Goal: Task Accomplishment & Management: Complete application form

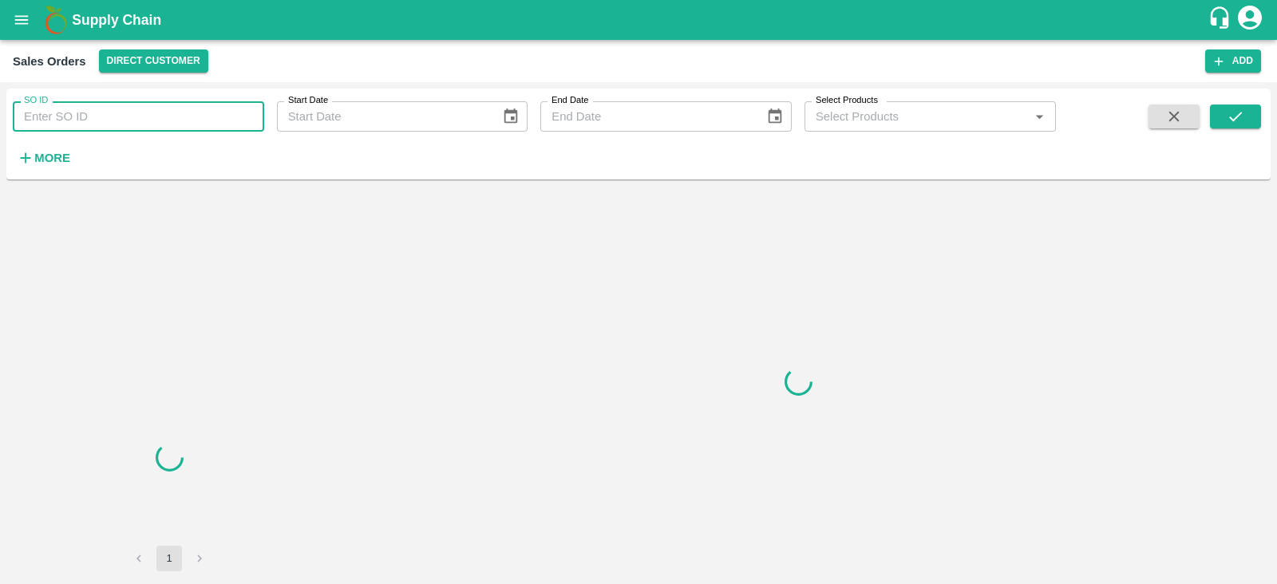
click at [124, 116] on input "SO ID" at bounding box center [138, 116] width 251 height 30
paste input "599513"
type input "599513"
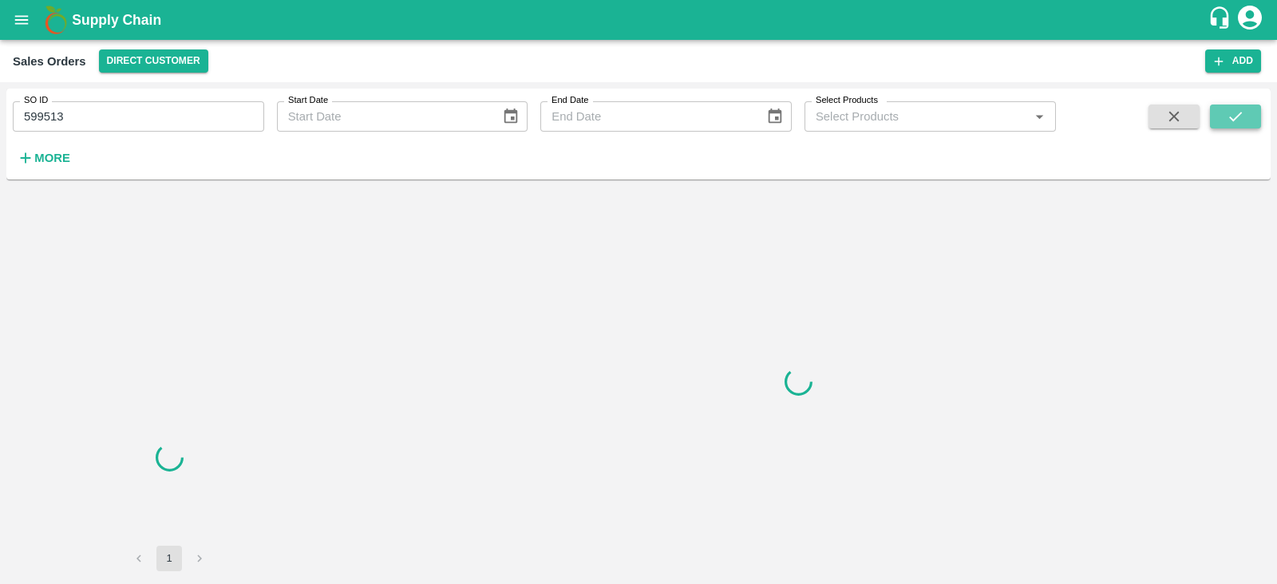
click at [1257, 117] on button "submit" at bounding box center [1235, 117] width 51 height 24
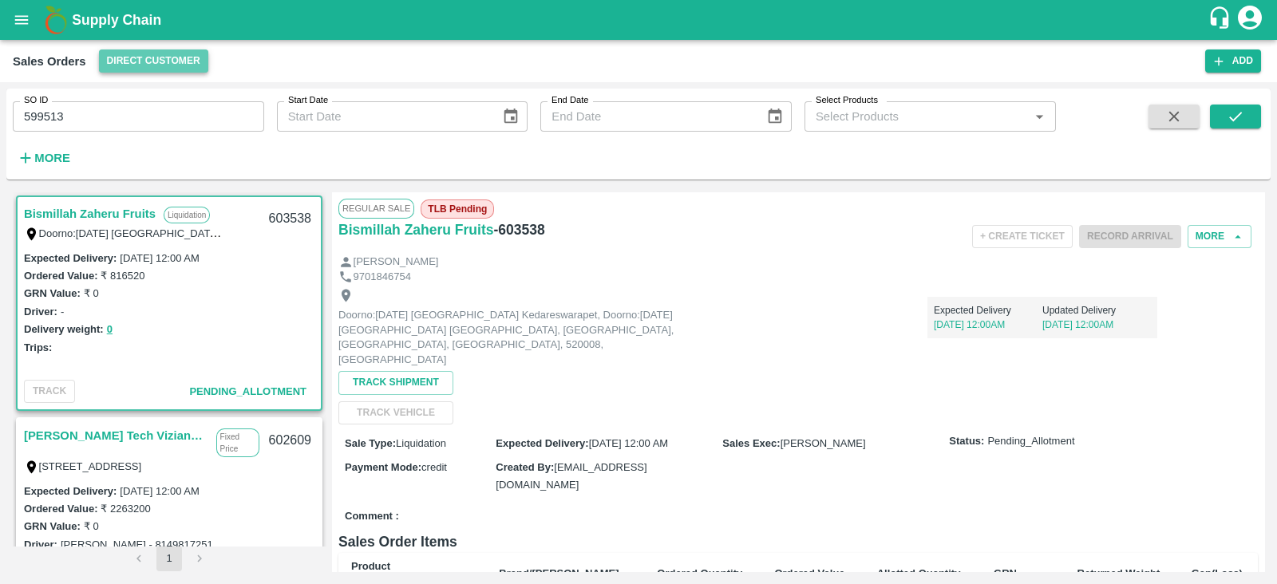
click at [125, 56] on button "Direct Customer" at bounding box center [153, 60] width 109 height 23
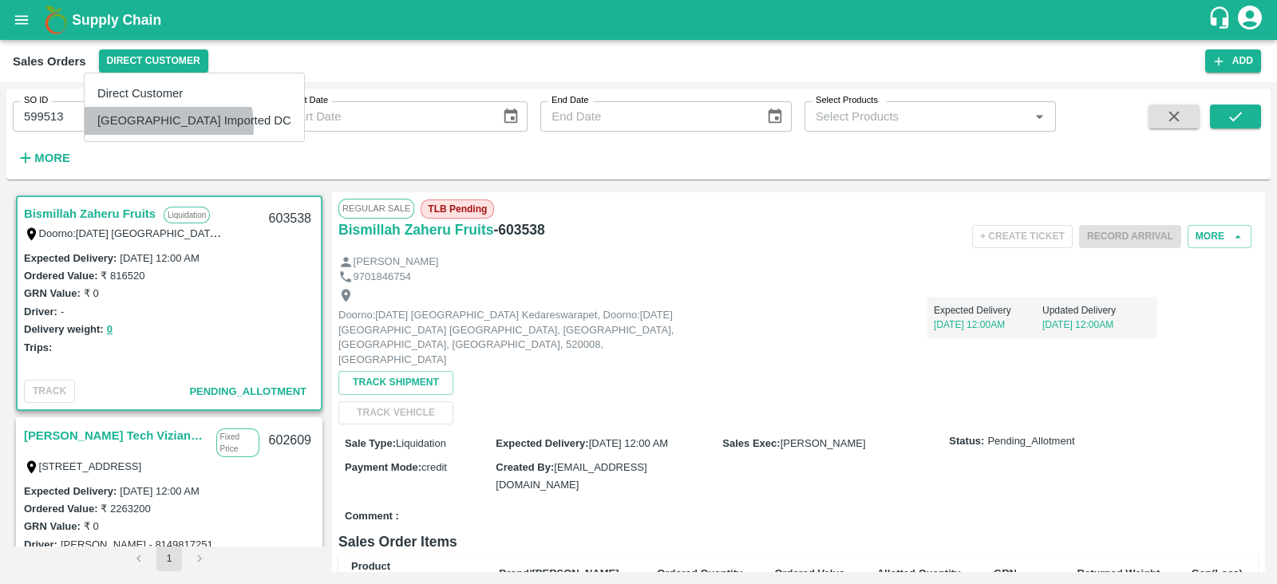
click at [168, 125] on li "[GEOGRAPHIC_DATA] Imported DC" at bounding box center [194, 120] width 219 height 27
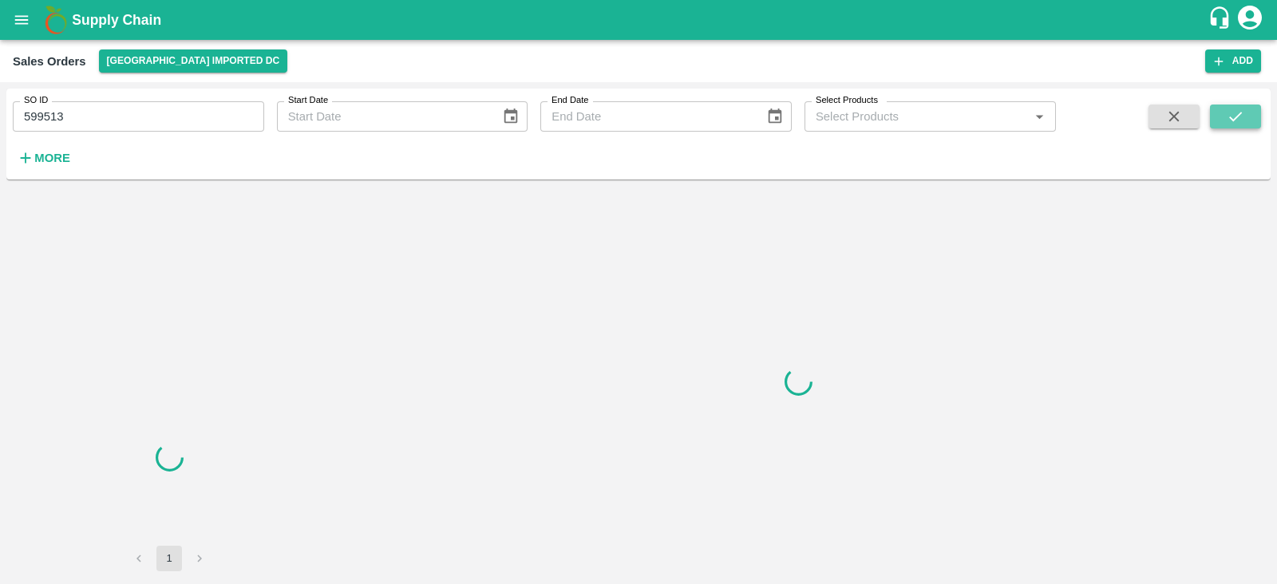
click at [1243, 116] on icon "submit" at bounding box center [1235, 117] width 18 height 18
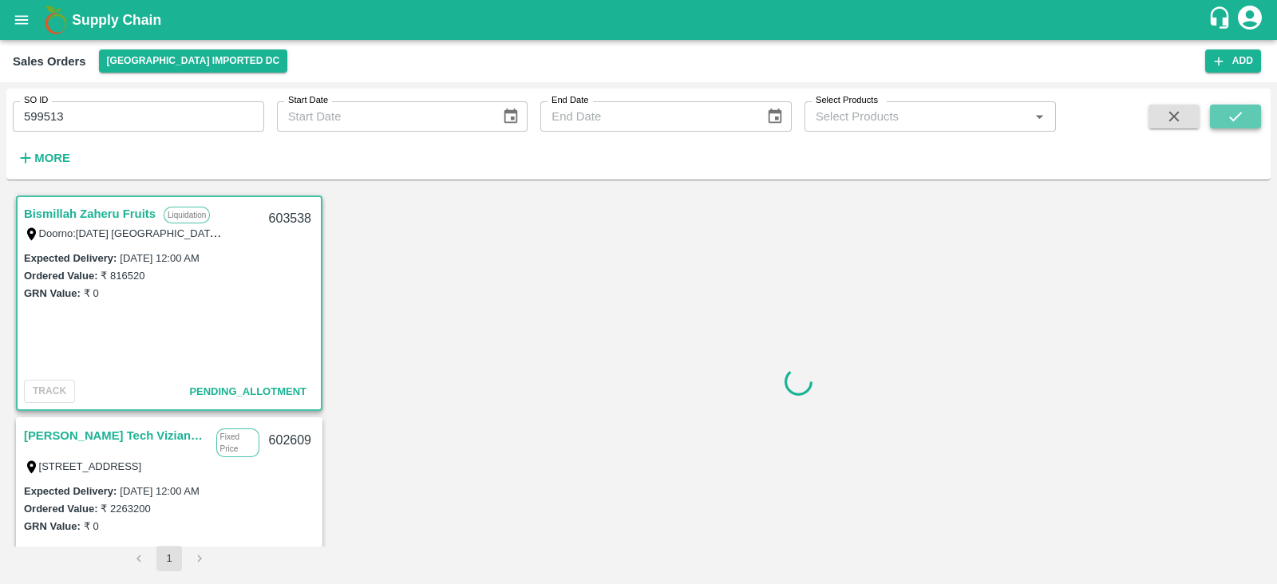
click at [1233, 114] on icon "submit" at bounding box center [1235, 117] width 18 height 18
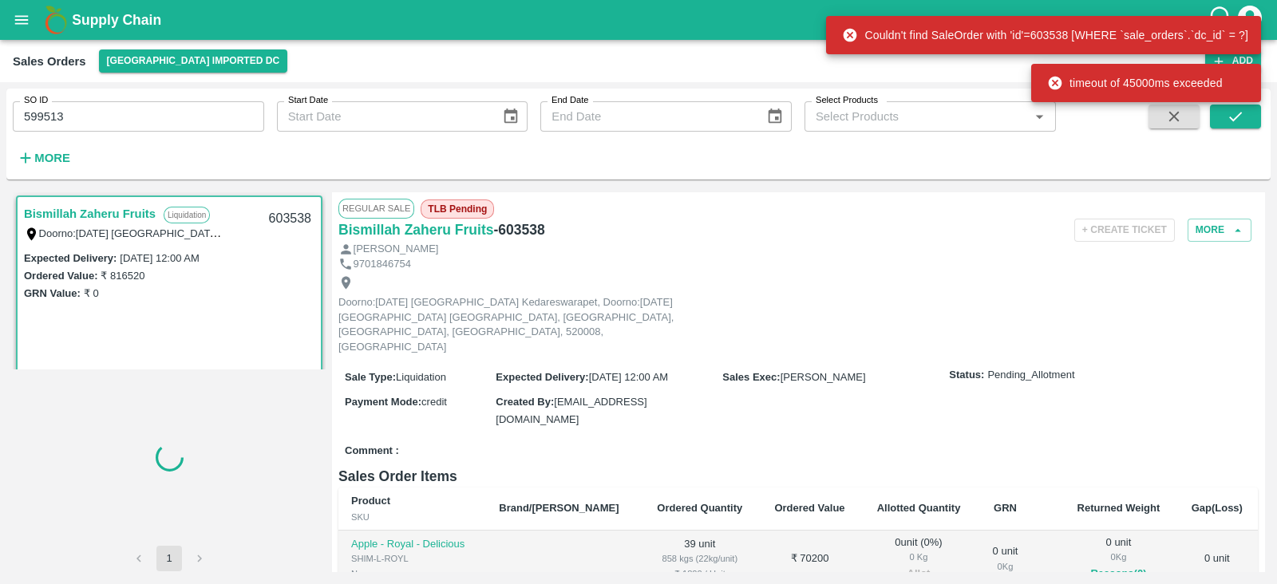
click at [16, 19] on icon "open drawer" at bounding box center [22, 19] width 14 height 9
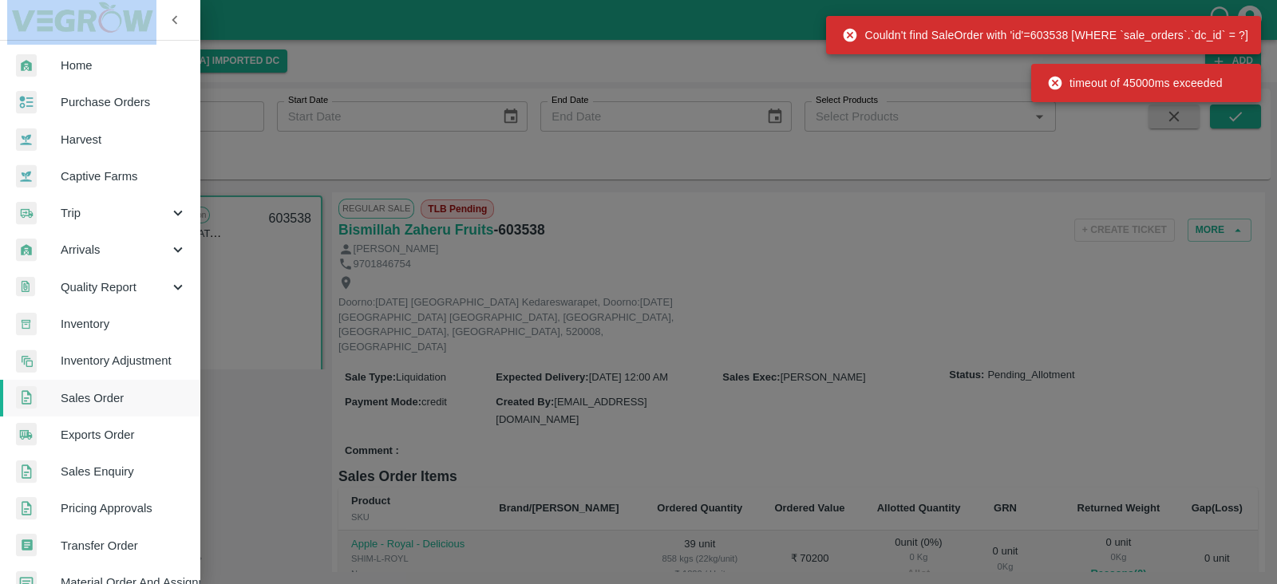
click at [16, 19] on div "Home Purchase Orders Harvest Captive Farms Trip Arrivals Quality Report Invento…" at bounding box center [638, 292] width 1277 height 584
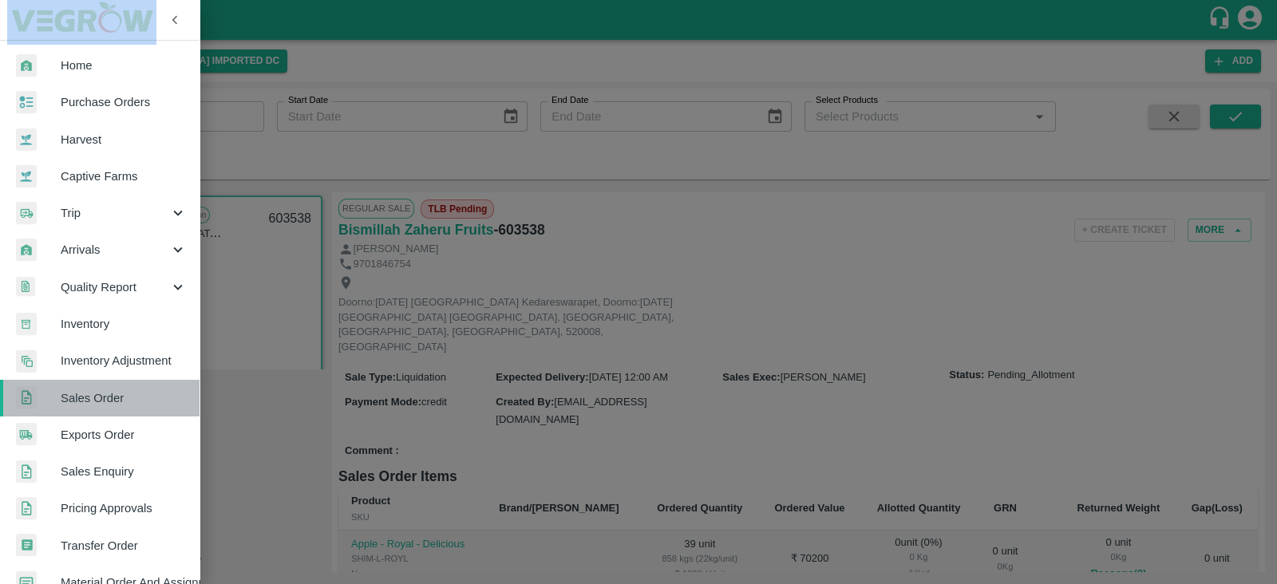
click at [111, 393] on span "Sales Order" at bounding box center [124, 398] width 126 height 18
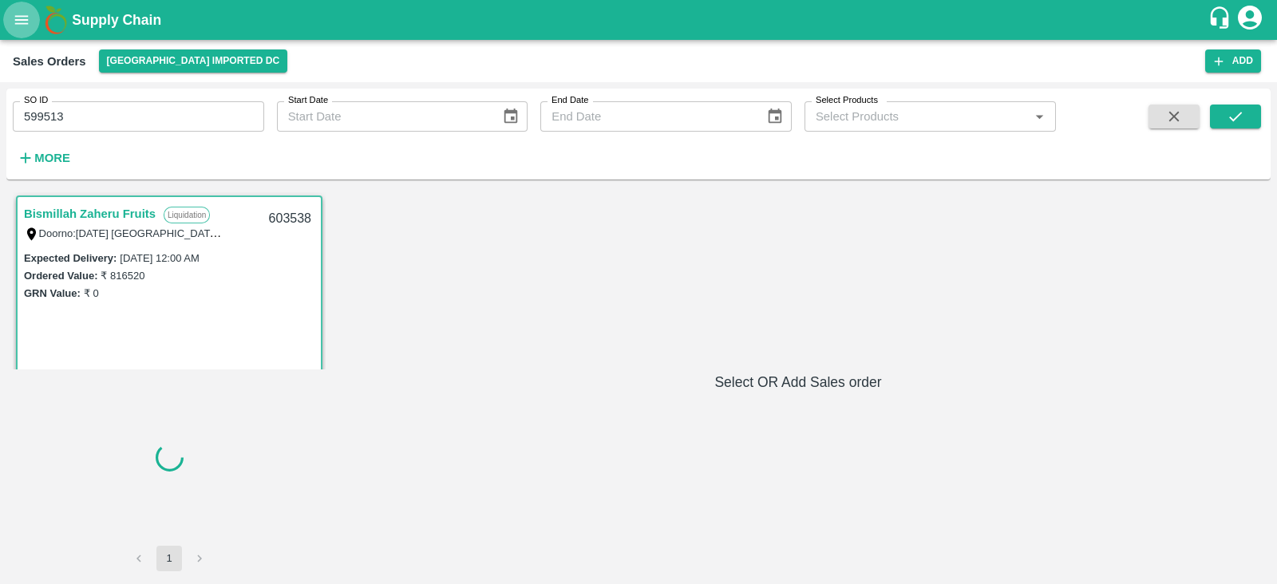
click at [26, 14] on icon "open drawer" at bounding box center [22, 20] width 18 height 18
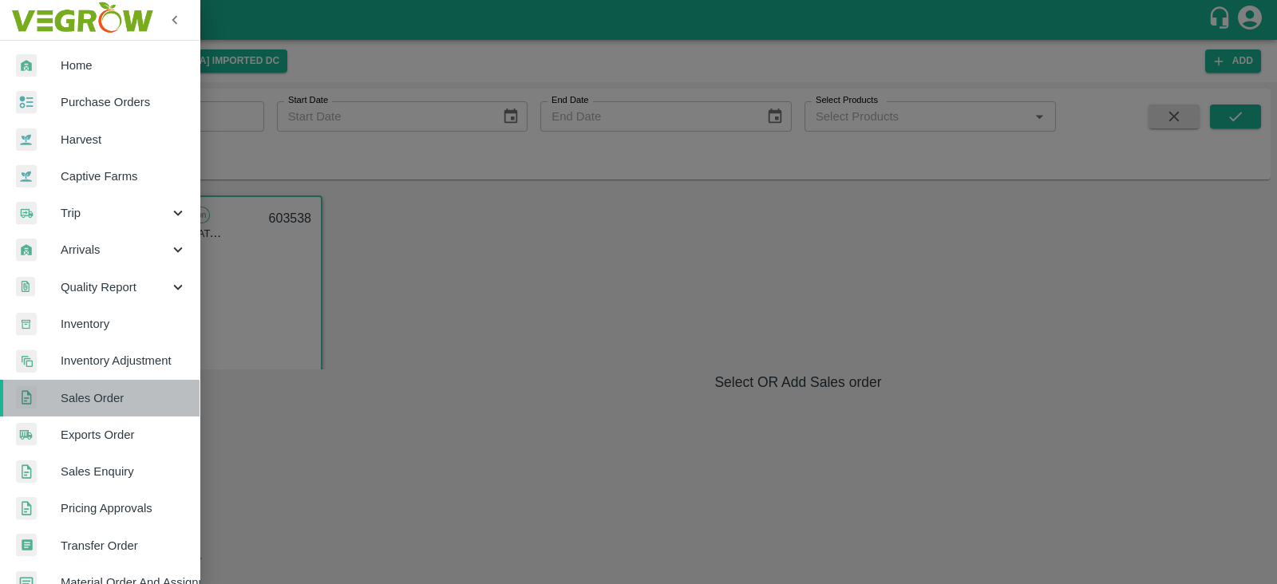
click at [100, 403] on span "Sales Order" at bounding box center [124, 398] width 126 height 18
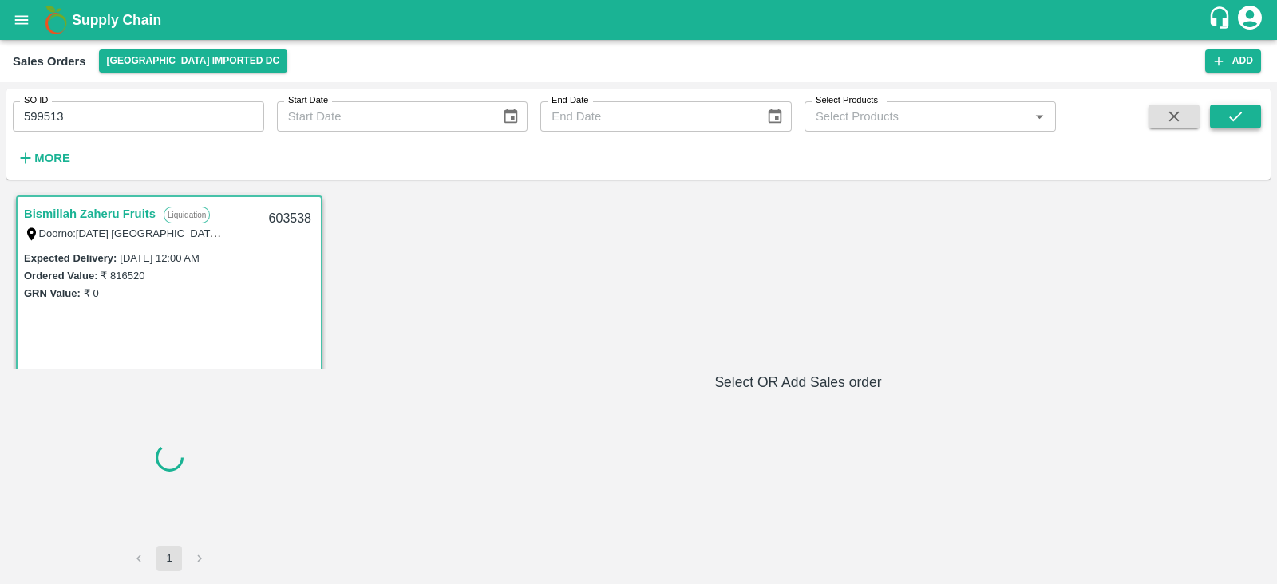
click at [1233, 114] on icon "submit" at bounding box center [1235, 117] width 18 height 18
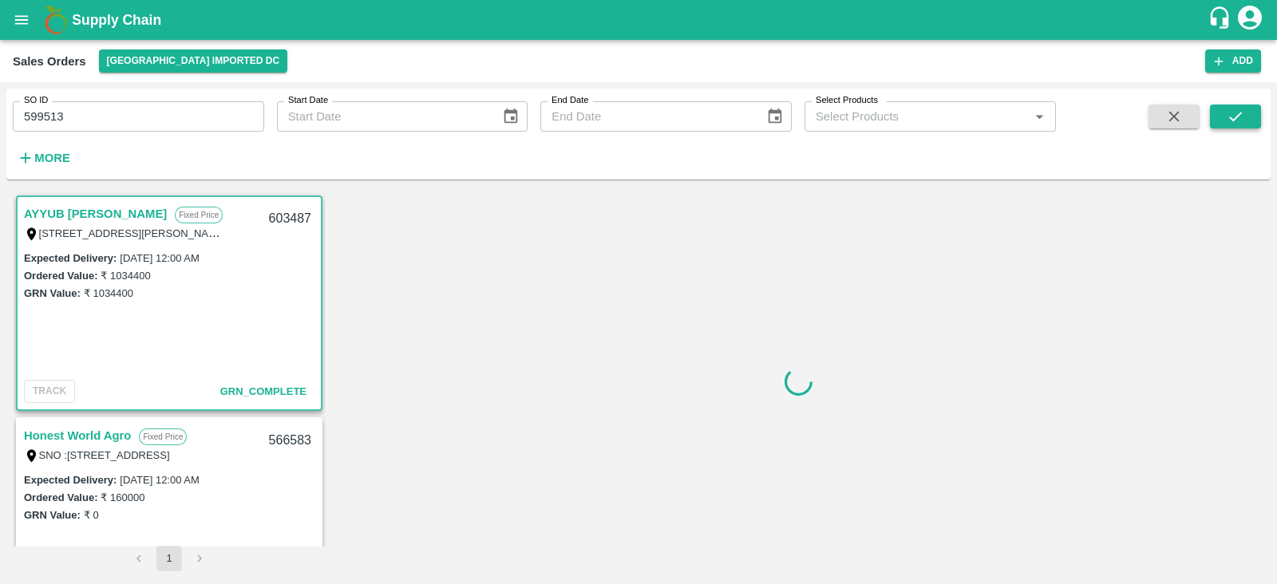
scroll to position [3, 0]
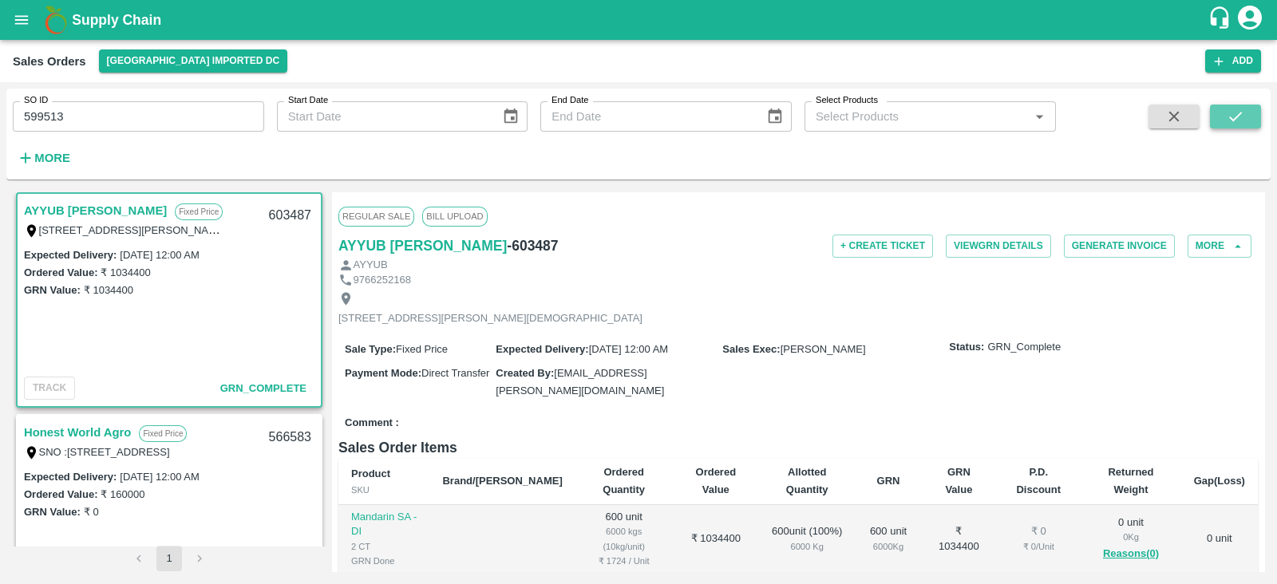
click at [1229, 114] on icon "submit" at bounding box center [1235, 117] width 18 height 18
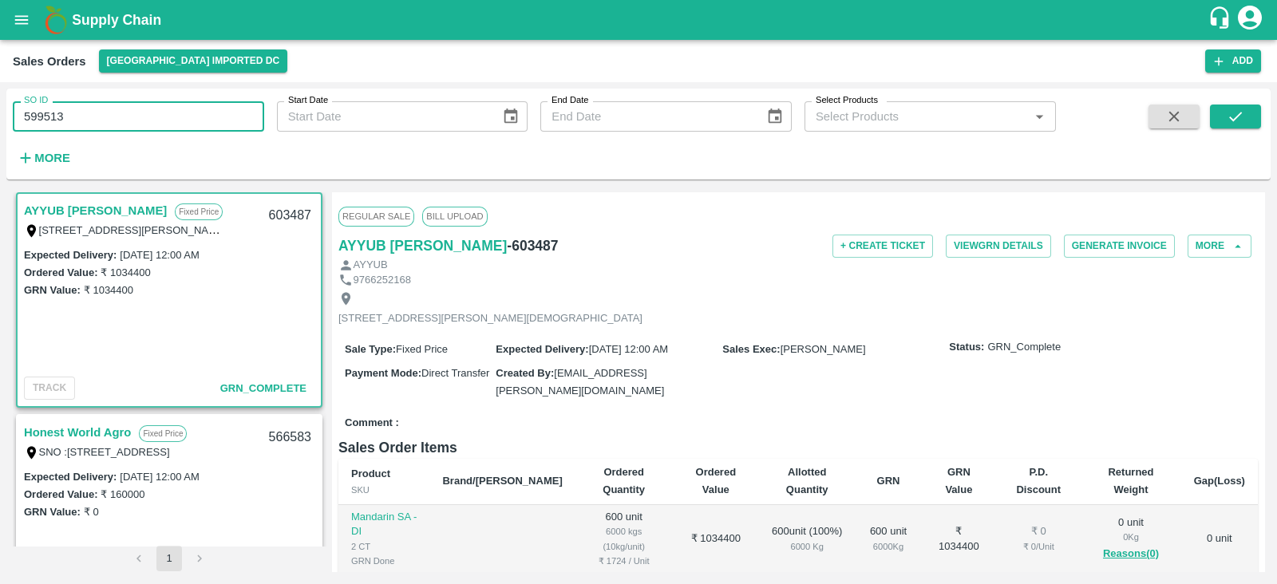
drag, startPoint x: 143, startPoint y: 107, endPoint x: 0, endPoint y: 158, distance: 151.7
click at [0, 158] on div "SO ID 599513 SO ID Start Date Start Date End Date End Date Select Products Sele…" at bounding box center [638, 333] width 1277 height 502
paste input "text"
type input "599513"
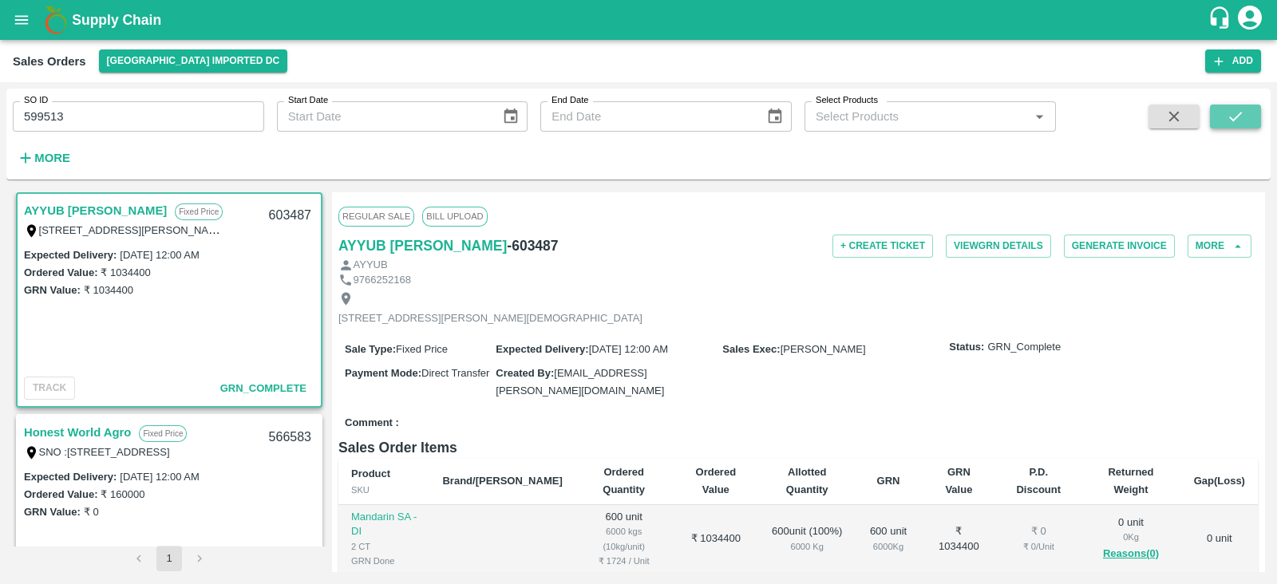
click at [1238, 116] on icon "submit" at bounding box center [1235, 117] width 13 height 10
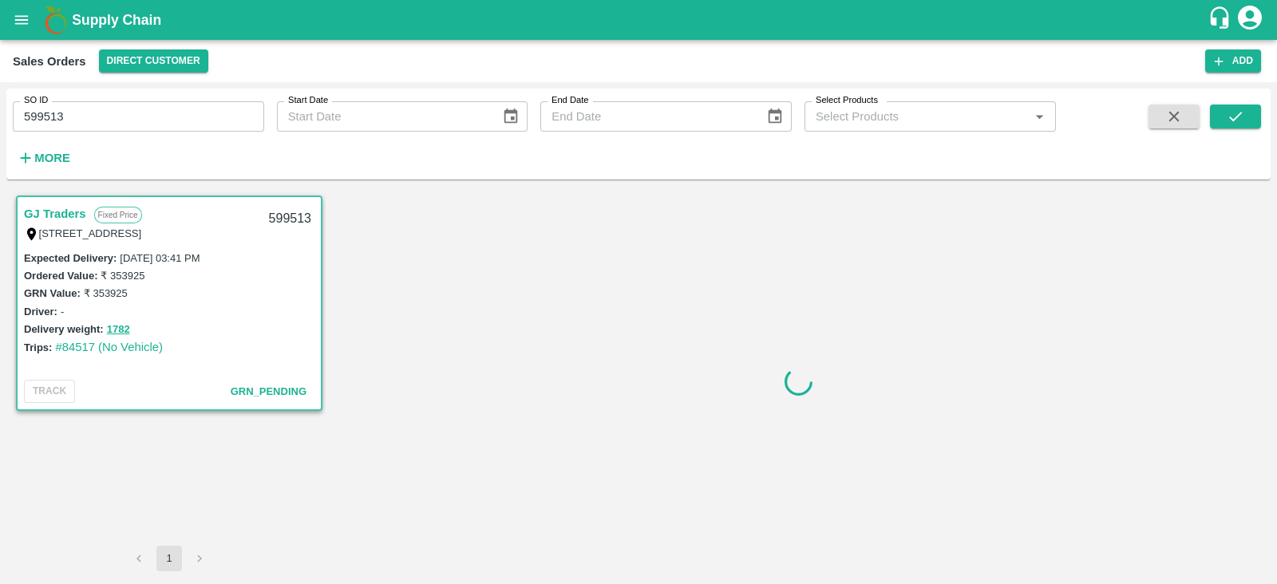
click at [45, 207] on link "GJ Traders" at bounding box center [55, 213] width 62 height 21
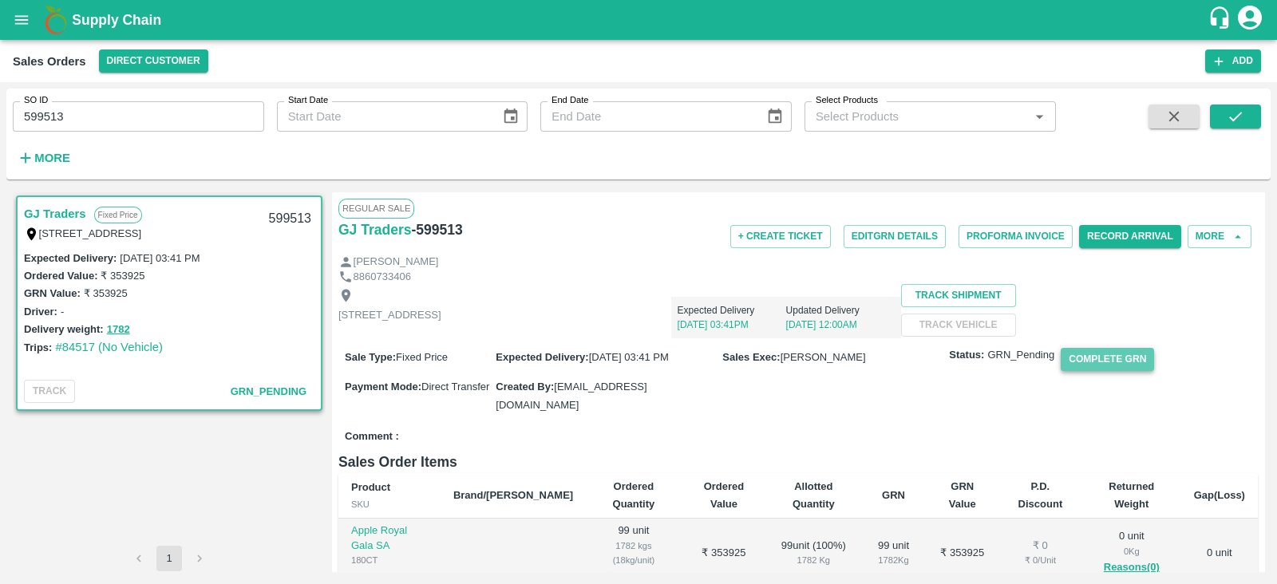
click at [1122, 371] on button "Complete GRN" at bounding box center [1106, 359] width 93 height 23
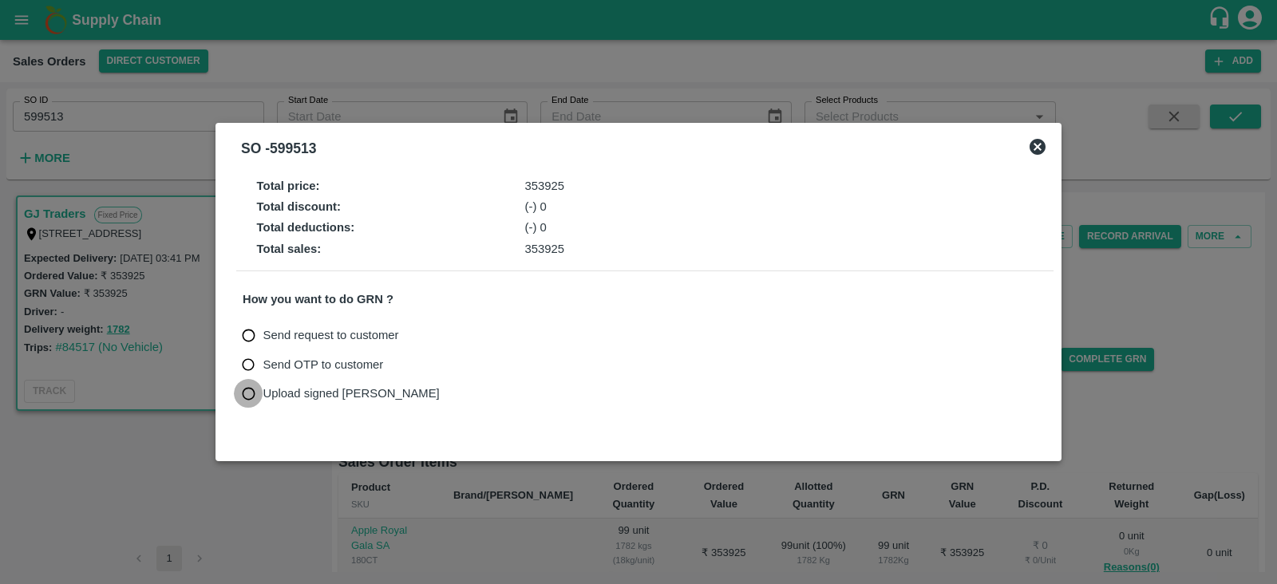
click at [257, 389] on input "Upload signed [PERSON_NAME]" at bounding box center [249, 394] width 30 height 30
radio input "true"
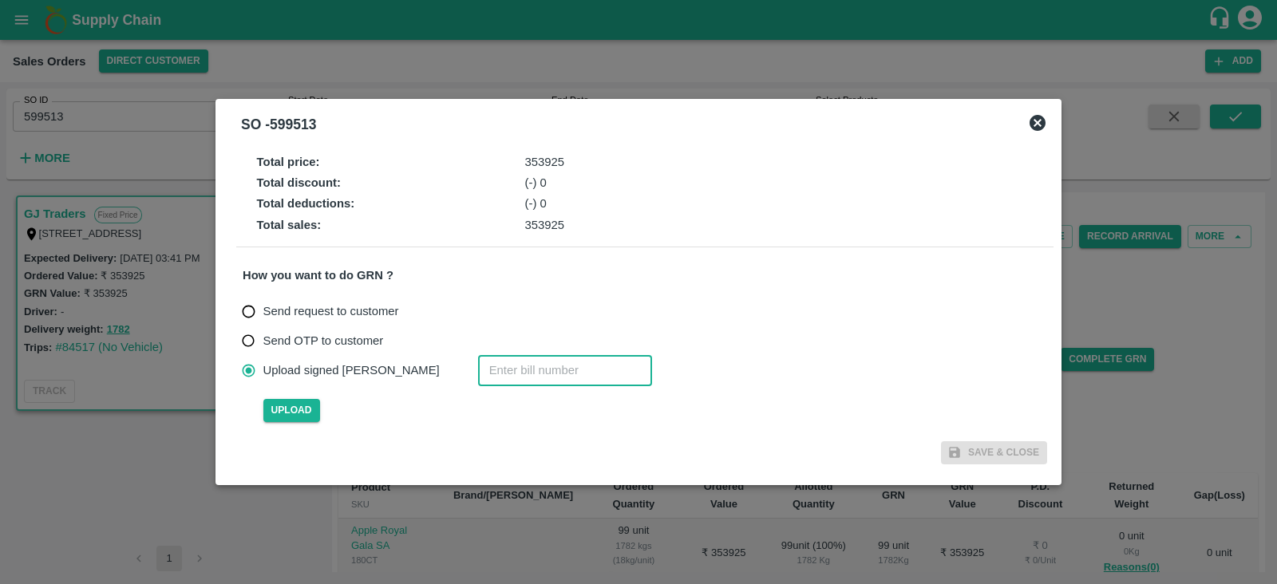
click at [488, 366] on input "number" at bounding box center [565, 370] width 174 height 30
paste input "599513"
type input "599513"
click at [299, 409] on span "Upload" at bounding box center [291, 410] width 57 height 23
click at [0, 0] on input "Upload" at bounding box center [0, 0] width 0 height 0
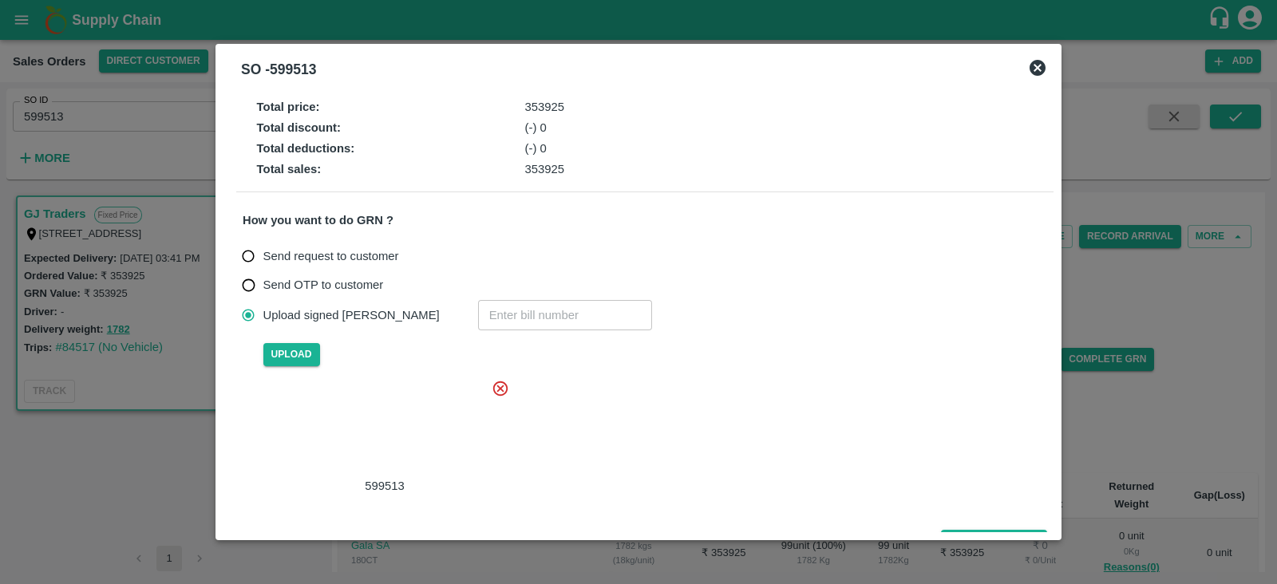
click at [478, 305] on input "number" at bounding box center [565, 315] width 174 height 30
paste input "599513"
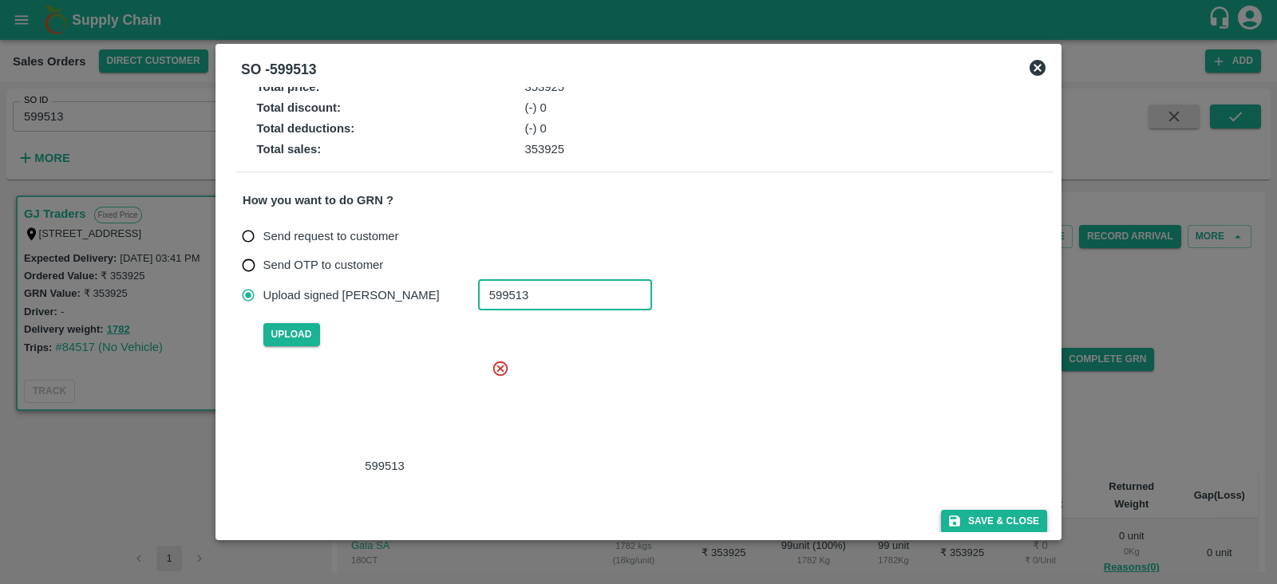
type input "599513"
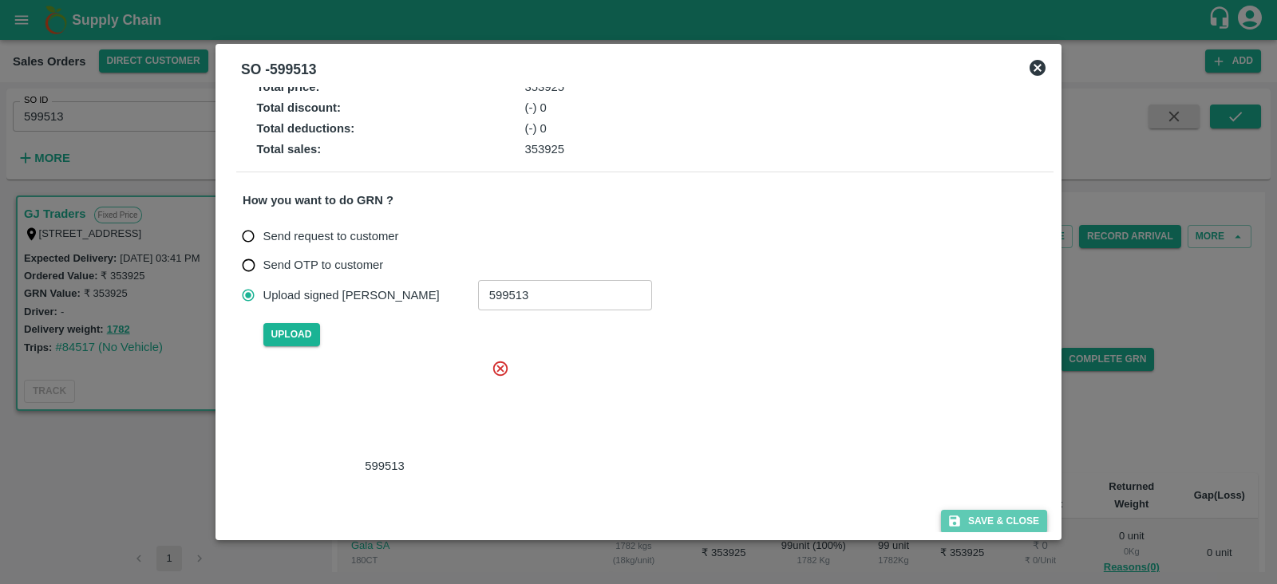
click at [985, 519] on button "Save & Close" at bounding box center [994, 521] width 106 height 23
click at [973, 520] on button "Save & Close" at bounding box center [994, 521] width 106 height 23
click at [969, 524] on button "Save & Close" at bounding box center [994, 521] width 106 height 23
click at [1037, 71] on icon at bounding box center [1037, 68] width 16 height 16
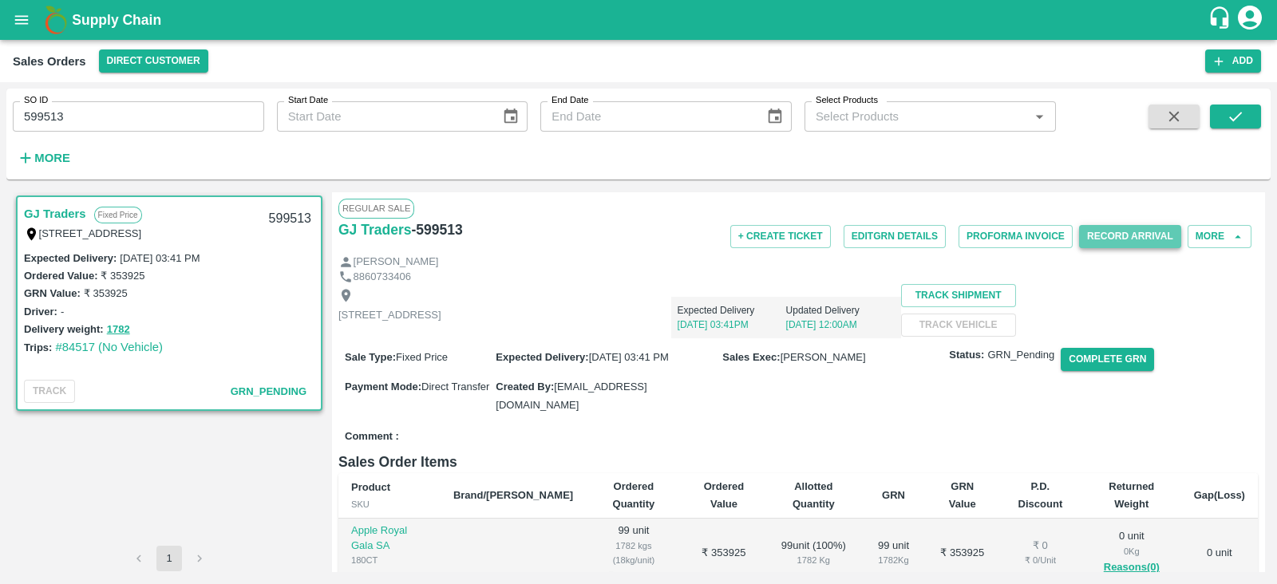
click at [1123, 237] on button "Record Arrival" at bounding box center [1130, 236] width 102 height 23
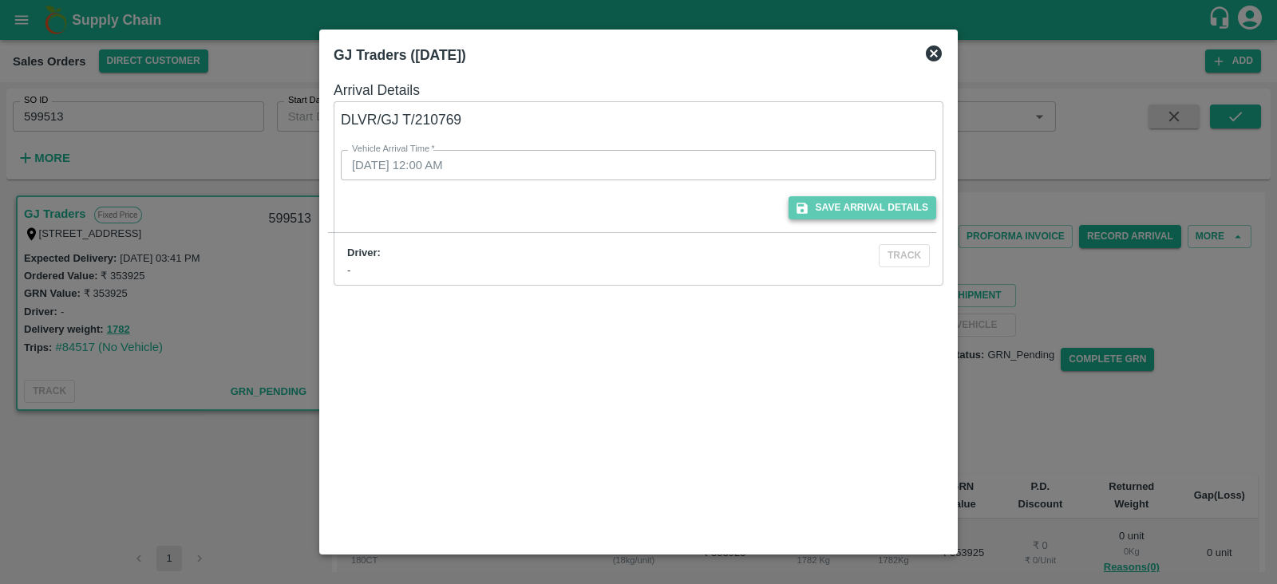
click at [845, 205] on button "Save Arrival Details" at bounding box center [862, 207] width 148 height 23
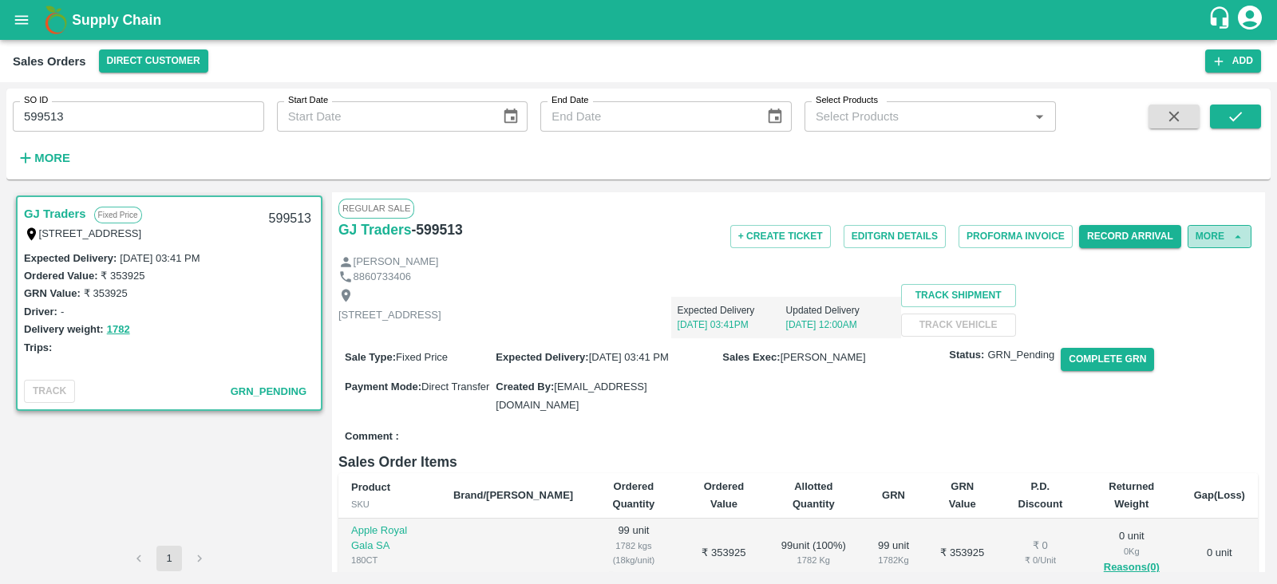
click at [1218, 231] on button "More" at bounding box center [1219, 236] width 64 height 23
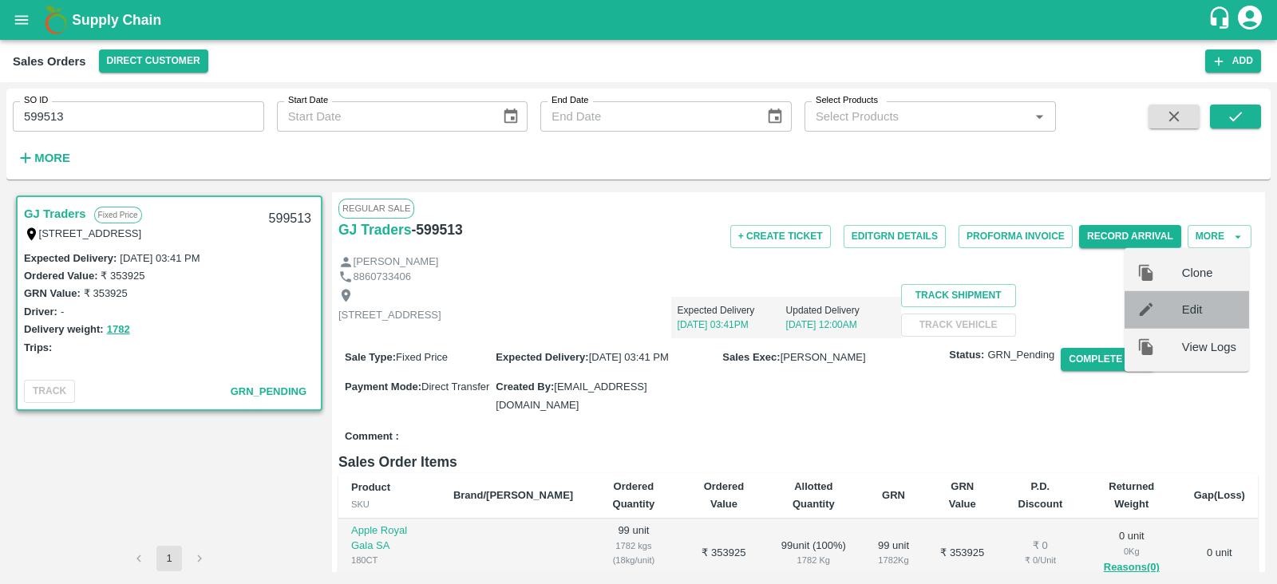
click at [1193, 308] on span "Edit" at bounding box center [1209, 310] width 54 height 18
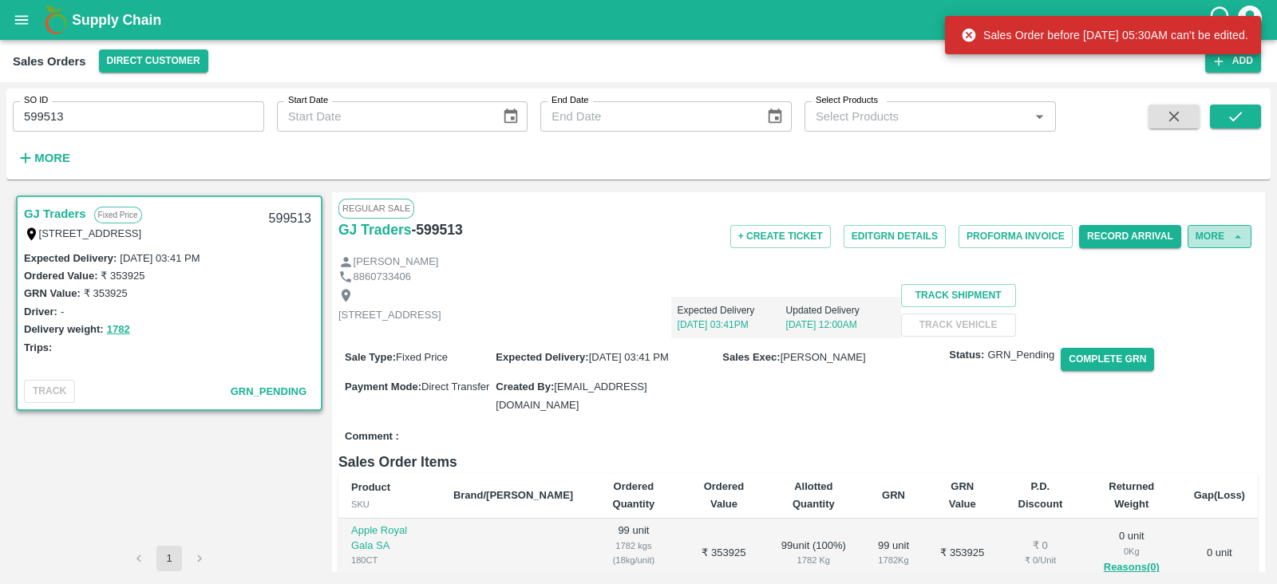
click at [1222, 235] on button "More" at bounding box center [1219, 236] width 64 height 23
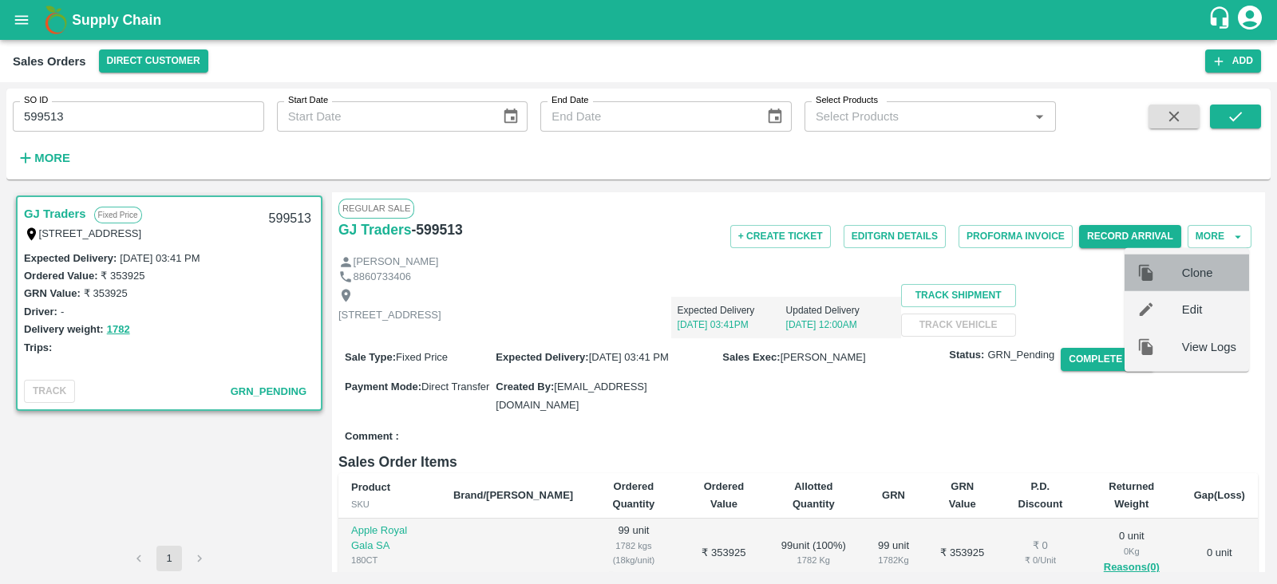
click at [1199, 274] on span "Clone" at bounding box center [1209, 273] width 54 height 18
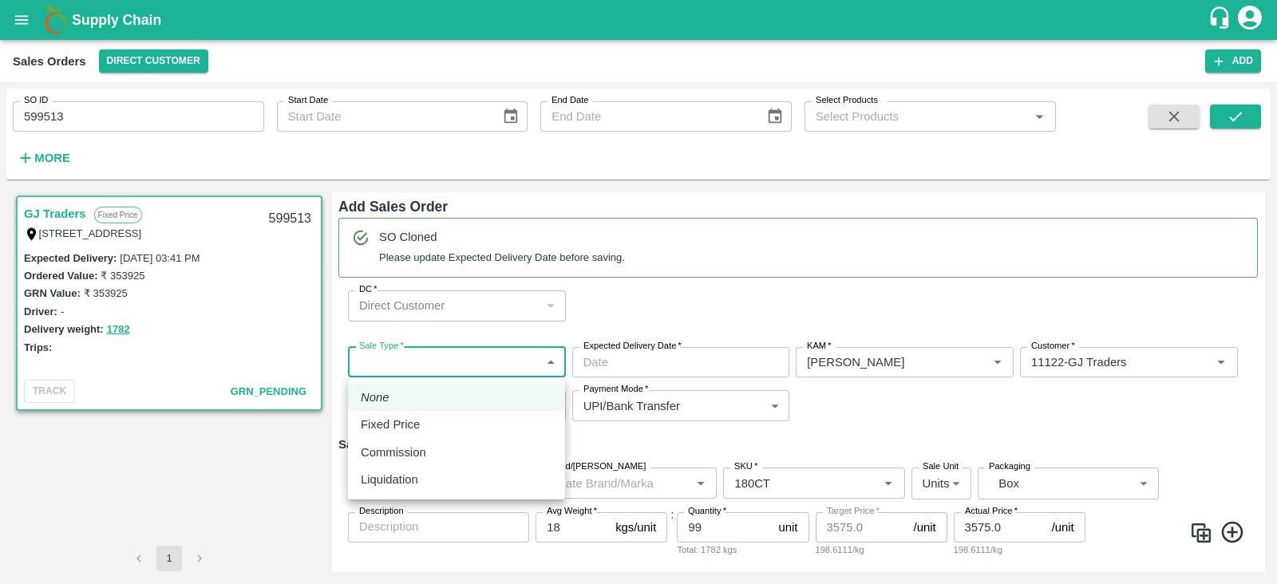
click at [499, 357] on body "Supply Chain Sales Orders Direct Customer Add SO ID 599513 SO ID Start Date Sta…" at bounding box center [638, 292] width 1277 height 584
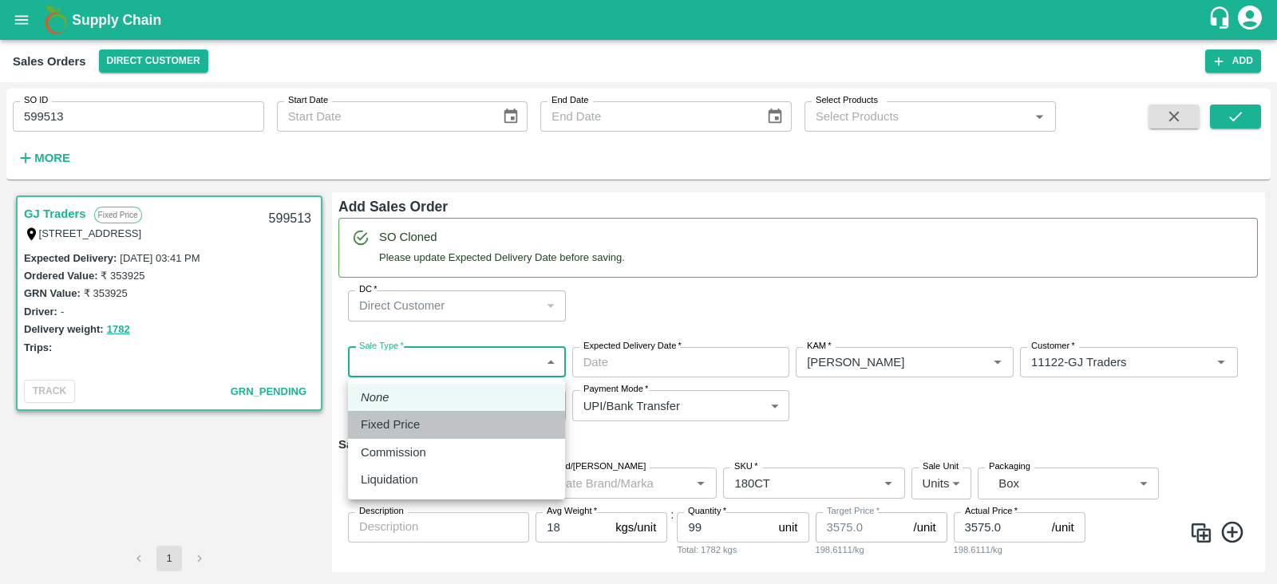
click at [399, 422] on p "Fixed Price" at bounding box center [390, 425] width 59 height 18
type input "1"
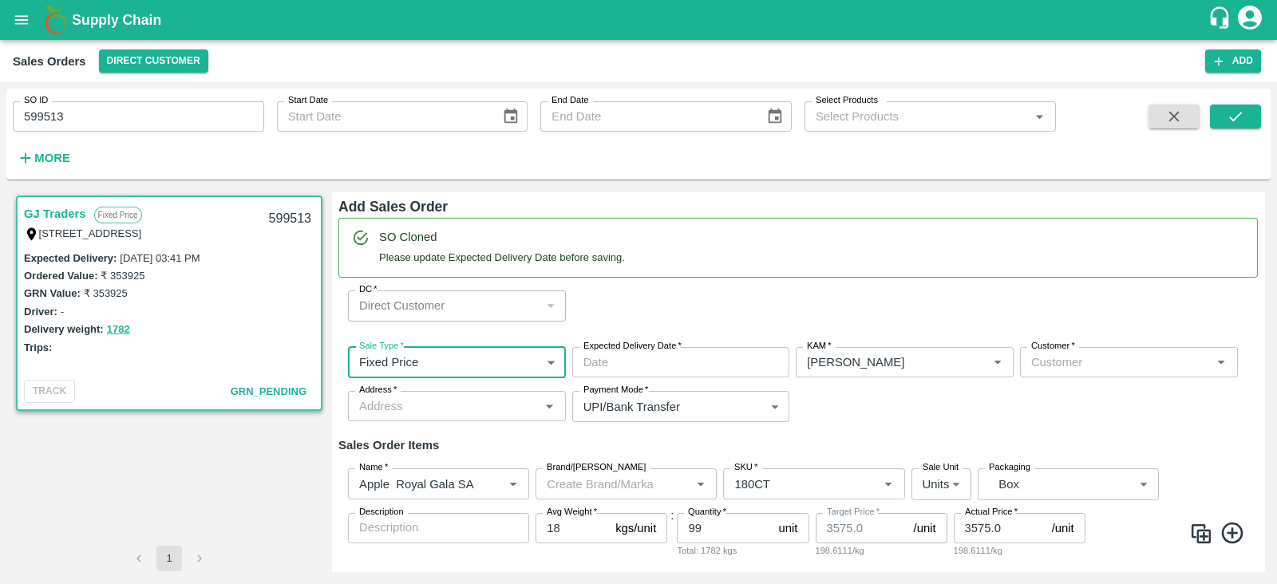
type input "DD/MM/YYYY hh:mm aa"
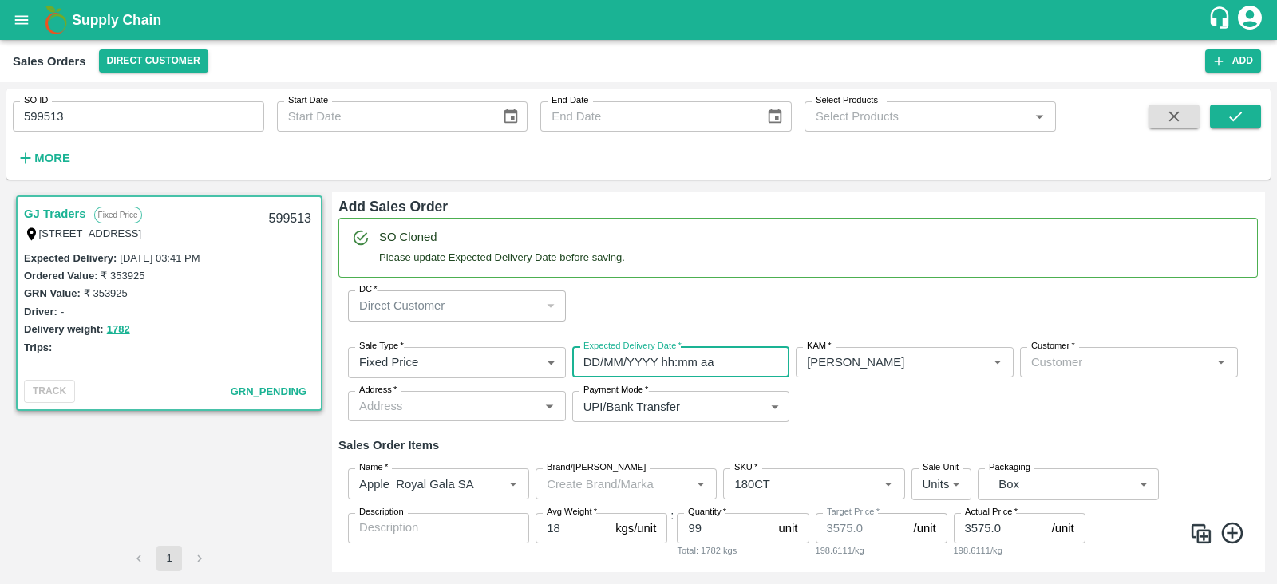
click at [650, 364] on input "DD/MM/YYYY hh:mm aa" at bounding box center [675, 362] width 207 height 30
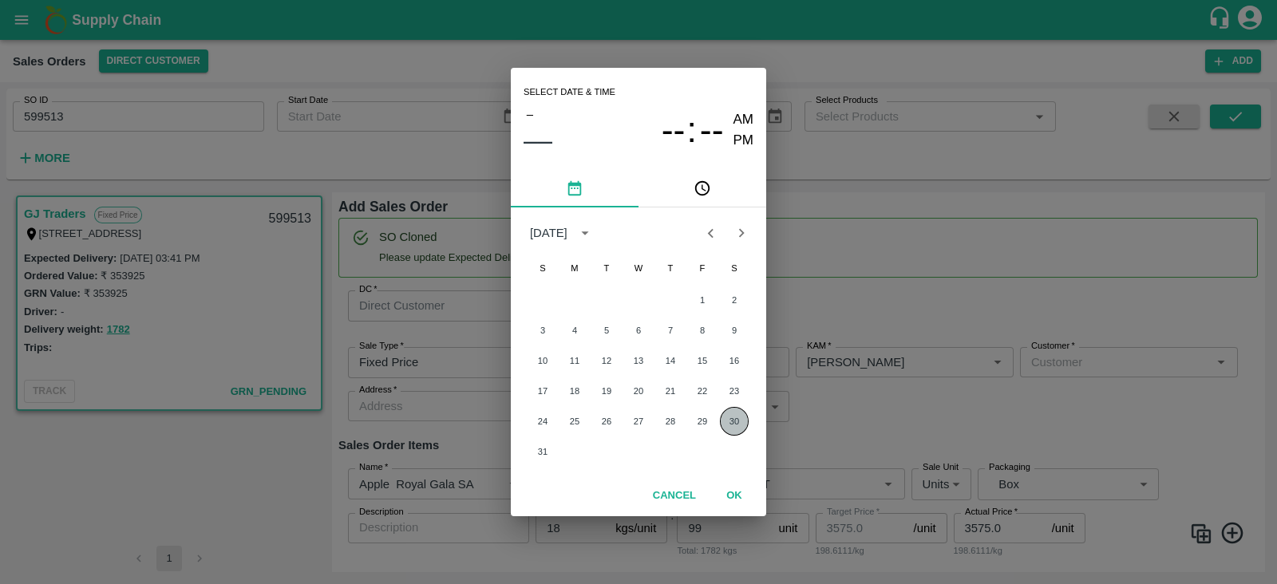
click at [738, 422] on button "30" at bounding box center [734, 421] width 29 height 29
type input "[DATE] 12:00 AM"
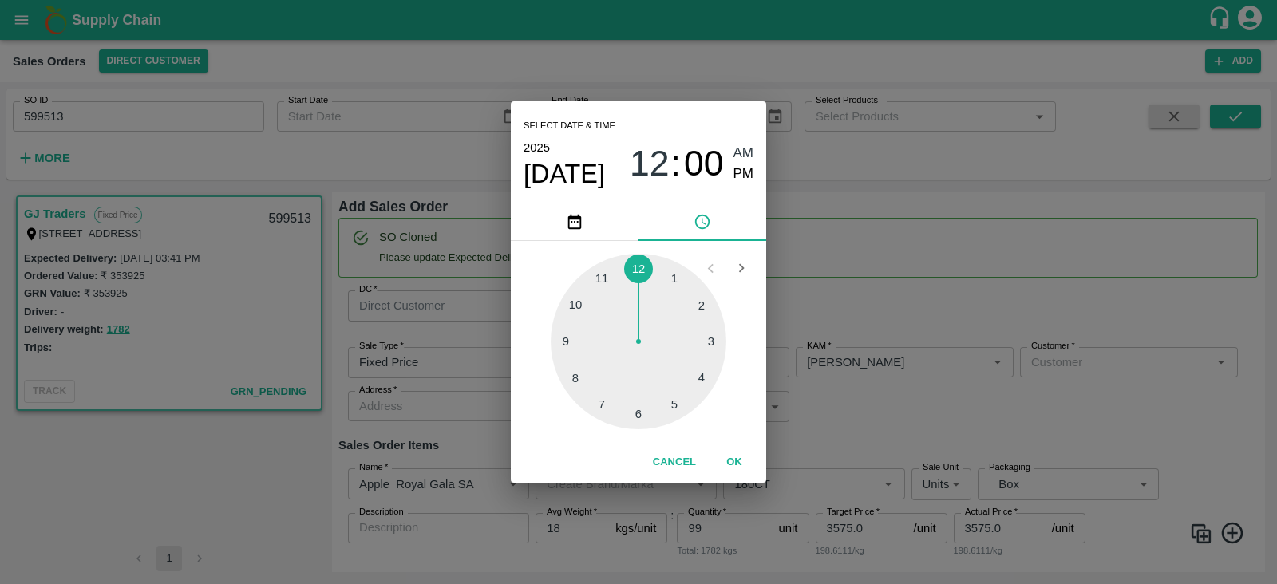
click at [942, 409] on div "Select date & time [DATE] 12 : 00 AM PM 1 2 3 4 5 6 7 8 9 10 11 12 Cancel OK" at bounding box center [638, 292] width 1277 height 584
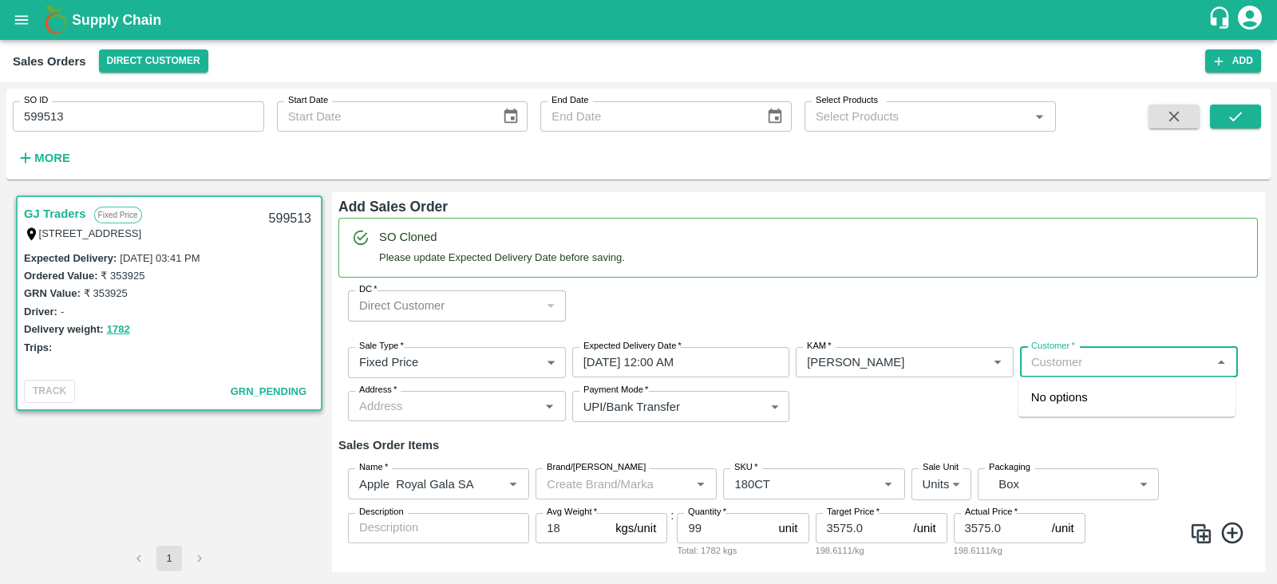
click at [1083, 364] on input "Customer   *" at bounding box center [1115, 362] width 182 height 21
type input "g"
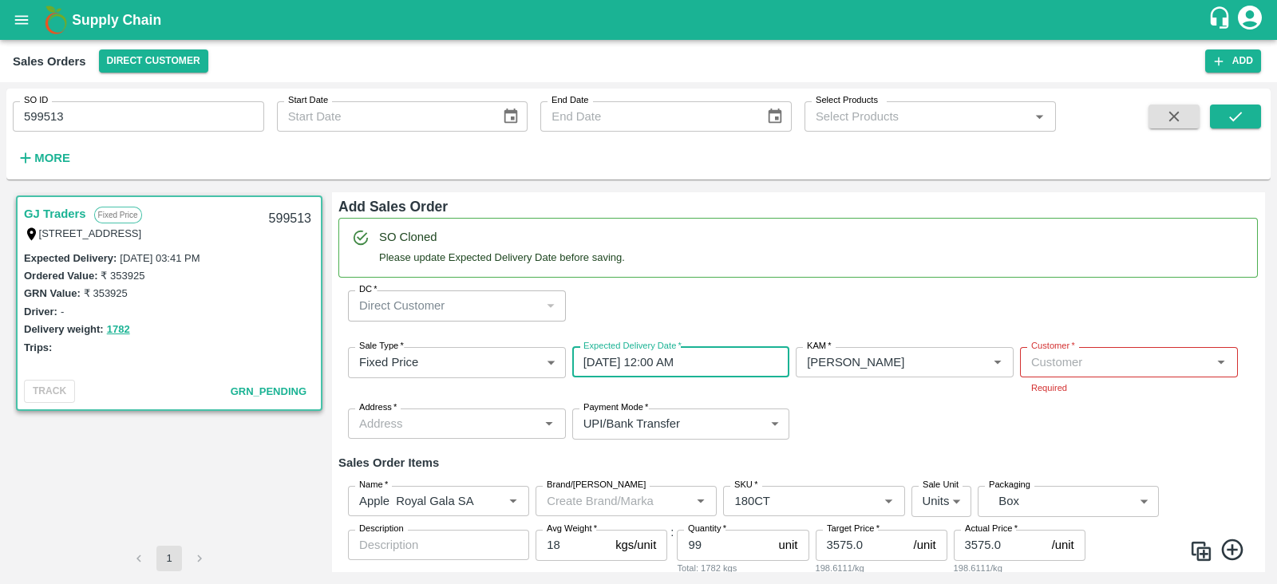
click at [727, 350] on input "[DATE] 12:00 AM" at bounding box center [675, 362] width 207 height 30
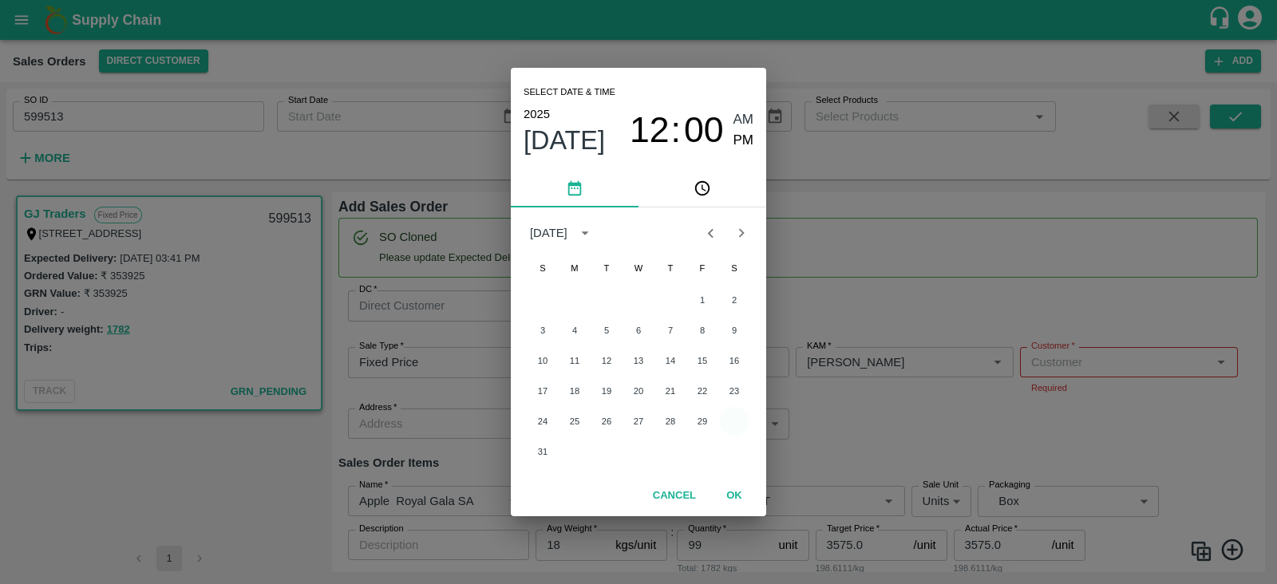
click at [736, 424] on button "30" at bounding box center [734, 421] width 29 height 29
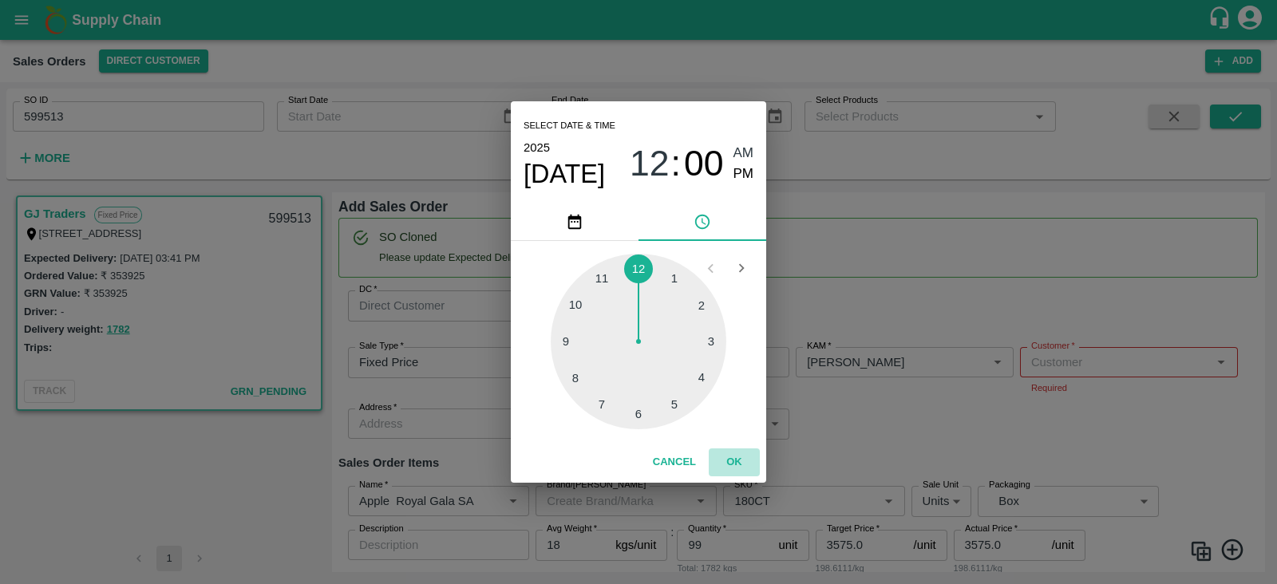
click at [741, 468] on button "OK" at bounding box center [734, 462] width 51 height 28
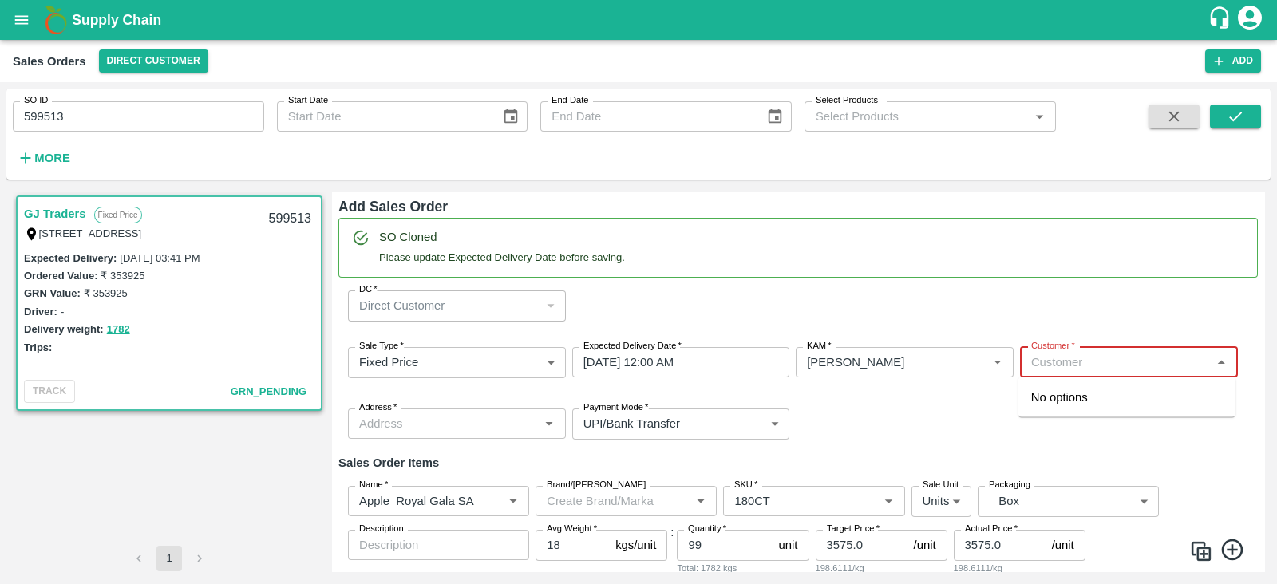
click at [1112, 353] on input "Customer   *" at bounding box center [1115, 362] width 182 height 21
click at [1079, 472] on p "GJ Traders" at bounding box center [1060, 479] width 58 height 18
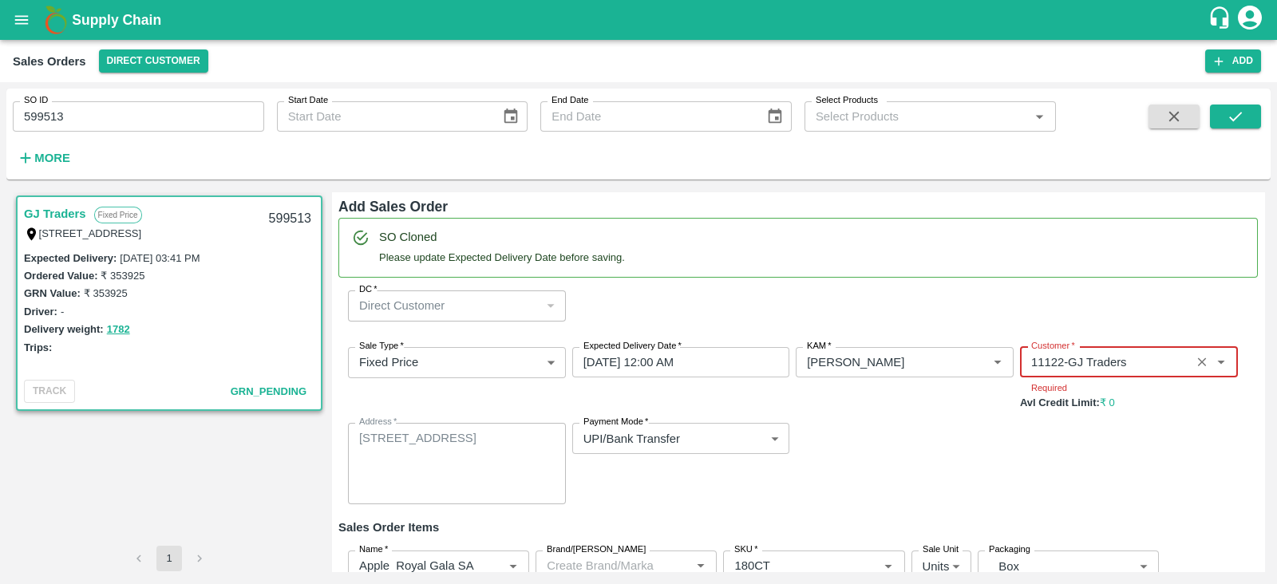
type input "11122-GJ Traders"
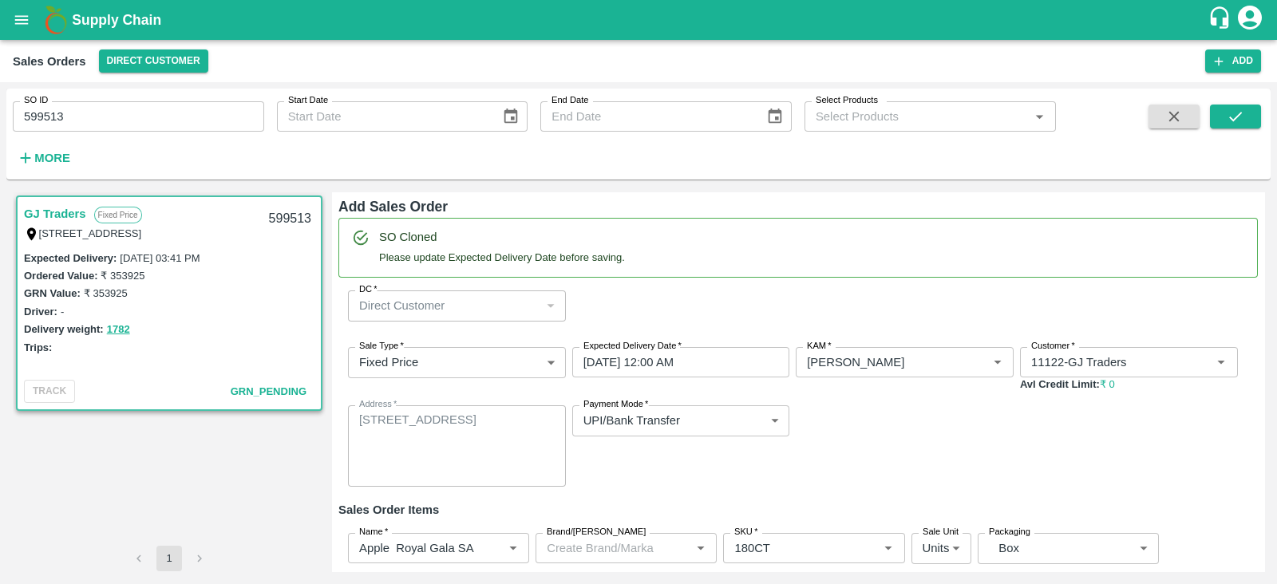
click at [935, 428] on div "Sale Type   * Fixed Price 1 Sale Type Expected Delivery Date   * [DATE] 12:00 A…" at bounding box center [797, 416] width 919 height 165
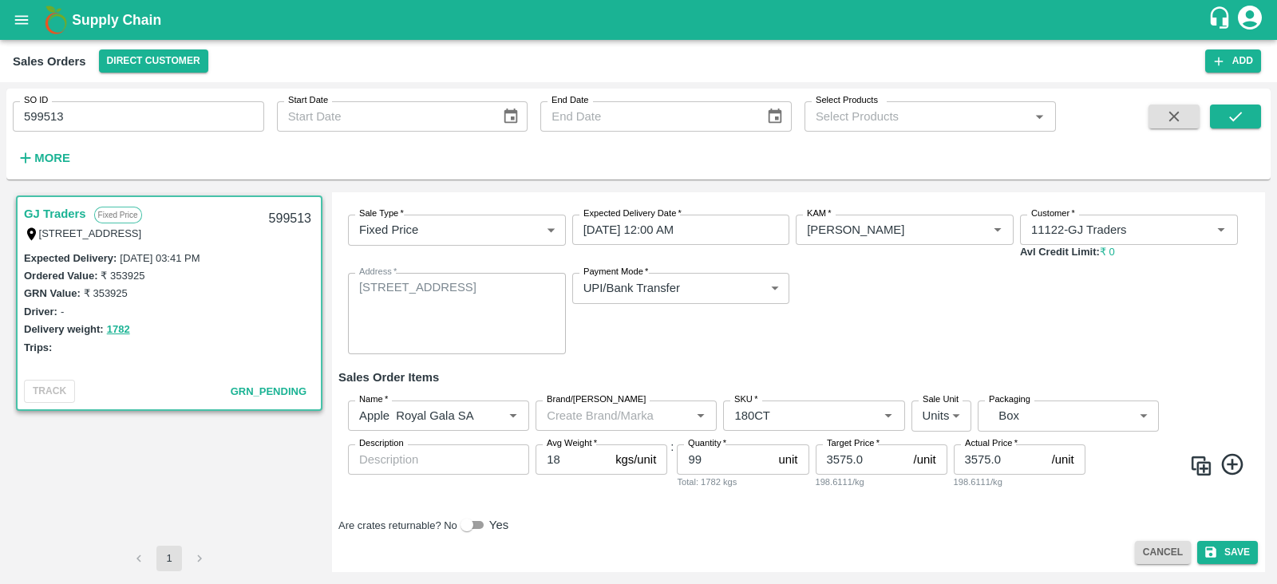
scroll to position [134, 0]
click at [734, 220] on input "[DATE] 12:00 AM" at bounding box center [675, 228] width 207 height 30
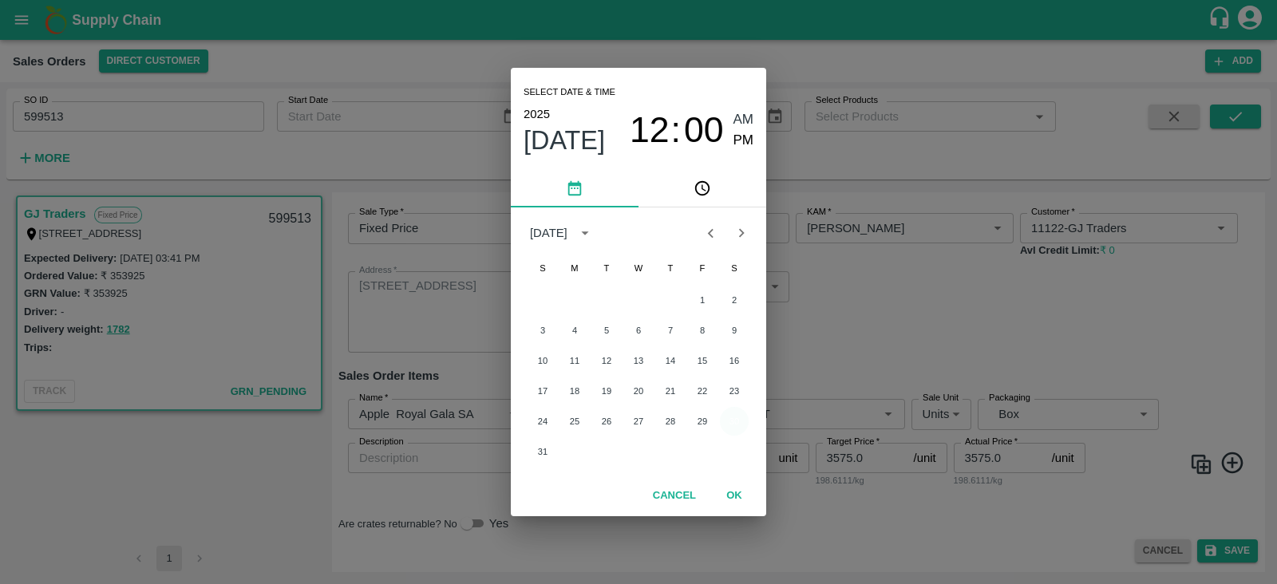
click at [736, 428] on button "30" at bounding box center [734, 421] width 29 height 29
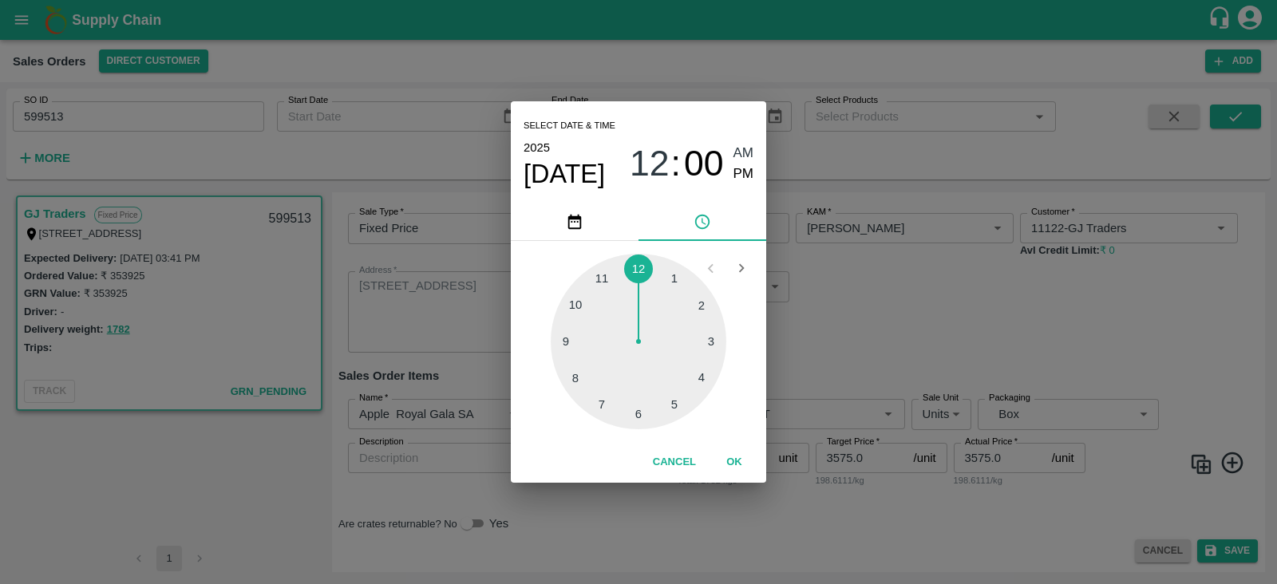
click at [702, 377] on div at bounding box center [639, 342] width 176 height 176
type input "[DATE] 04:00 AM"
click at [734, 456] on button "OK" at bounding box center [734, 462] width 51 height 28
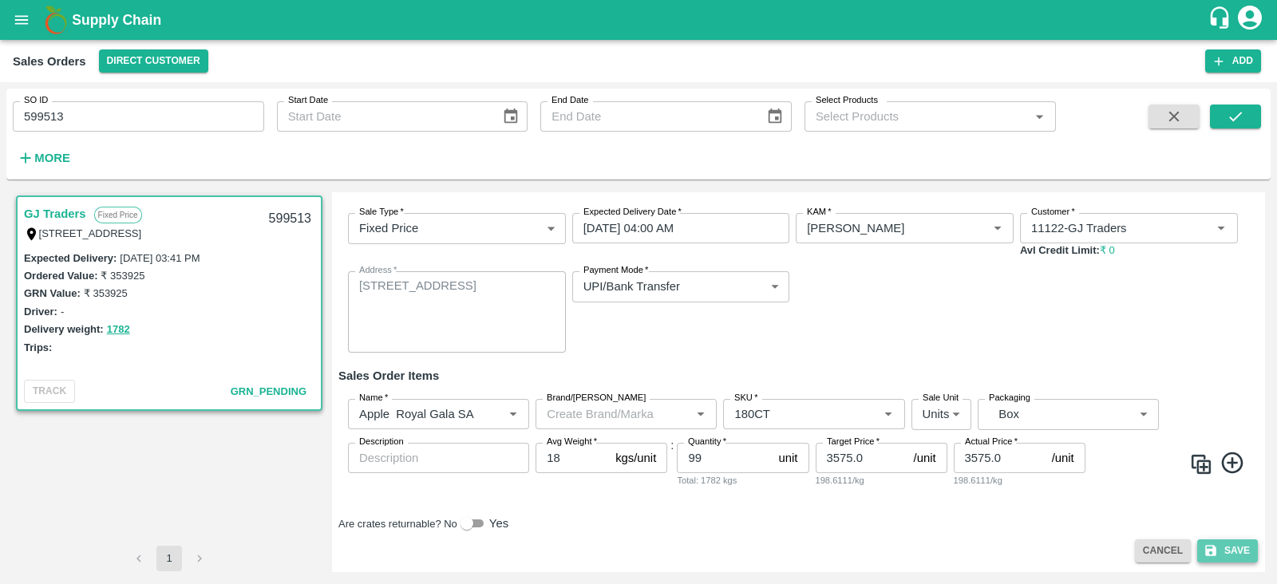
click at [1225, 544] on button "Save" at bounding box center [1227, 550] width 61 height 23
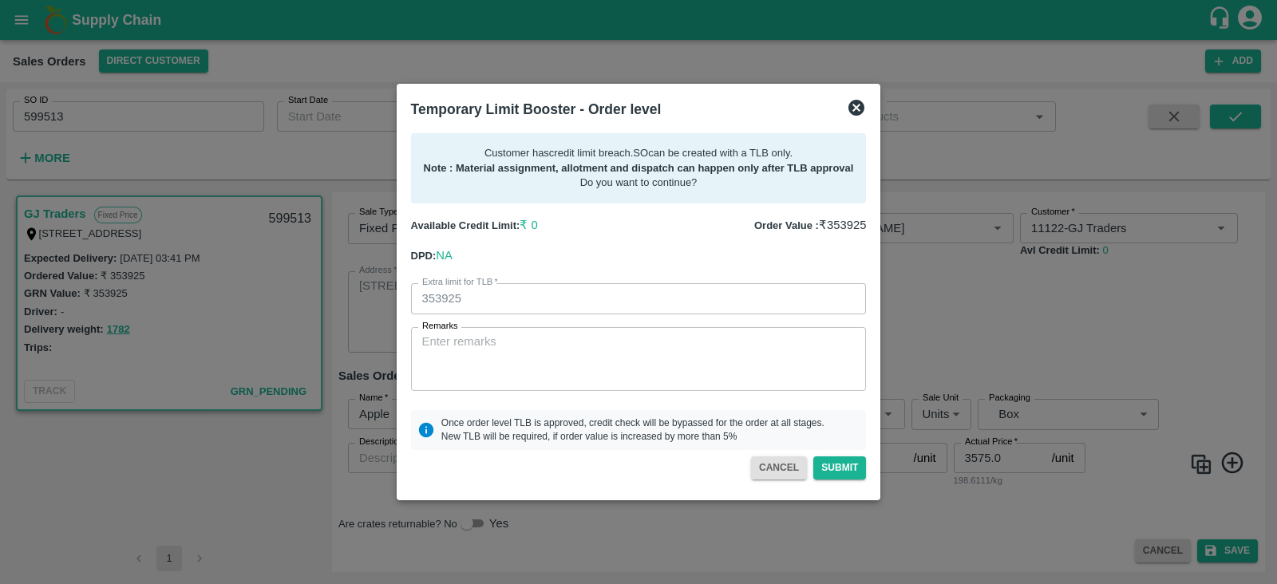
click at [854, 105] on icon at bounding box center [856, 107] width 19 height 19
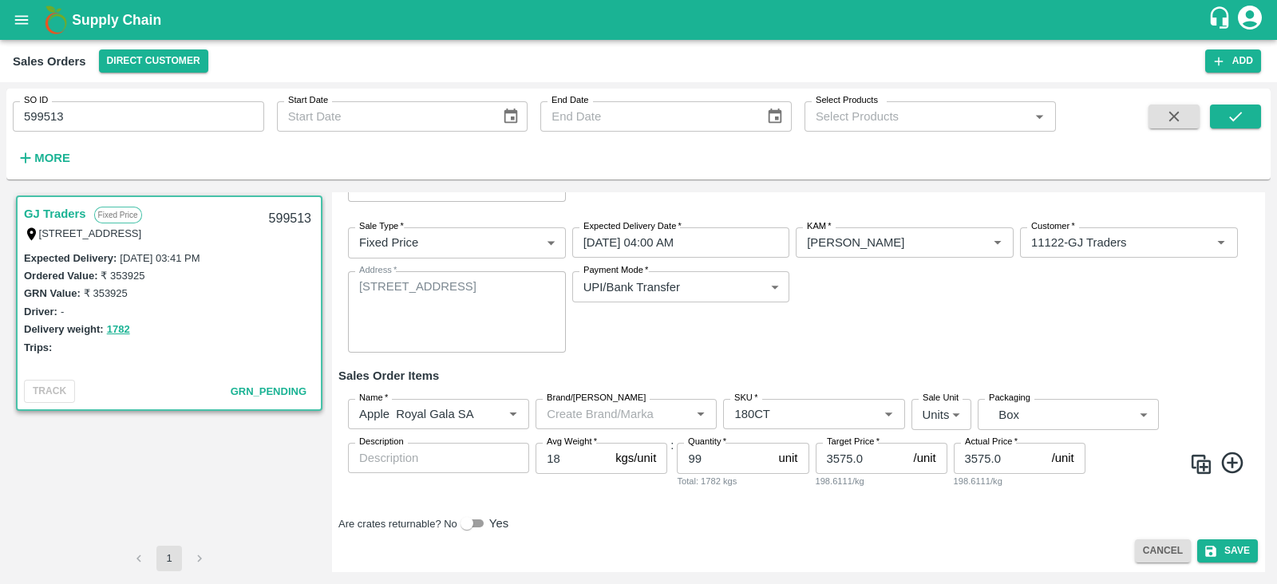
click at [1178, 125] on icon "button" at bounding box center [1174, 117] width 18 height 18
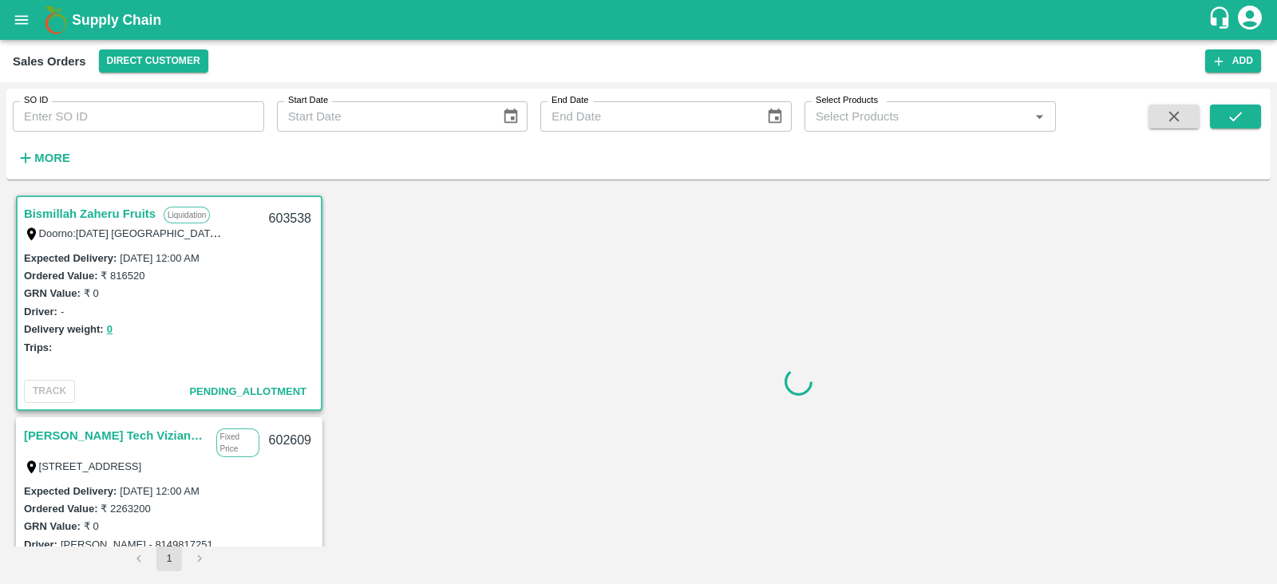
scroll to position [3, 0]
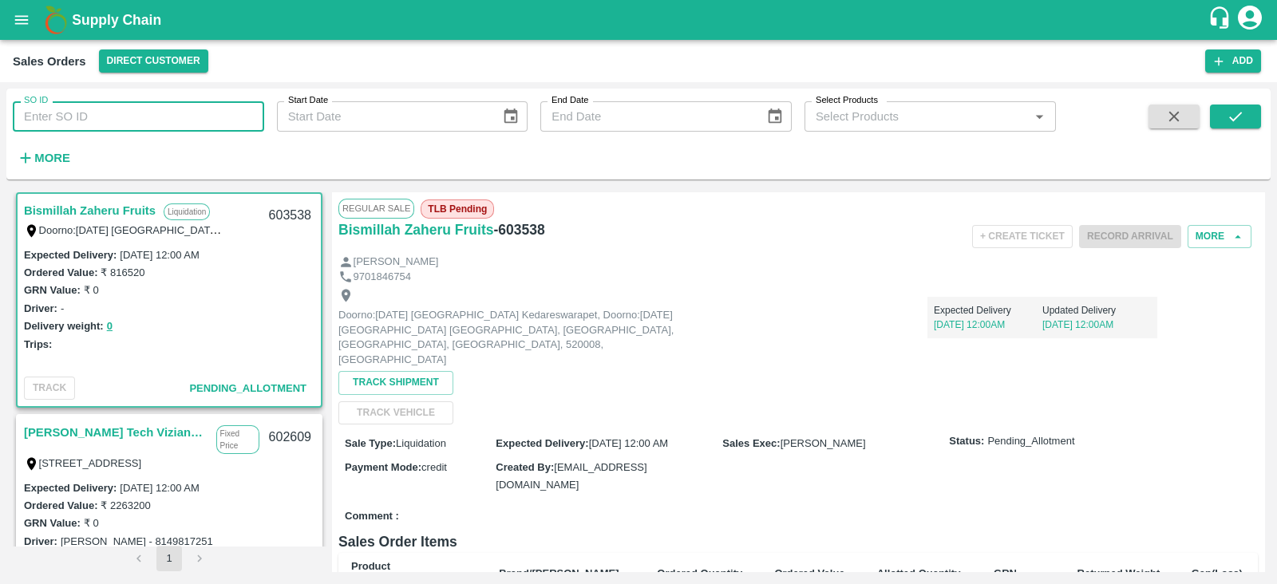
click at [102, 120] on input "SO ID" at bounding box center [138, 116] width 251 height 30
paste input "text"
type input "599513"
click at [1121, 98] on div "SO ID 599513 SO ID Start Date Start Date End Date End Date Select Products Sele…" at bounding box center [638, 134] width 1264 height 78
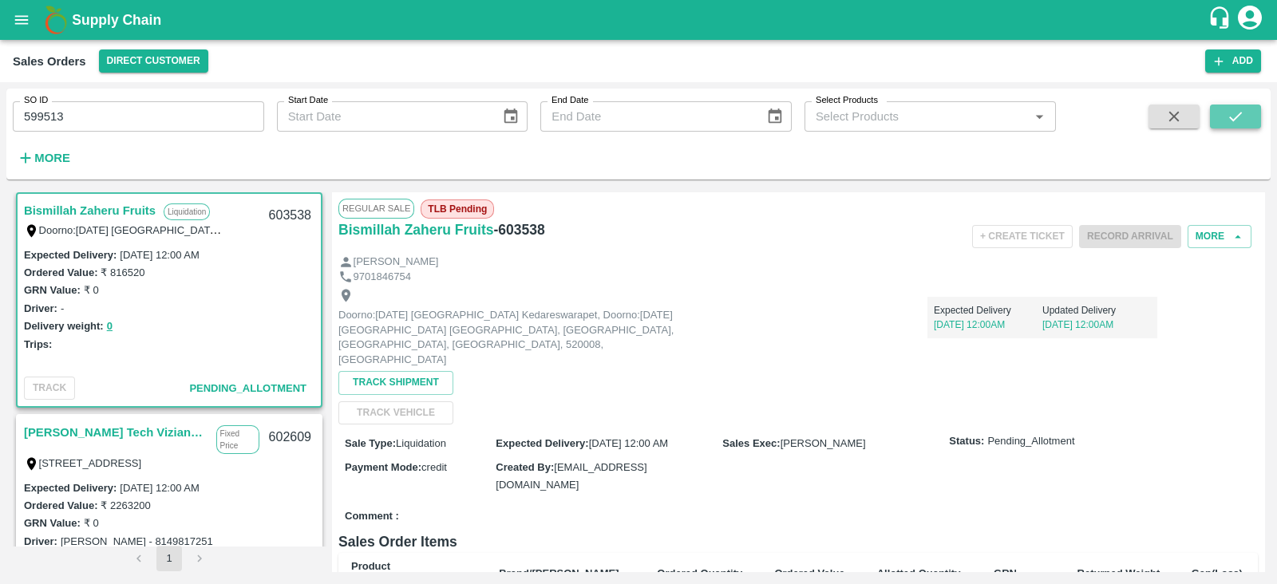
click at [1239, 120] on icon "submit" at bounding box center [1235, 117] width 18 height 18
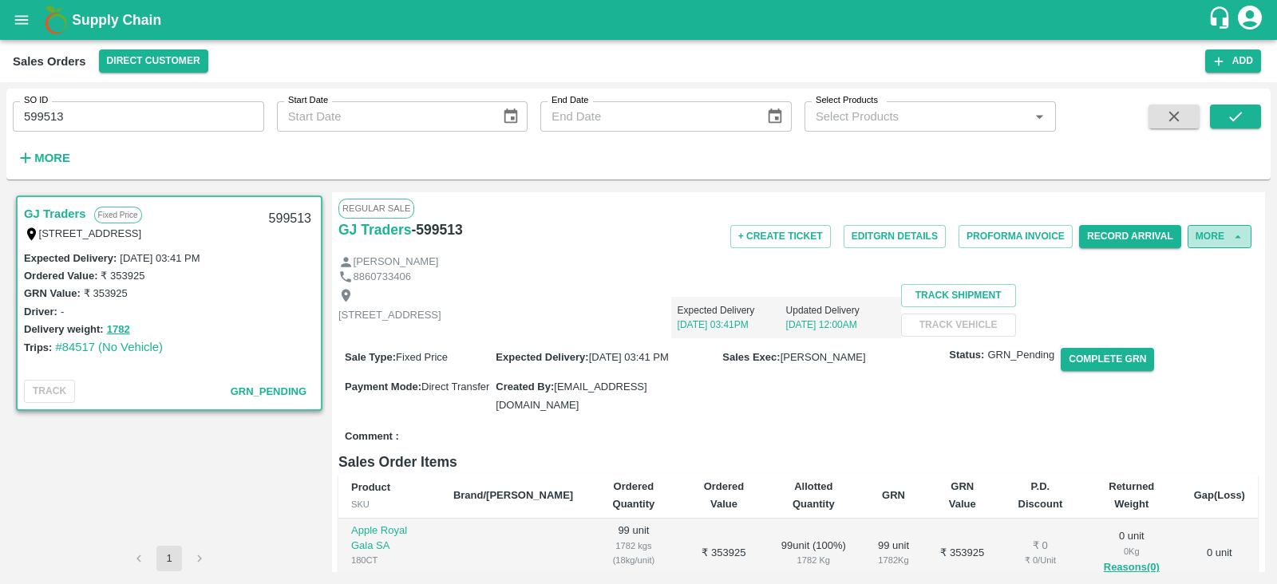
click at [1208, 242] on button "More" at bounding box center [1219, 236] width 64 height 23
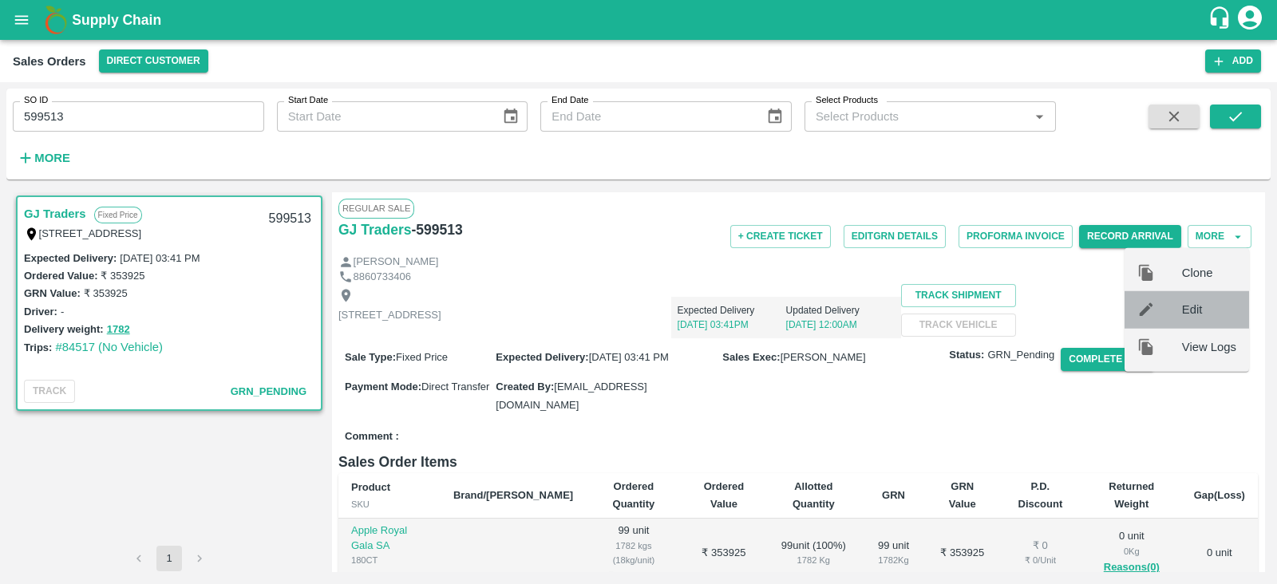
click at [1199, 299] on div "Edit" at bounding box center [1186, 309] width 124 height 37
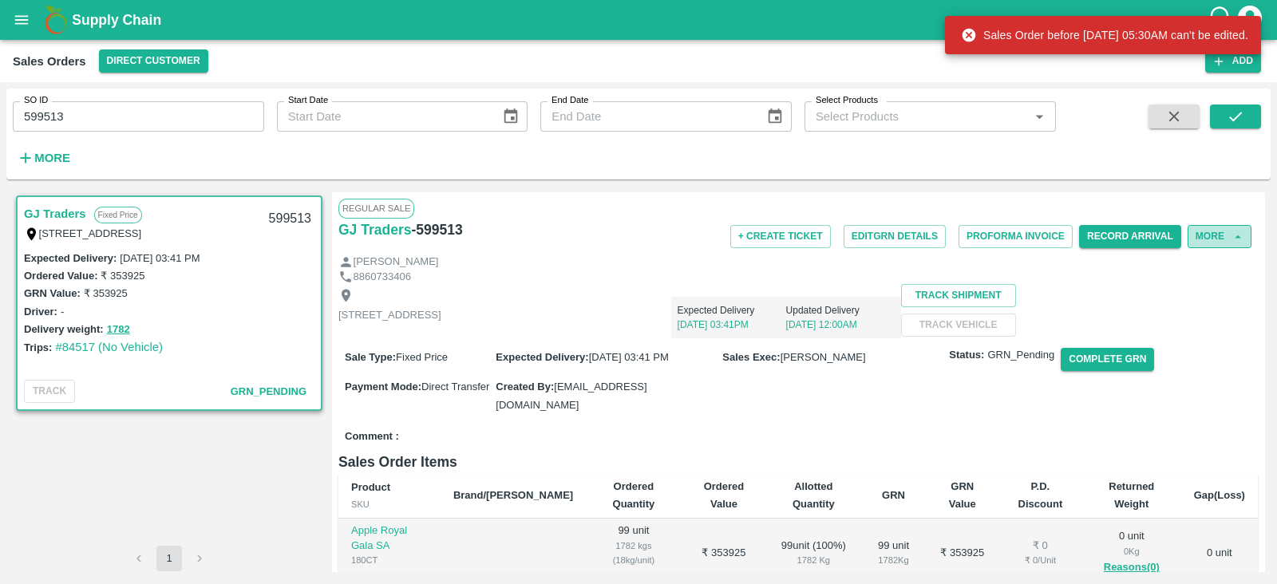
click at [1232, 241] on icon "button" at bounding box center [1237, 237] width 14 height 14
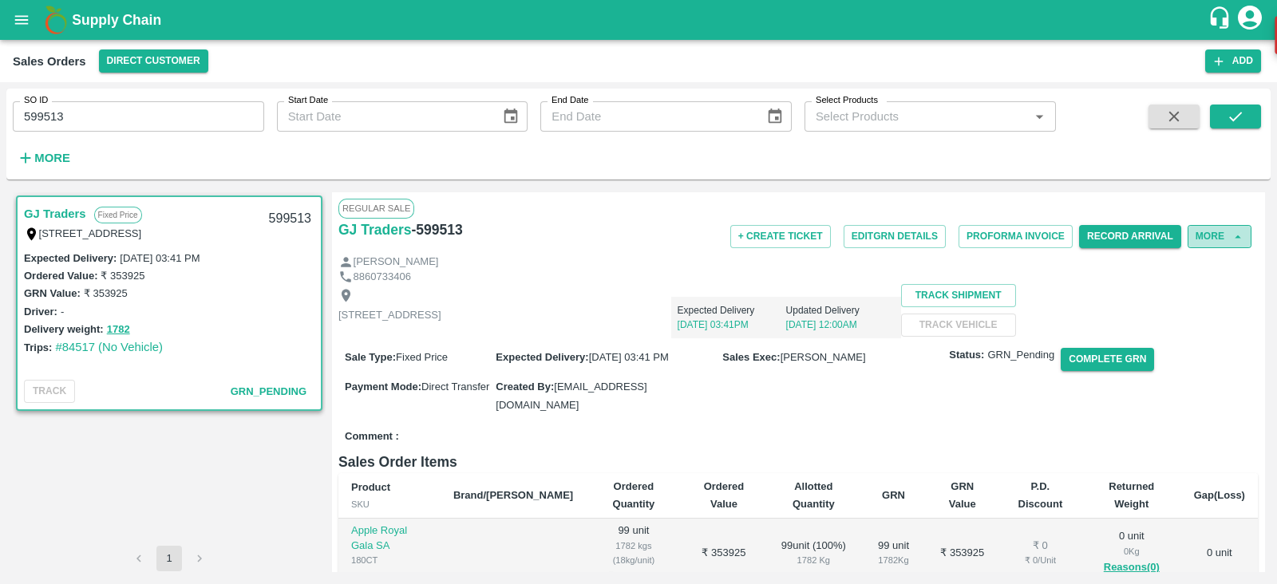
click at [1210, 232] on button "More" at bounding box center [1219, 236] width 64 height 23
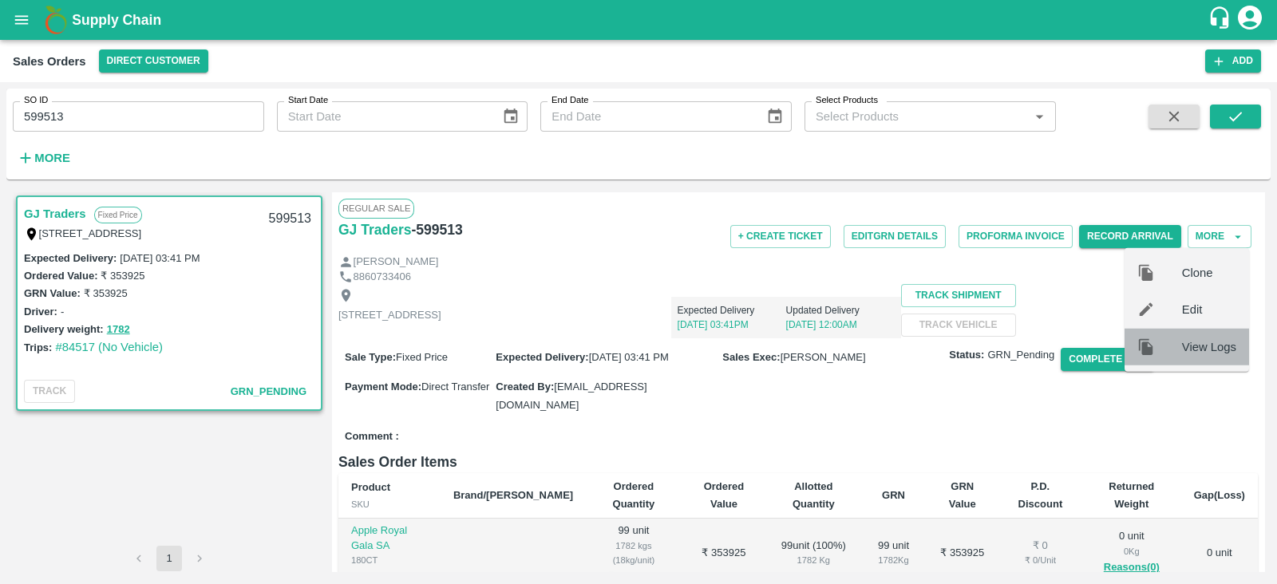
click at [1218, 347] on span "View Logs" at bounding box center [1209, 347] width 54 height 18
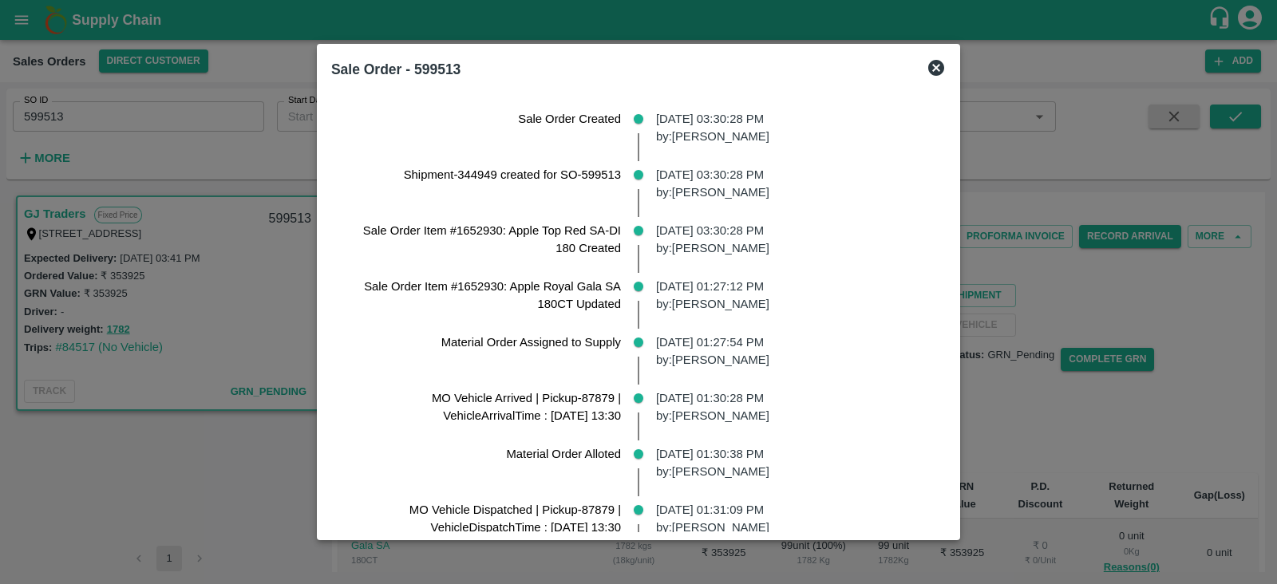
click at [944, 68] on icon at bounding box center [936, 68] width 16 height 16
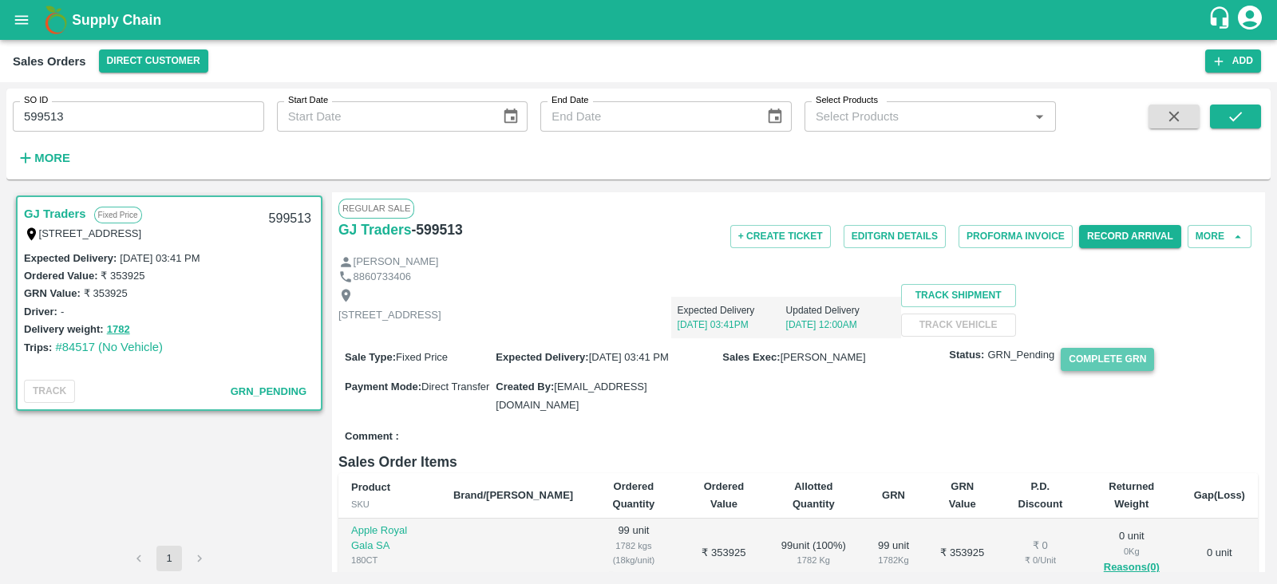
click at [1095, 371] on button "Complete GRN" at bounding box center [1106, 359] width 93 height 23
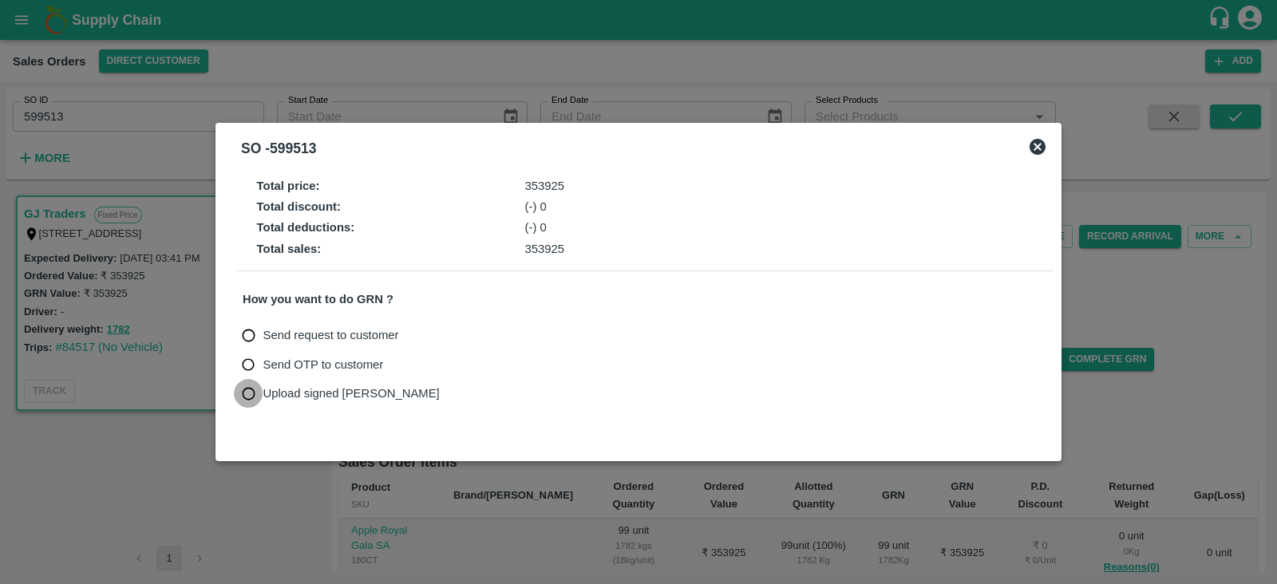
click at [248, 393] on input "Upload signed [PERSON_NAME]" at bounding box center [249, 394] width 30 height 30
radio input "true"
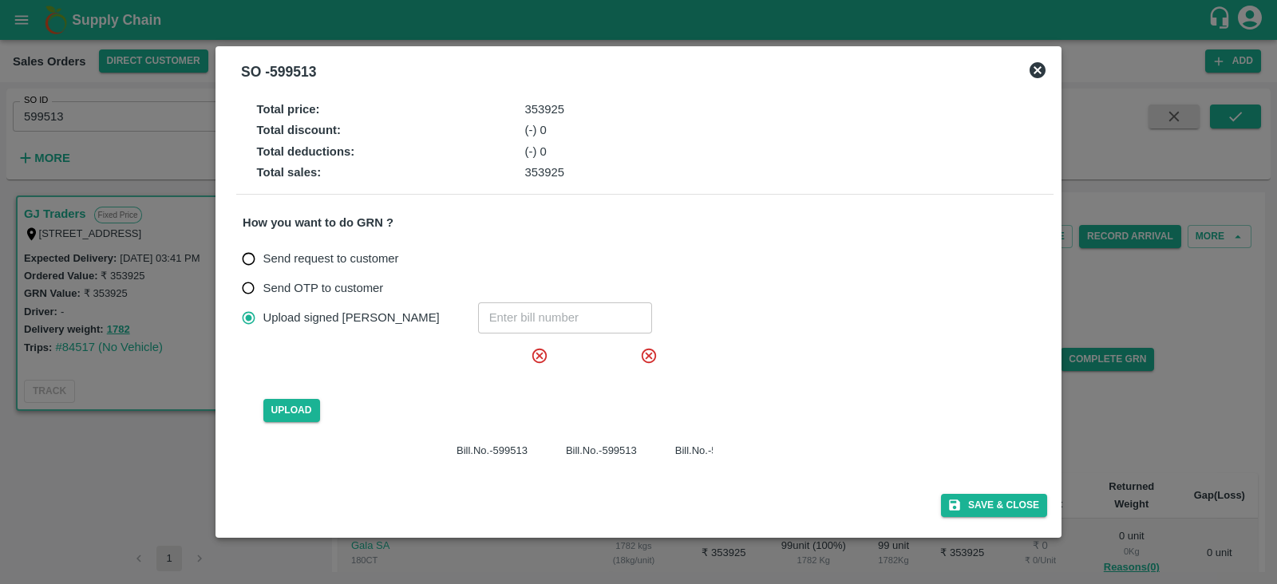
click at [539, 353] on icon at bounding box center [538, 355] width 15 height 15
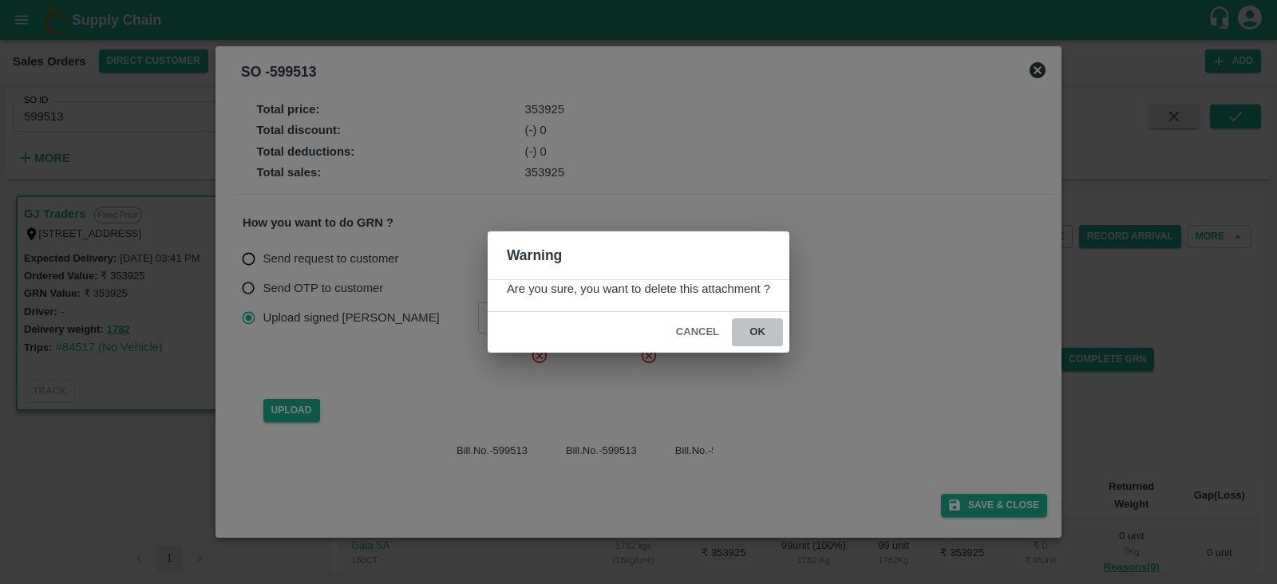
click at [754, 338] on button "ok" at bounding box center [757, 332] width 51 height 28
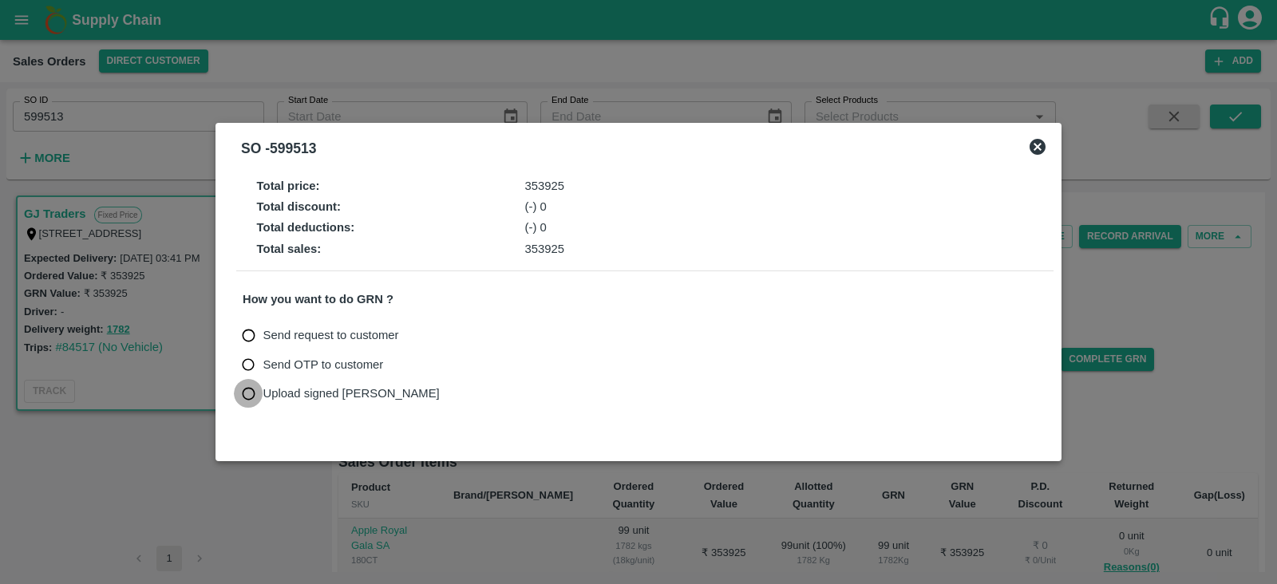
click at [247, 389] on input "Upload signed [PERSON_NAME]" at bounding box center [249, 394] width 30 height 30
radio input "true"
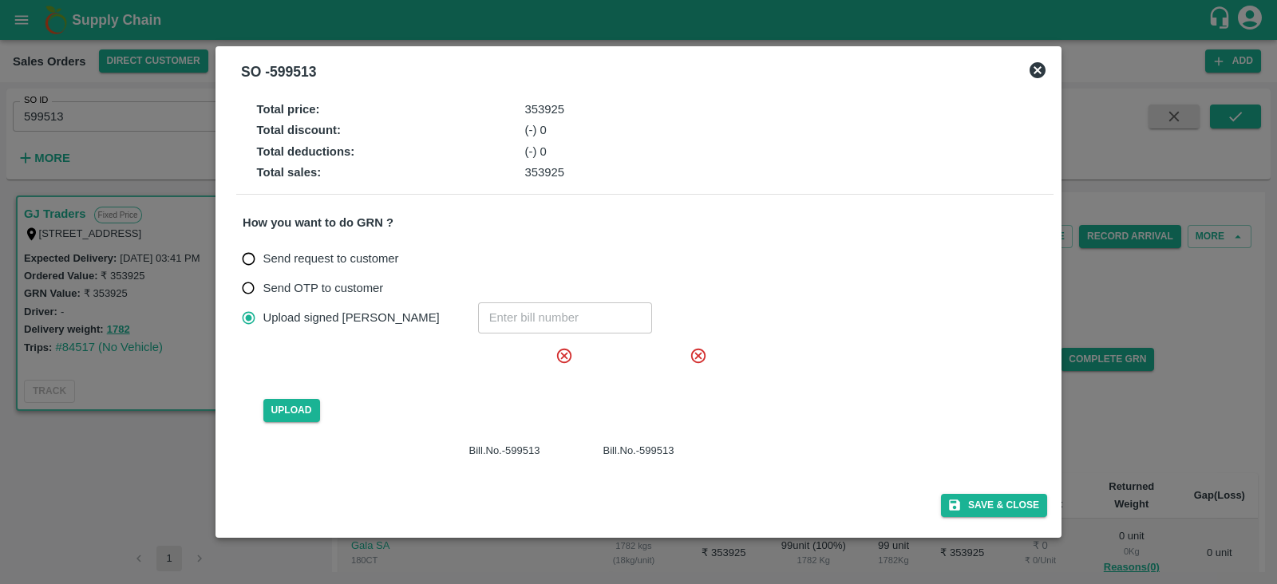
click at [564, 355] on icon at bounding box center [564, 355] width 15 height 15
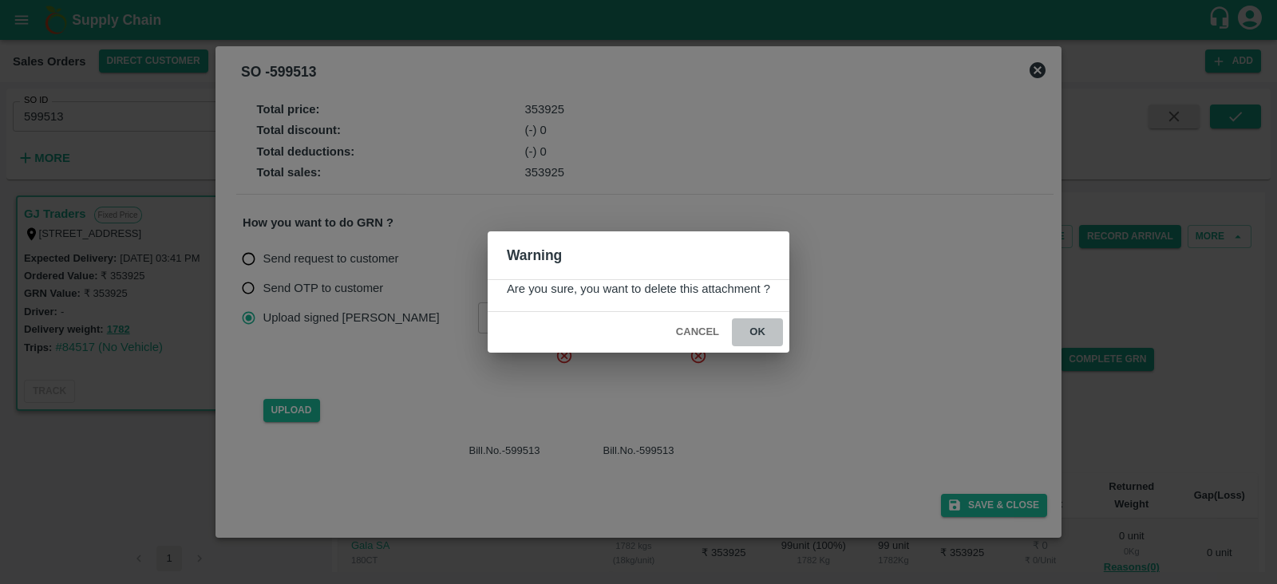
click at [757, 330] on button "ok" at bounding box center [757, 332] width 51 height 28
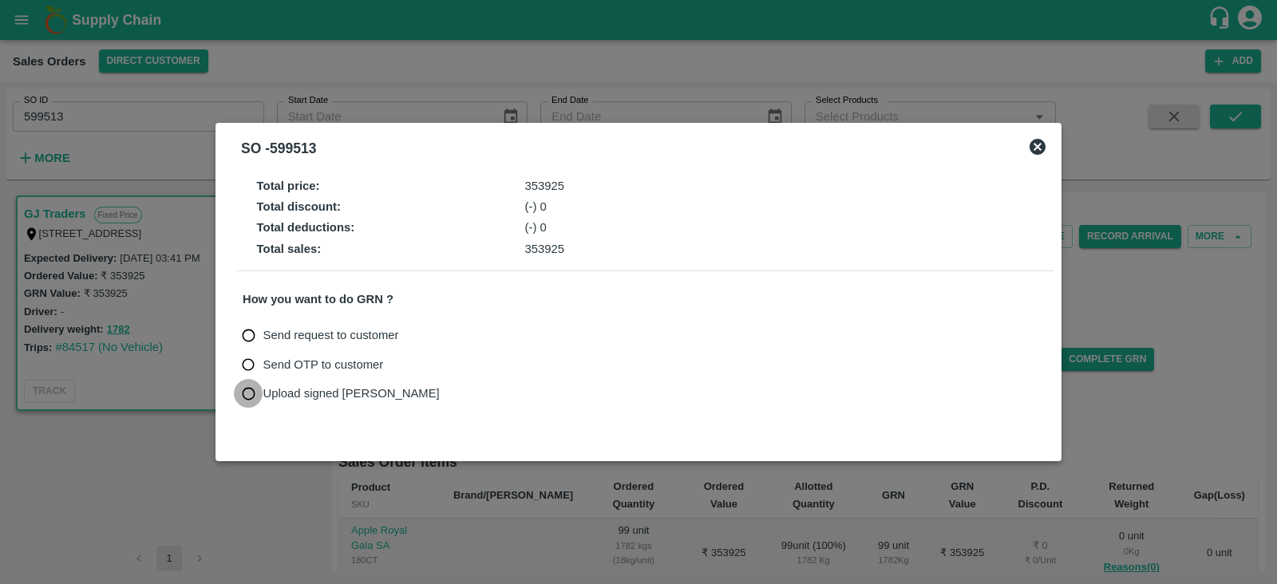
click at [251, 390] on input "Upload signed [PERSON_NAME]" at bounding box center [249, 394] width 30 height 30
radio input "true"
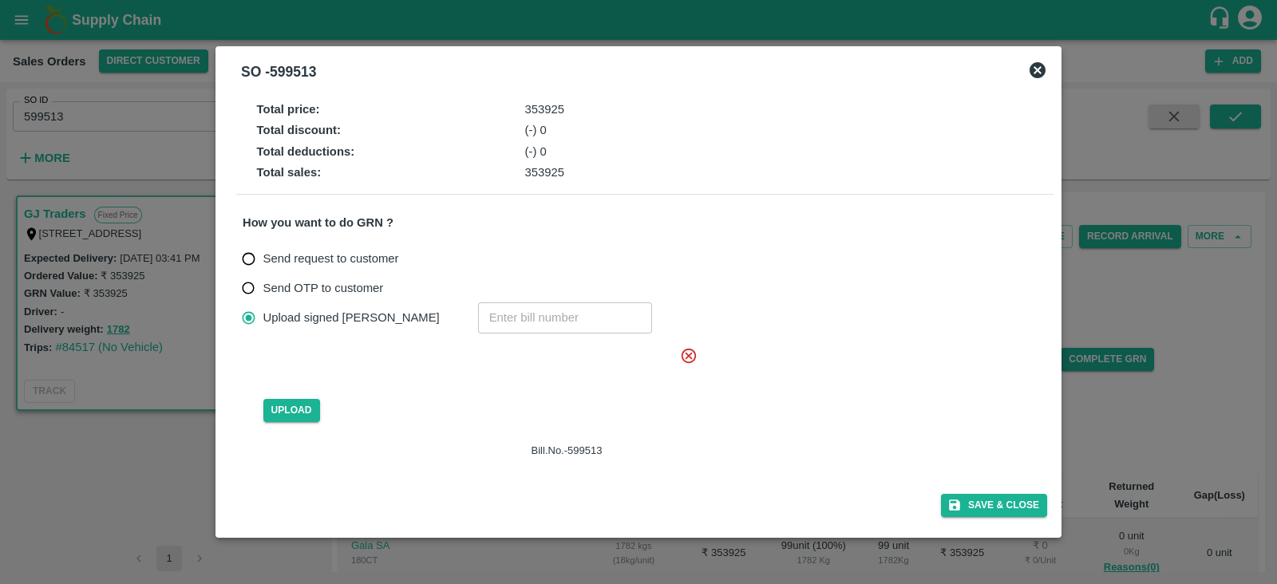
click at [690, 355] on icon at bounding box center [689, 356] width 18 height 18
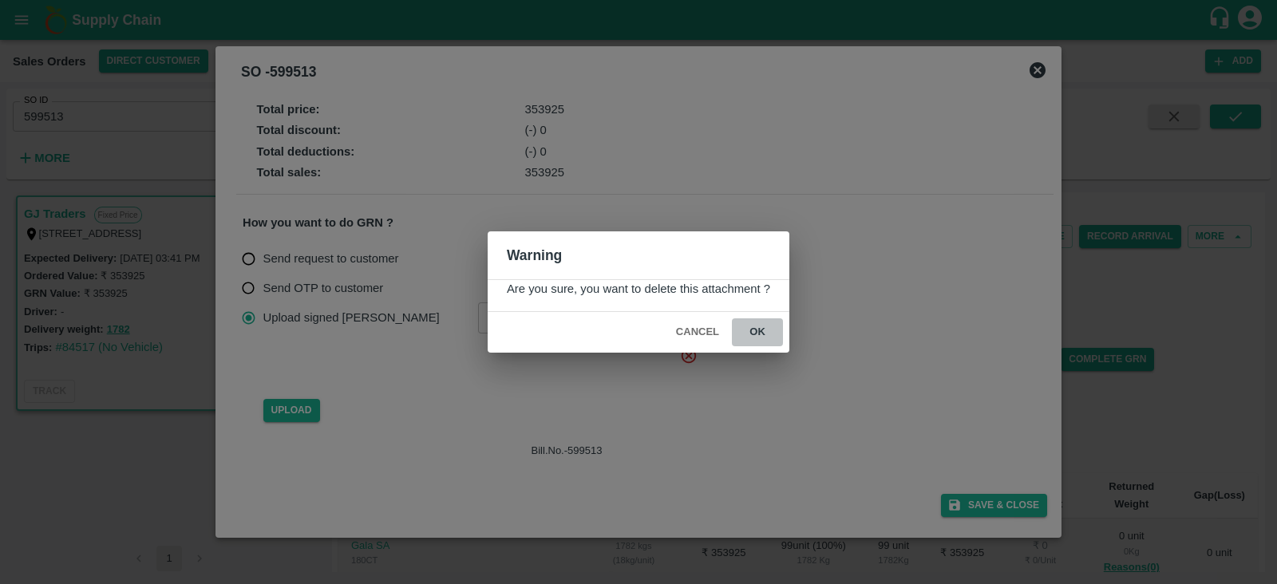
click at [758, 329] on button "ok" at bounding box center [757, 332] width 51 height 28
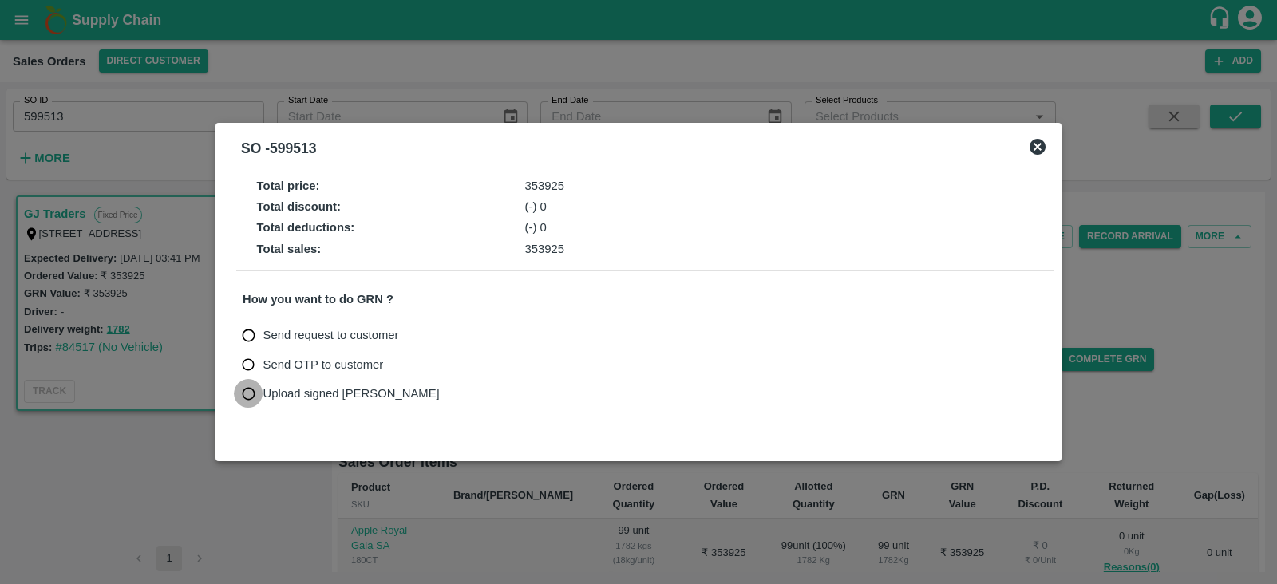
click at [247, 393] on input "Upload signed [PERSON_NAME]" at bounding box center [249, 394] width 30 height 30
radio input "true"
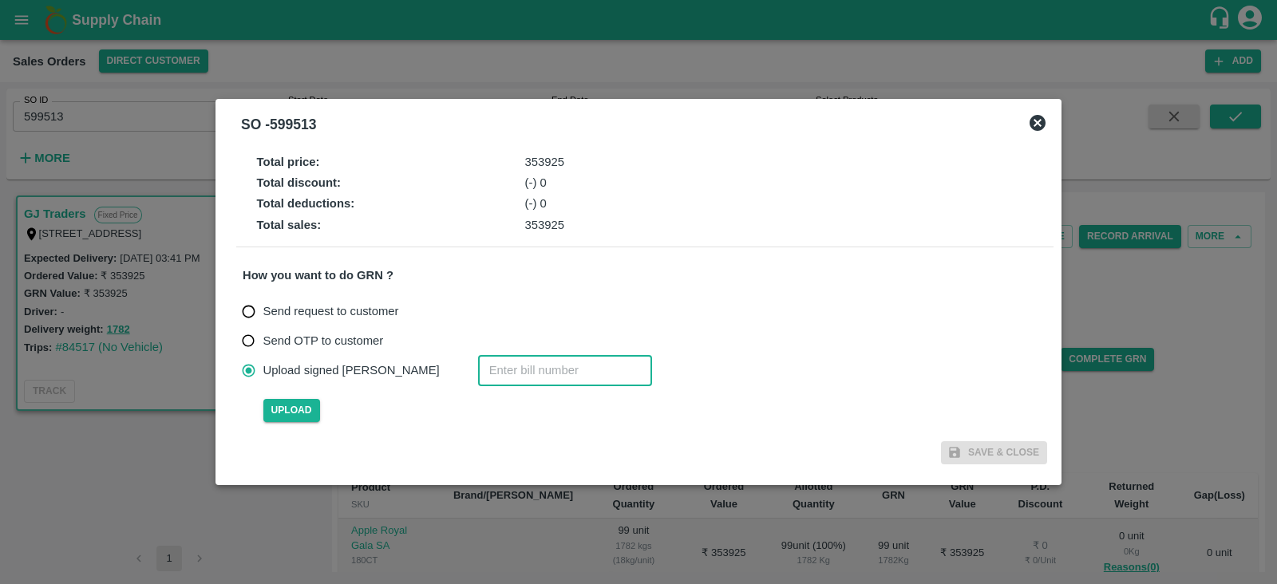
click at [485, 373] on input "number" at bounding box center [565, 370] width 174 height 30
paste input "599513"
type input "599513"
click at [291, 402] on span "Upload" at bounding box center [291, 410] width 57 height 23
click at [0, 0] on input "Upload" at bounding box center [0, 0] width 0 height 0
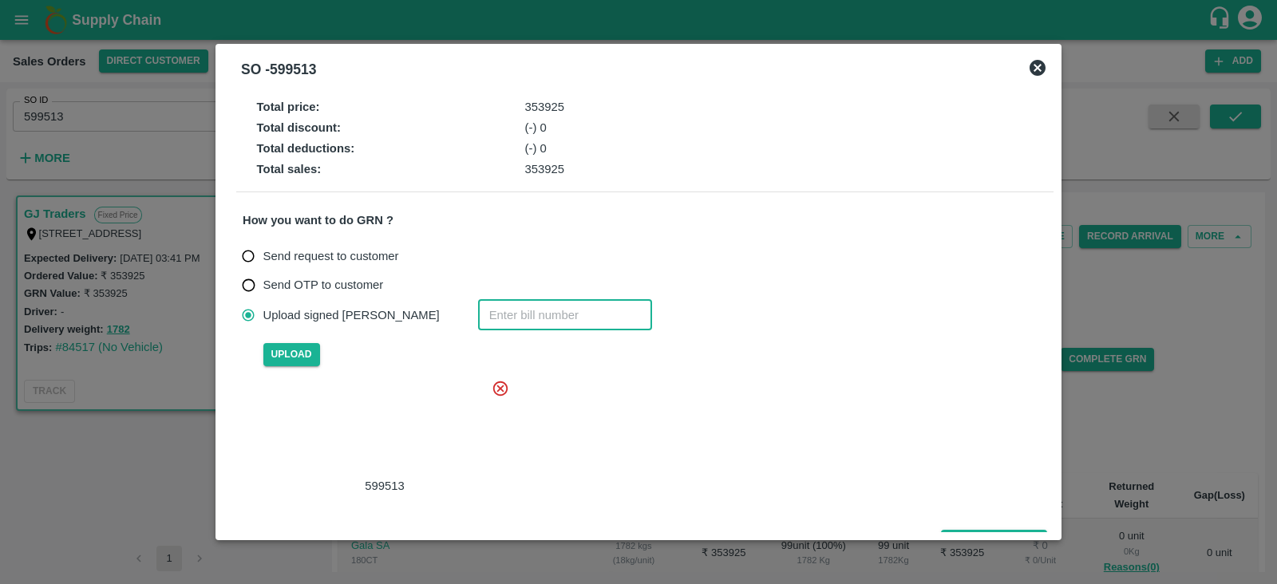
click at [527, 310] on input "number" at bounding box center [565, 315] width 174 height 30
paste input "599513"
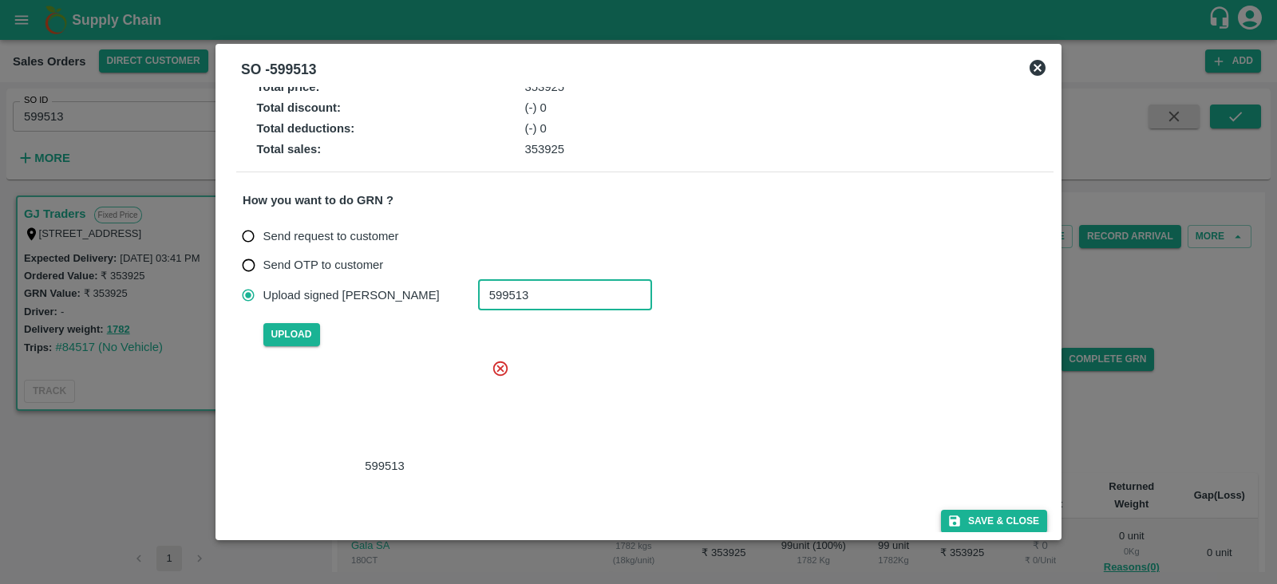
type input "599513"
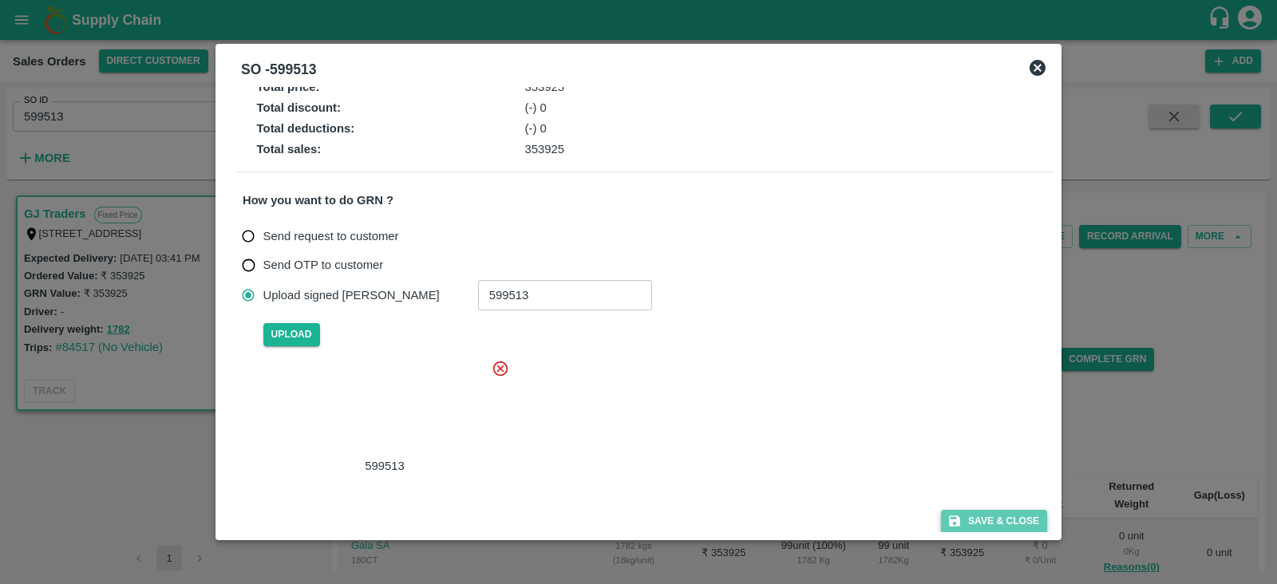
click at [975, 515] on button "Save & Close" at bounding box center [994, 521] width 106 height 23
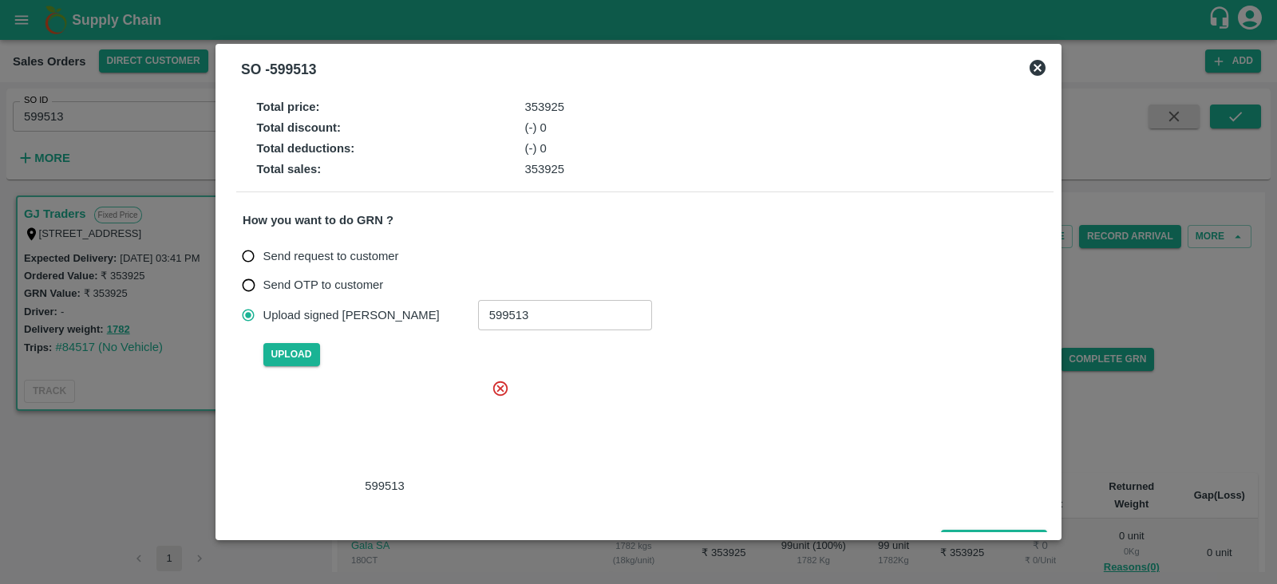
click at [1037, 67] on icon at bounding box center [1037, 67] width 19 height 19
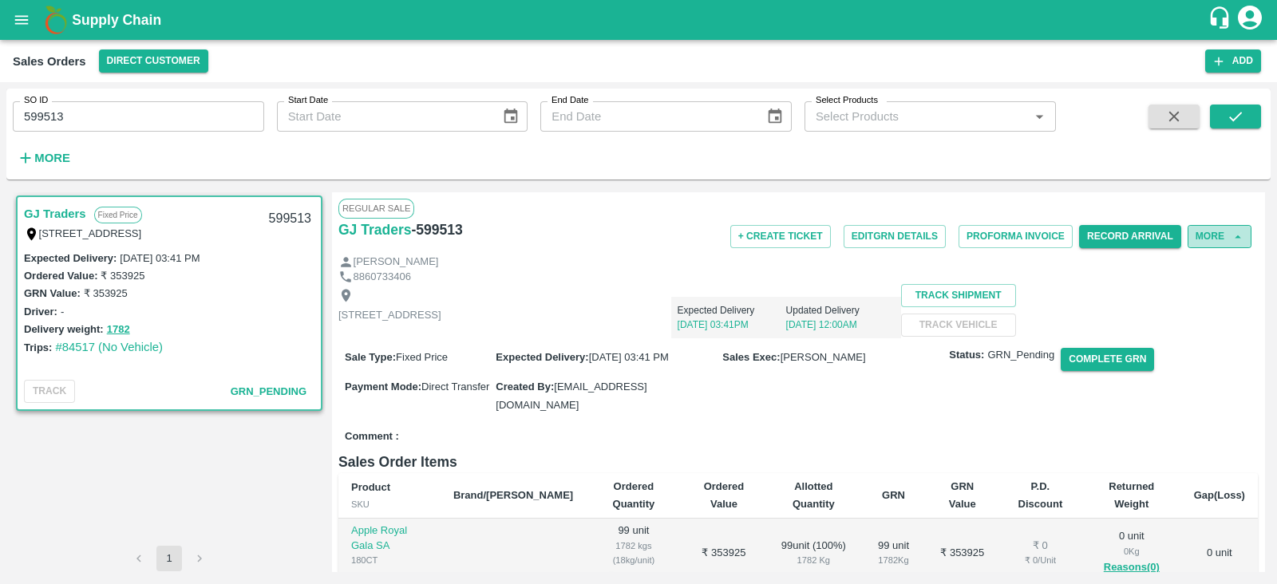
click at [1233, 237] on icon "button" at bounding box center [1237, 237] width 14 height 14
click at [1204, 231] on button "More" at bounding box center [1219, 236] width 64 height 23
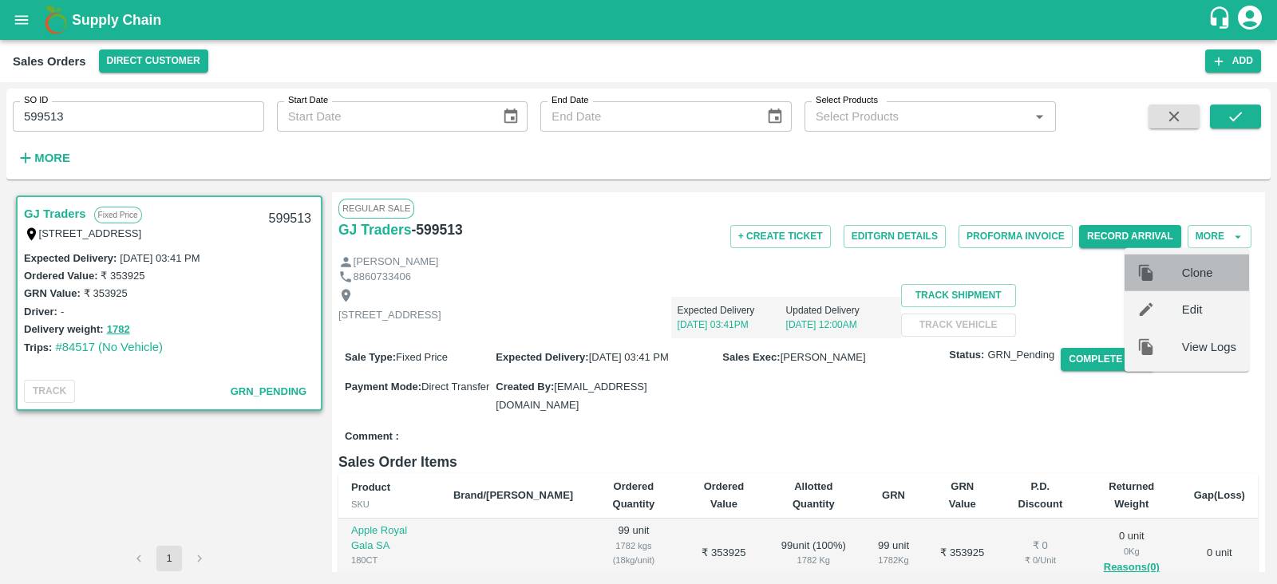
click at [1206, 269] on span "Clone" at bounding box center [1209, 273] width 54 height 18
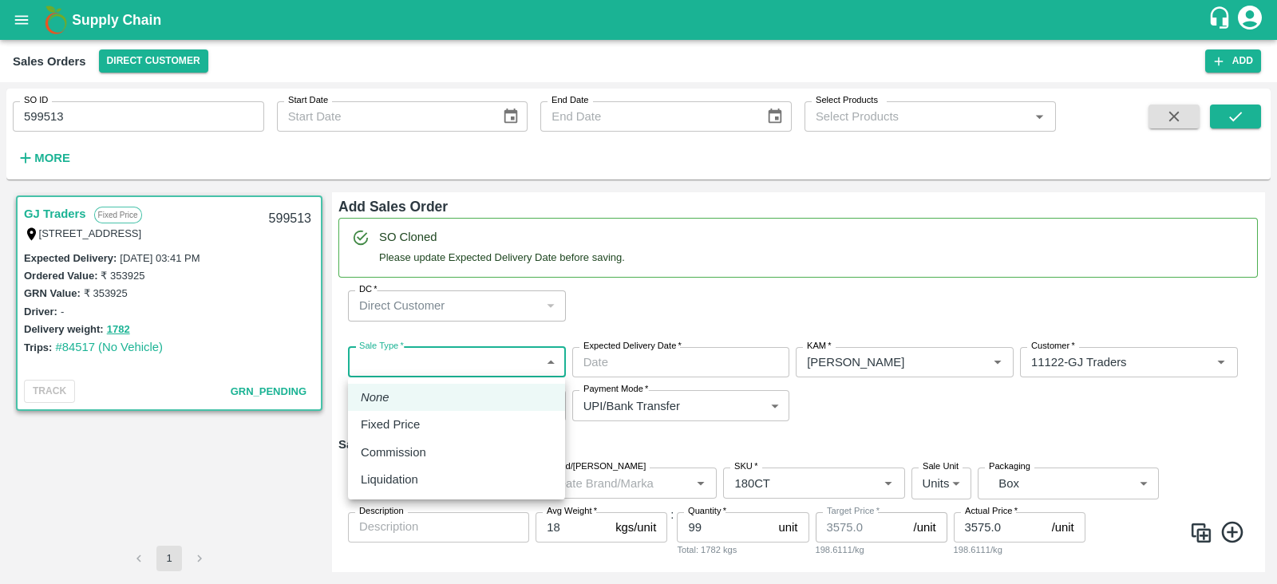
click at [479, 355] on body "Supply Chain Sales Orders Direct Customer Add SO ID 599513 SO ID Start Date Sta…" at bounding box center [638, 292] width 1277 height 584
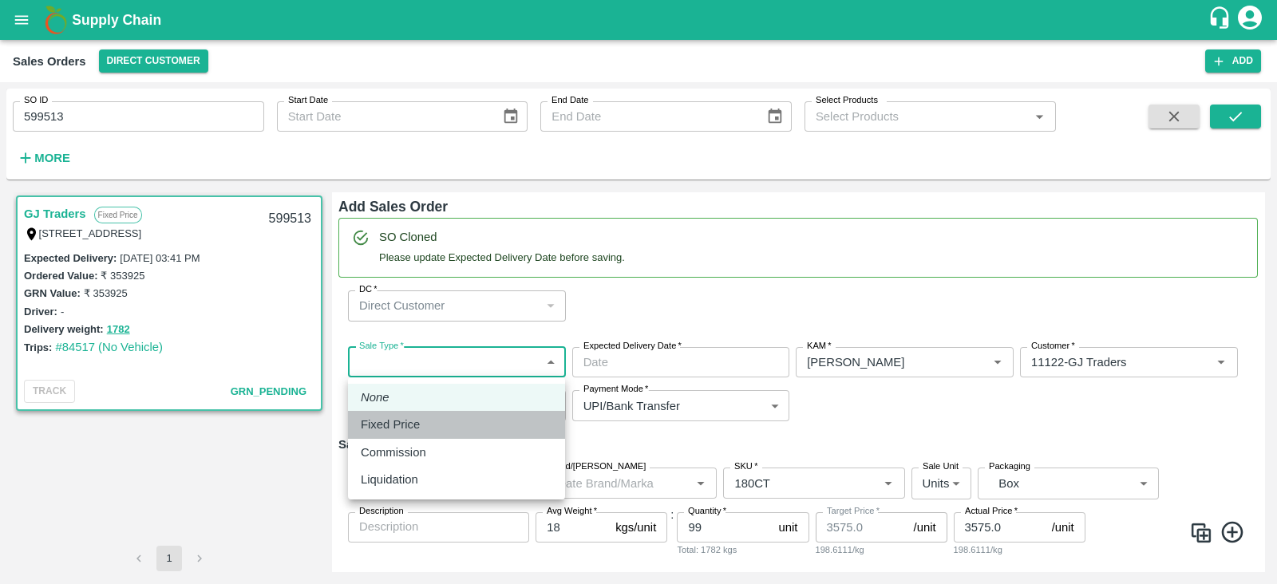
click at [408, 423] on p "Fixed Price" at bounding box center [390, 425] width 59 height 18
type input "1"
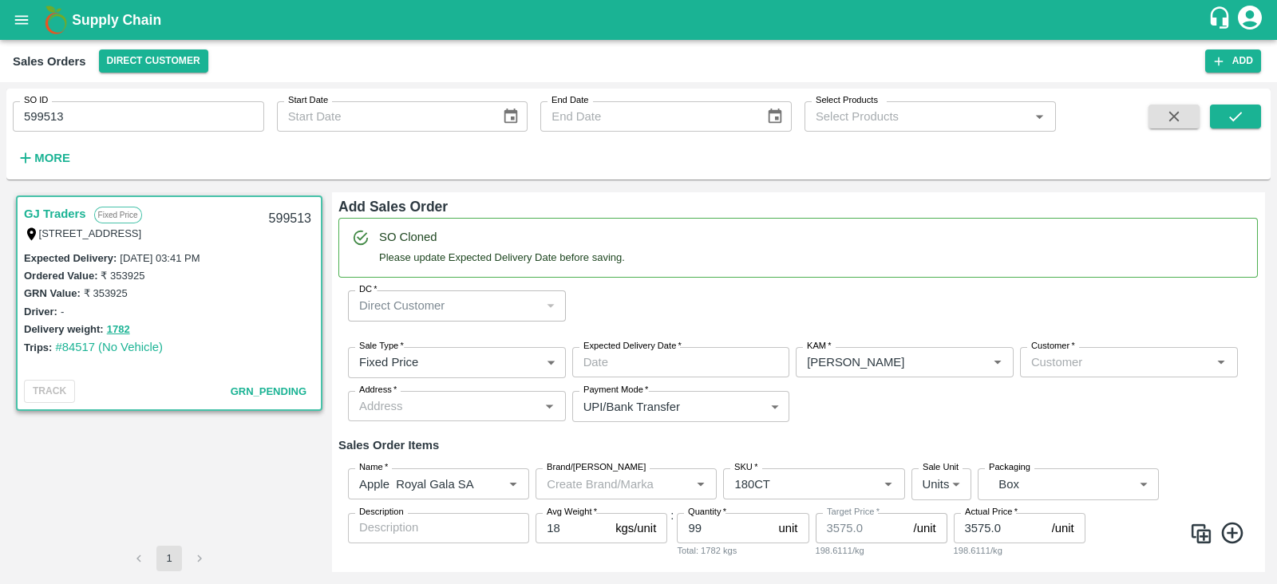
click at [626, 351] on label "Expected Delivery Date   *" at bounding box center [632, 346] width 98 height 13
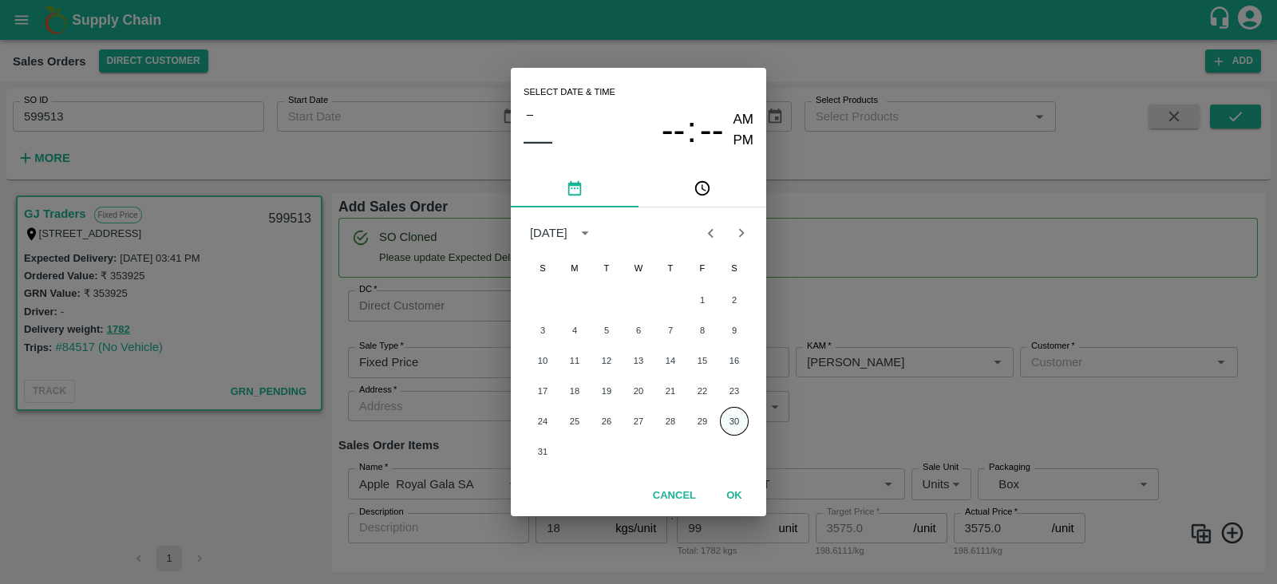
click at [741, 425] on button "30" at bounding box center [734, 421] width 29 height 29
type input "[DATE] 12:00 AM"
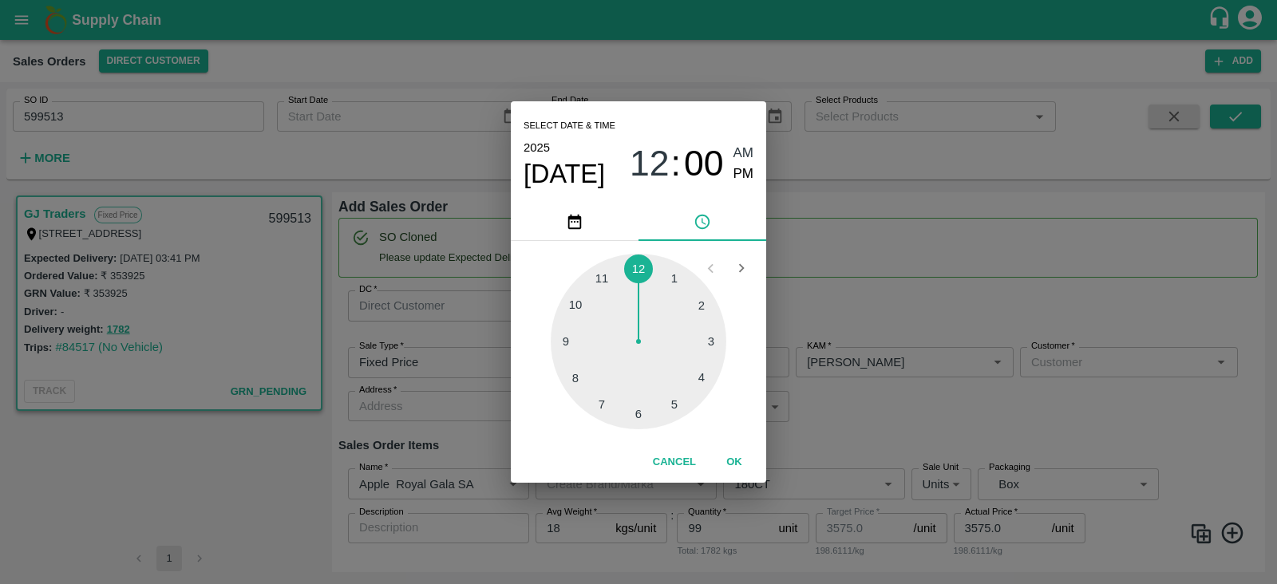
click at [1005, 430] on div "Select date & time [DATE] 12 : 00 AM PM 1 2 3 4 5 6 7 8 9 10 11 12 Cancel OK" at bounding box center [638, 292] width 1277 height 584
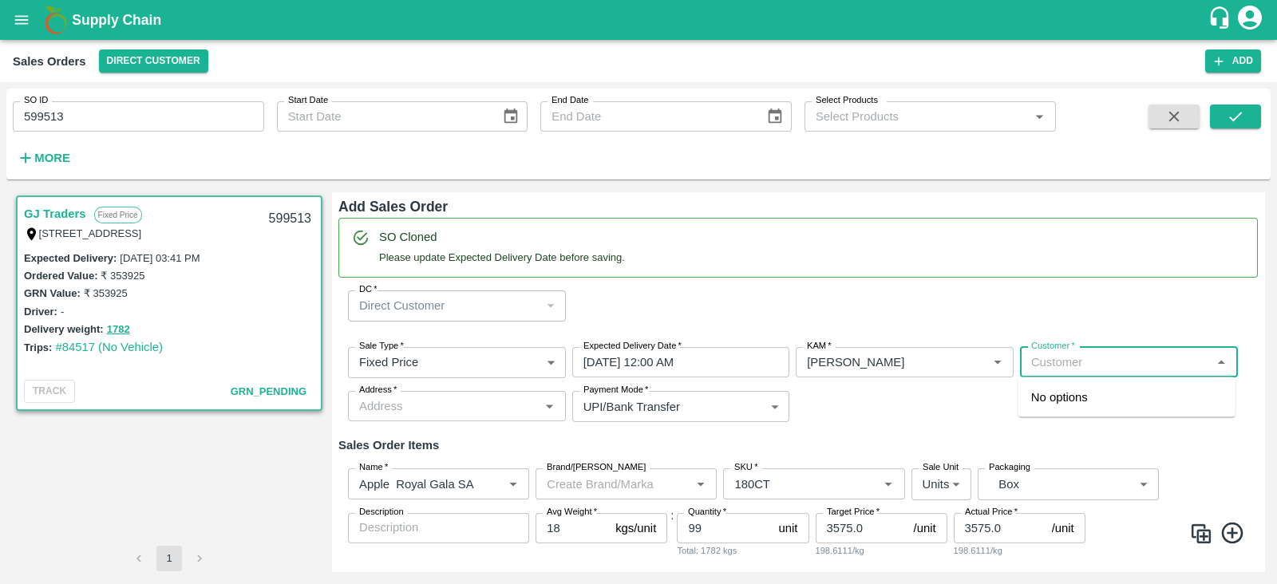
click at [1094, 372] on input "Customer   *" at bounding box center [1115, 362] width 182 height 21
click at [1072, 477] on p "GJ Traders" at bounding box center [1060, 479] width 58 height 18
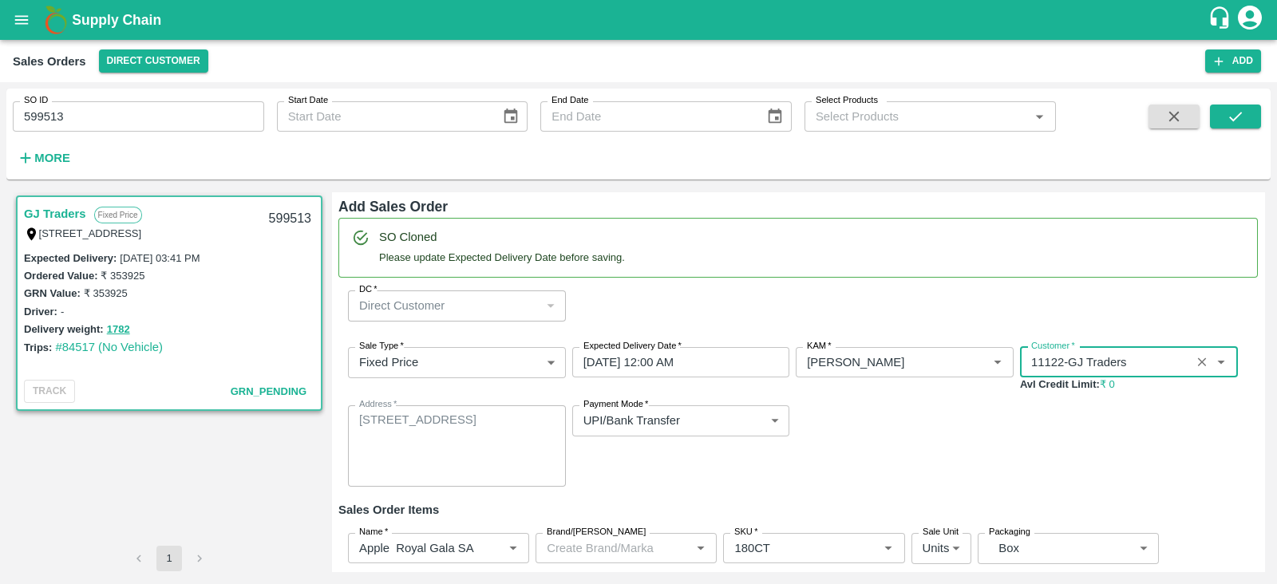
type input "11122-GJ Traders"
click at [965, 448] on div "Sale Type   * Fixed Price 1 Sale Type Expected Delivery Date   * [DATE] 12:00 A…" at bounding box center [797, 416] width 919 height 165
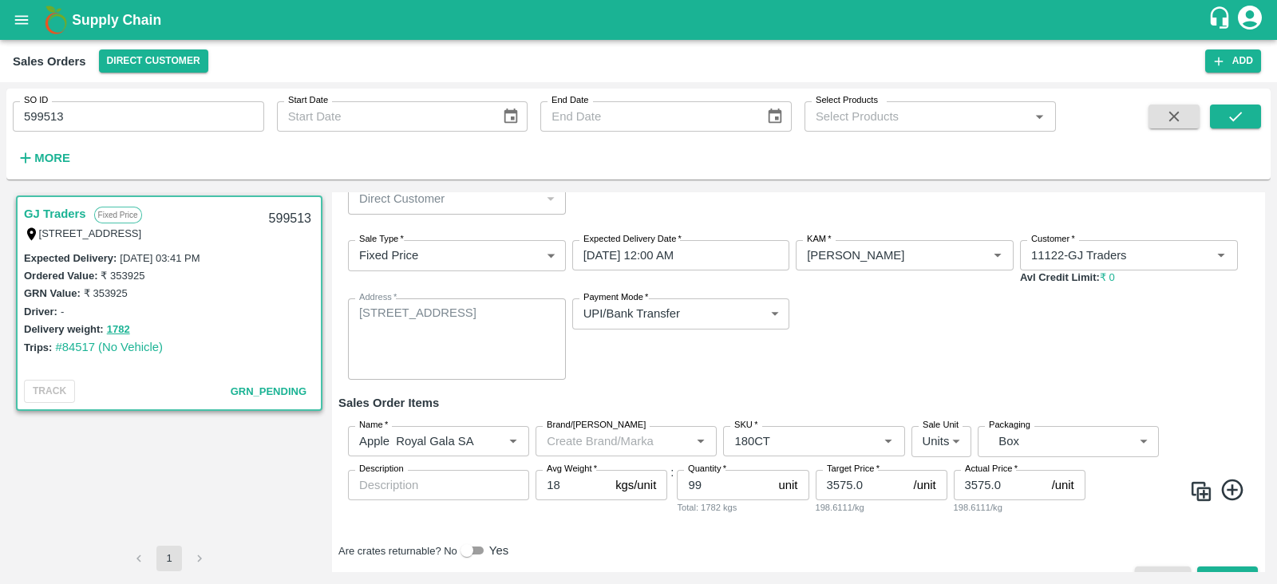
scroll to position [134, 0]
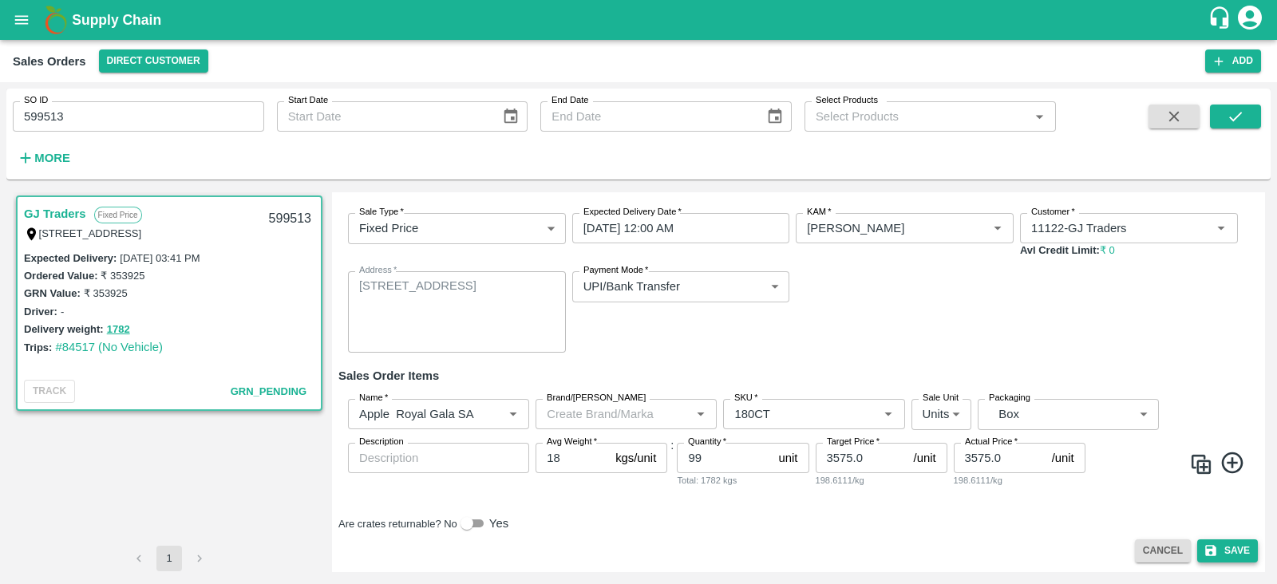
click at [1223, 550] on button "Save" at bounding box center [1227, 550] width 61 height 23
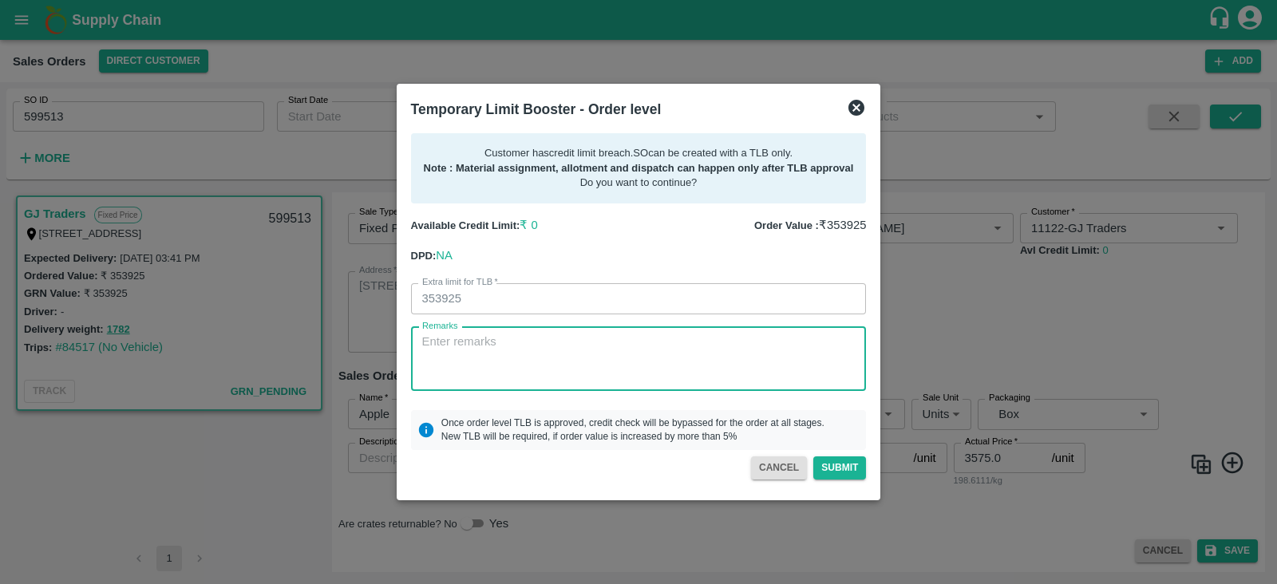
click at [547, 353] on textarea "Remarks" at bounding box center [638, 359] width 433 height 50
type textarea "E"
type textarea "while closing grn fer errors is showing"
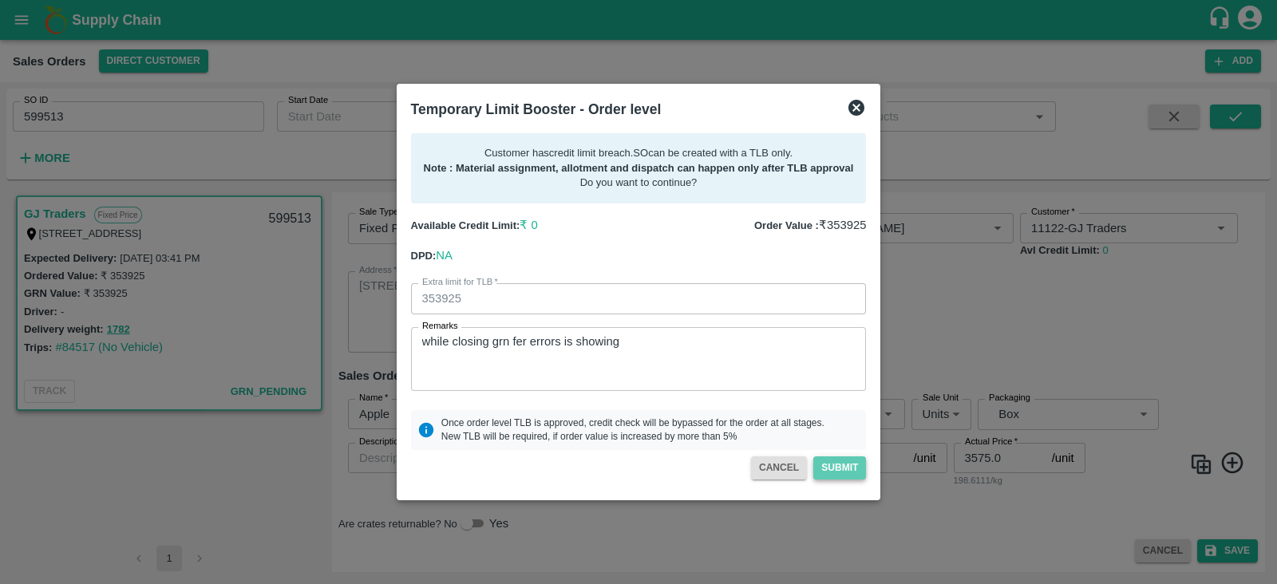
click at [842, 467] on button "Submit" at bounding box center [839, 467] width 53 height 23
click at [854, 103] on icon at bounding box center [856, 108] width 16 height 16
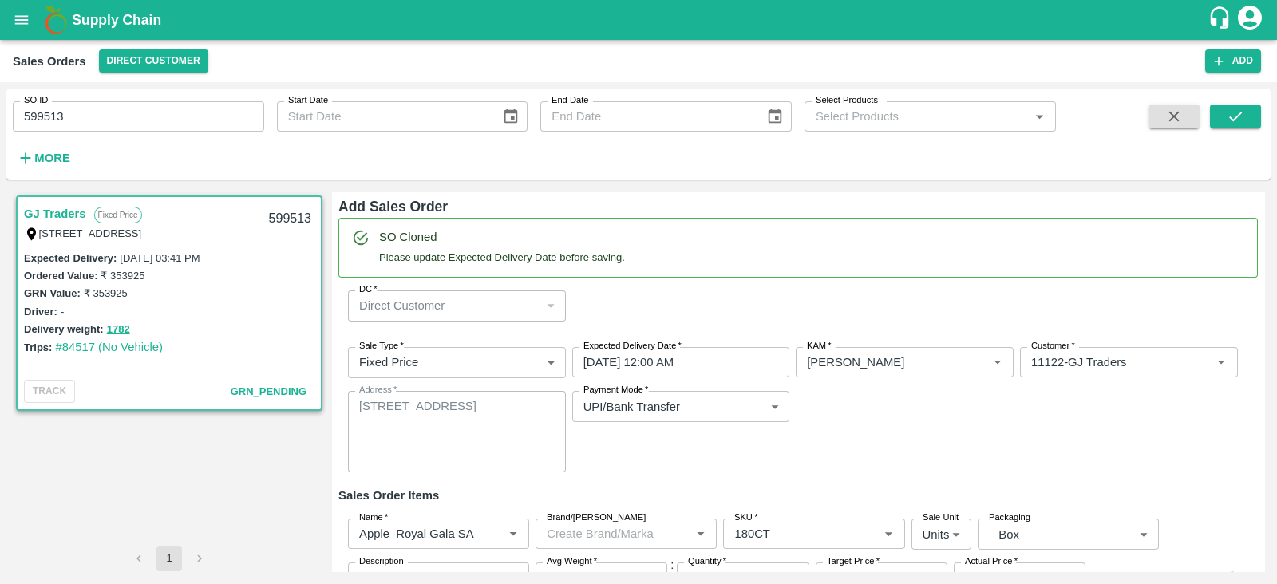
scroll to position [120, 0]
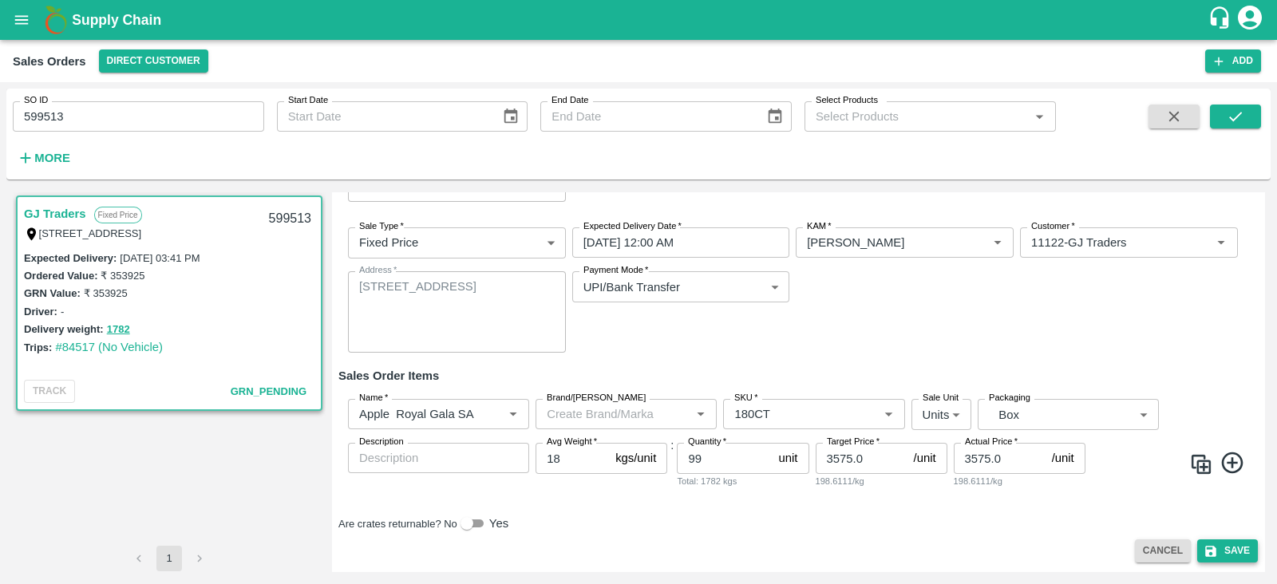
click at [1225, 547] on button "Save" at bounding box center [1227, 550] width 61 height 23
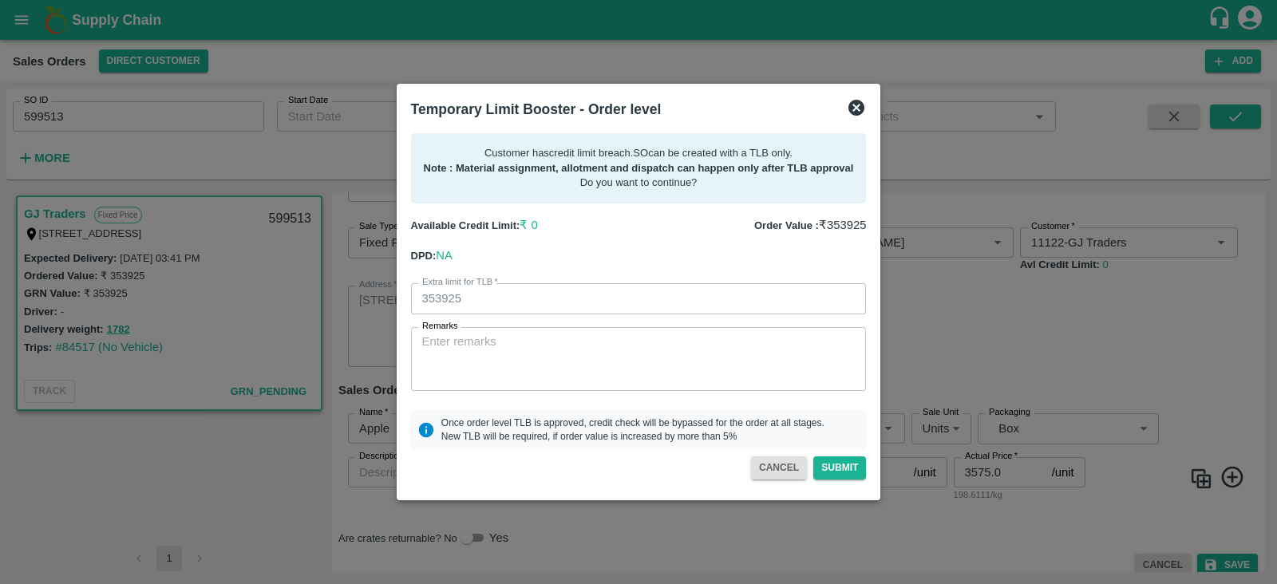
click at [850, 105] on icon at bounding box center [856, 108] width 16 height 16
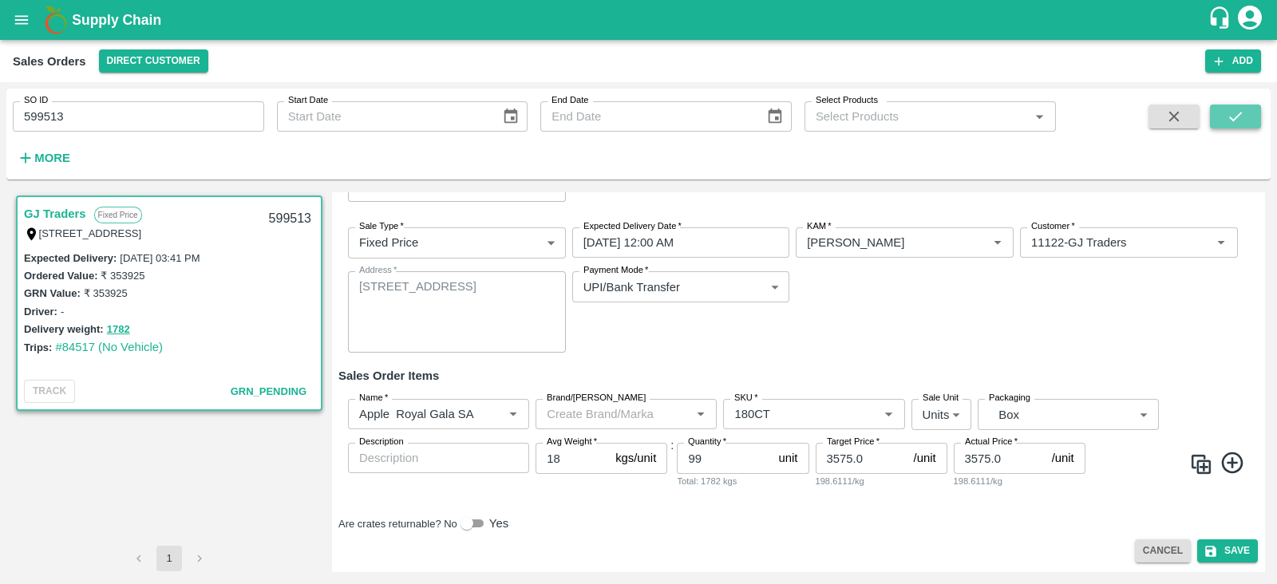
click at [1245, 118] on button "submit" at bounding box center [1235, 117] width 51 height 24
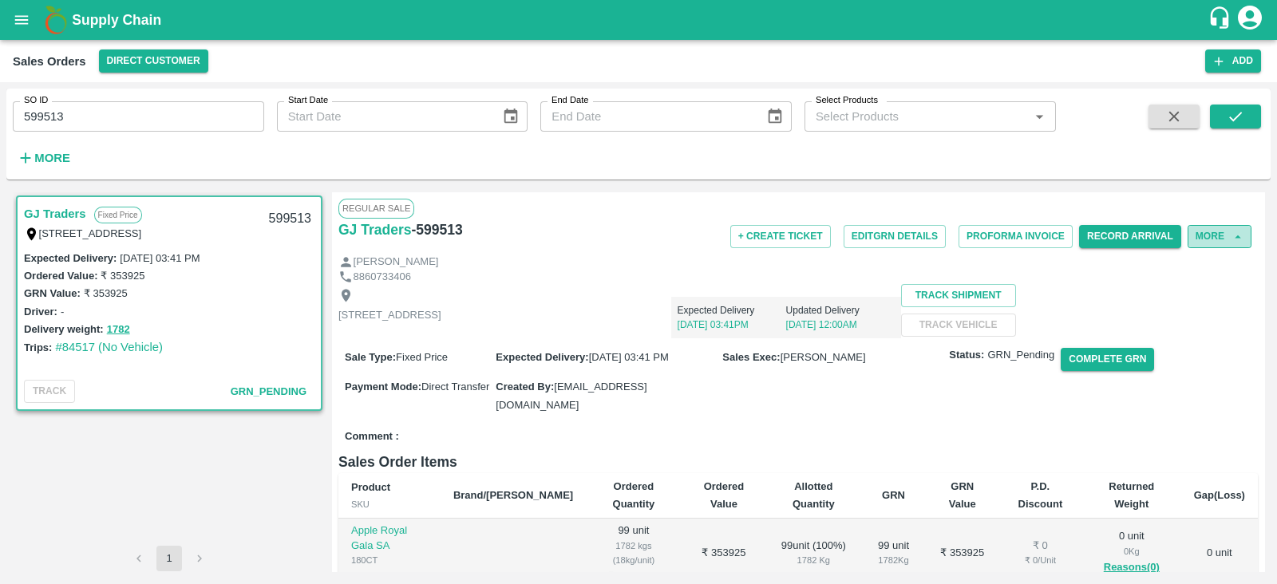
click at [1216, 241] on button "More" at bounding box center [1219, 236] width 64 height 23
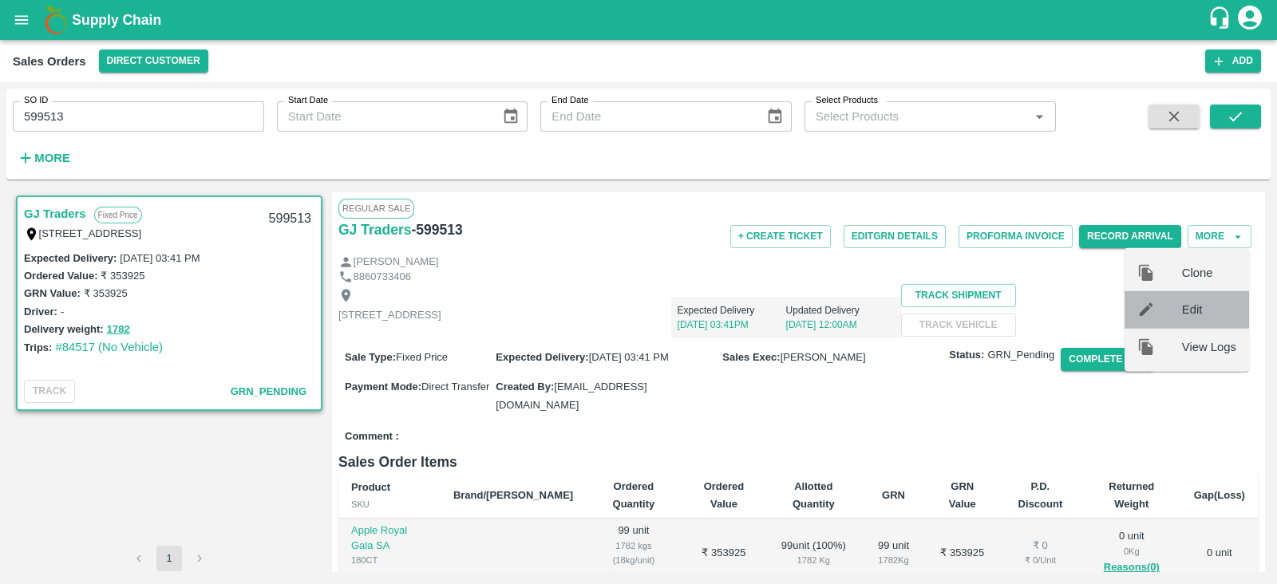
click at [1197, 299] on div "Edit" at bounding box center [1186, 309] width 124 height 37
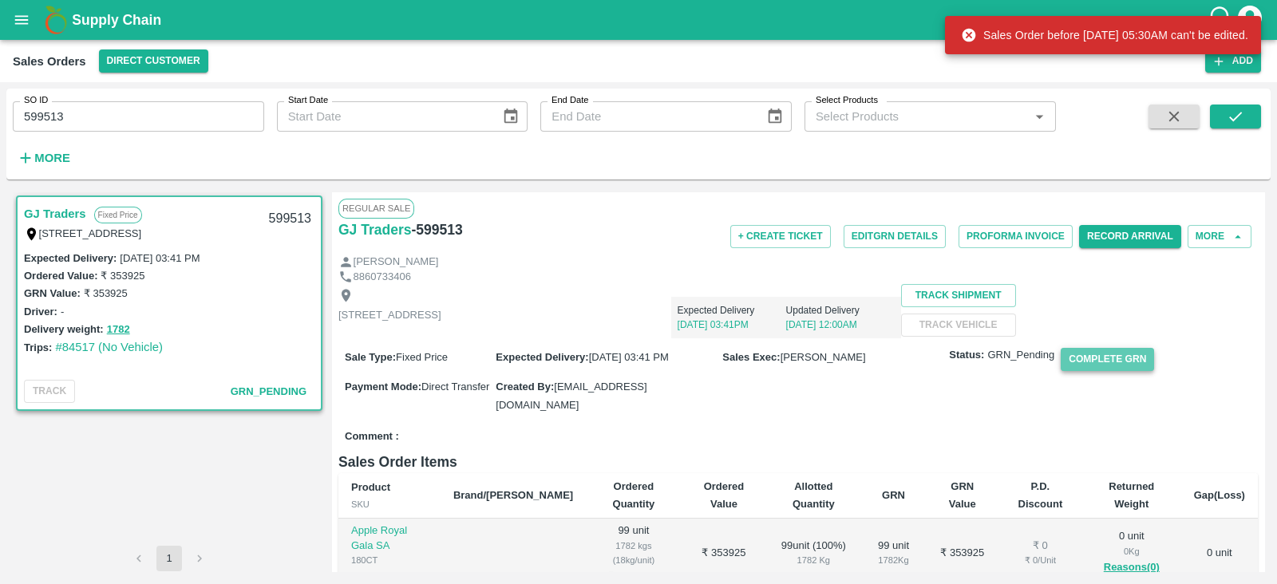
click at [1094, 371] on button "Complete GRN" at bounding box center [1106, 359] width 93 height 23
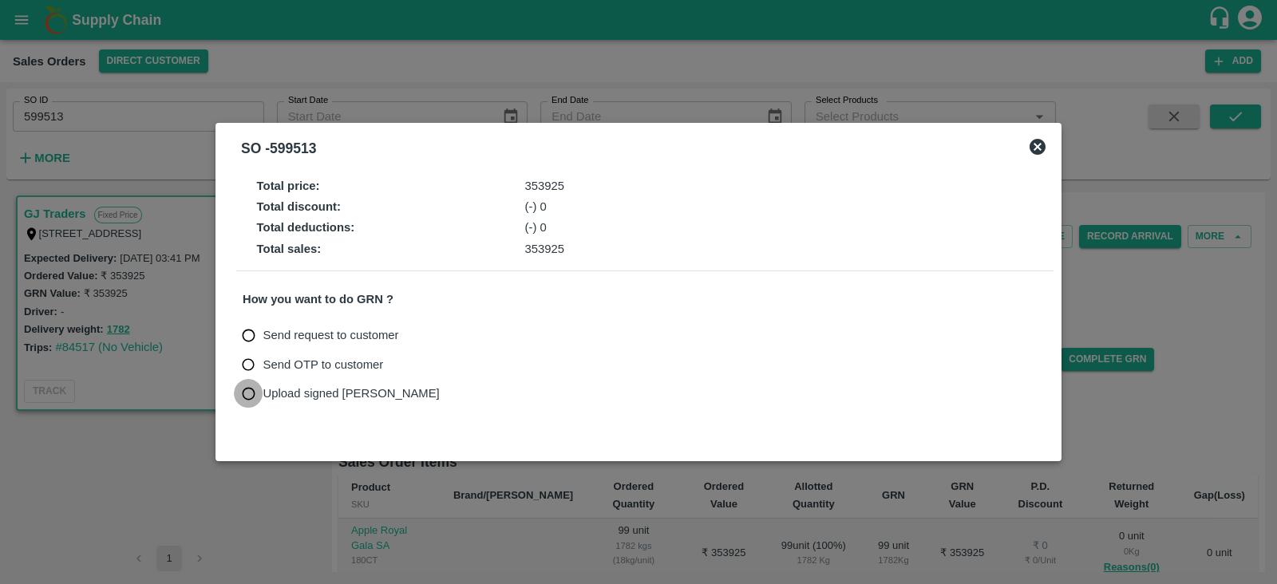
click at [253, 397] on input "Upload signed [PERSON_NAME]" at bounding box center [249, 394] width 30 height 30
radio input "true"
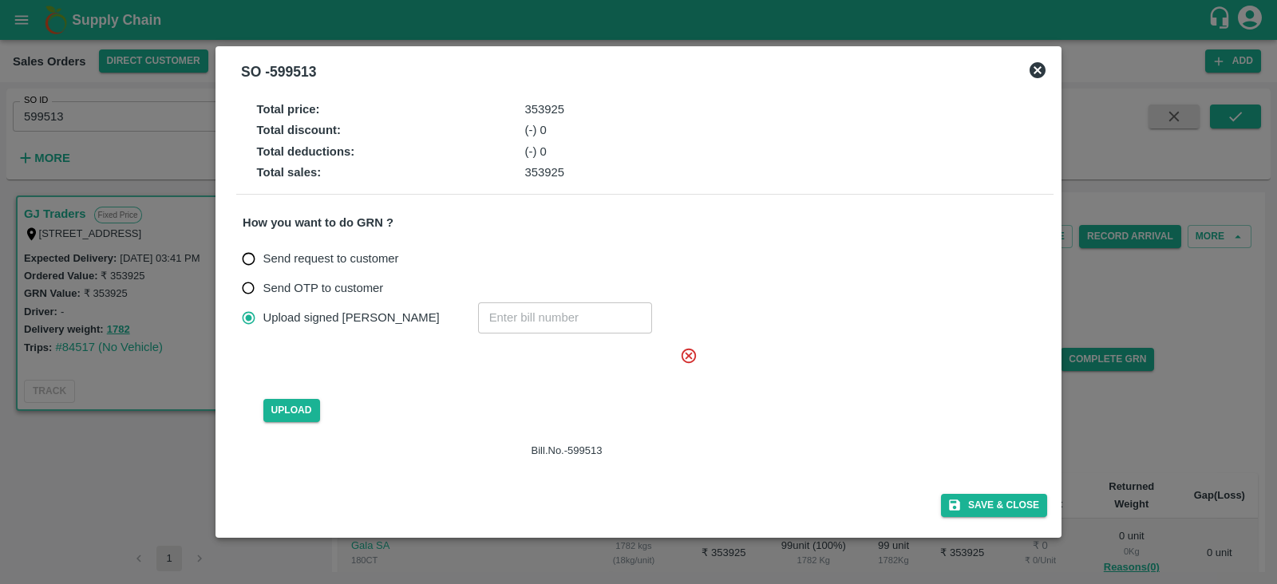
click at [483, 323] on input "number" at bounding box center [565, 317] width 174 height 30
paste input "599513"
type input "599513"
click at [1003, 507] on button "Save & Close" at bounding box center [994, 505] width 106 height 23
click at [279, 408] on span "Upload" at bounding box center [291, 410] width 57 height 23
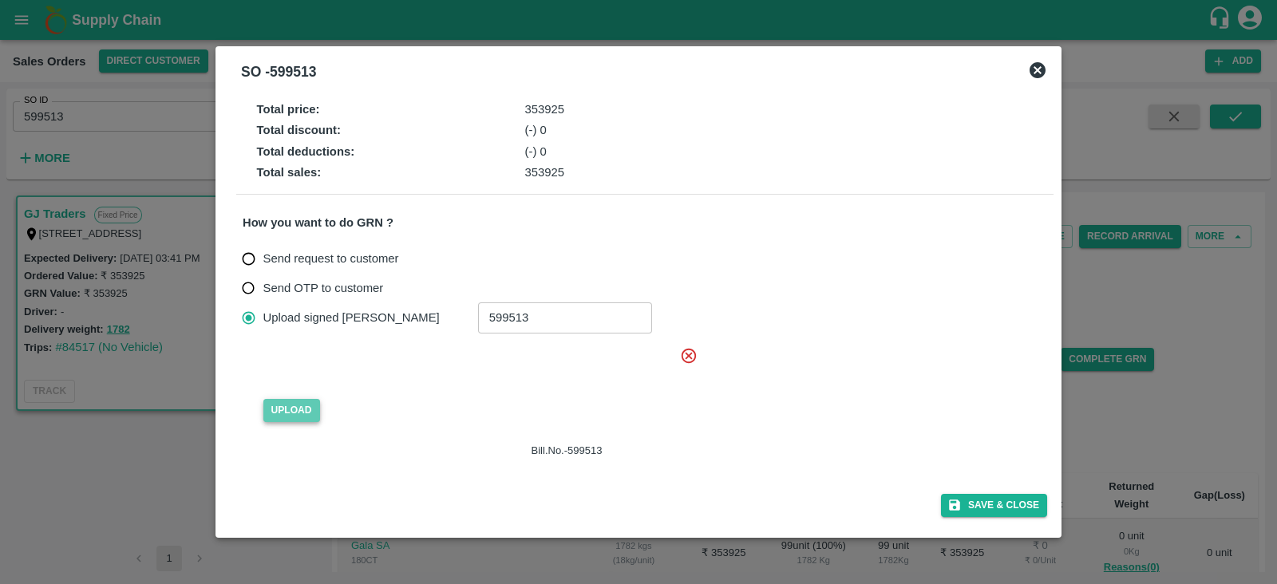
click at [0, 0] on input "Upload" at bounding box center [0, 0] width 0 height 0
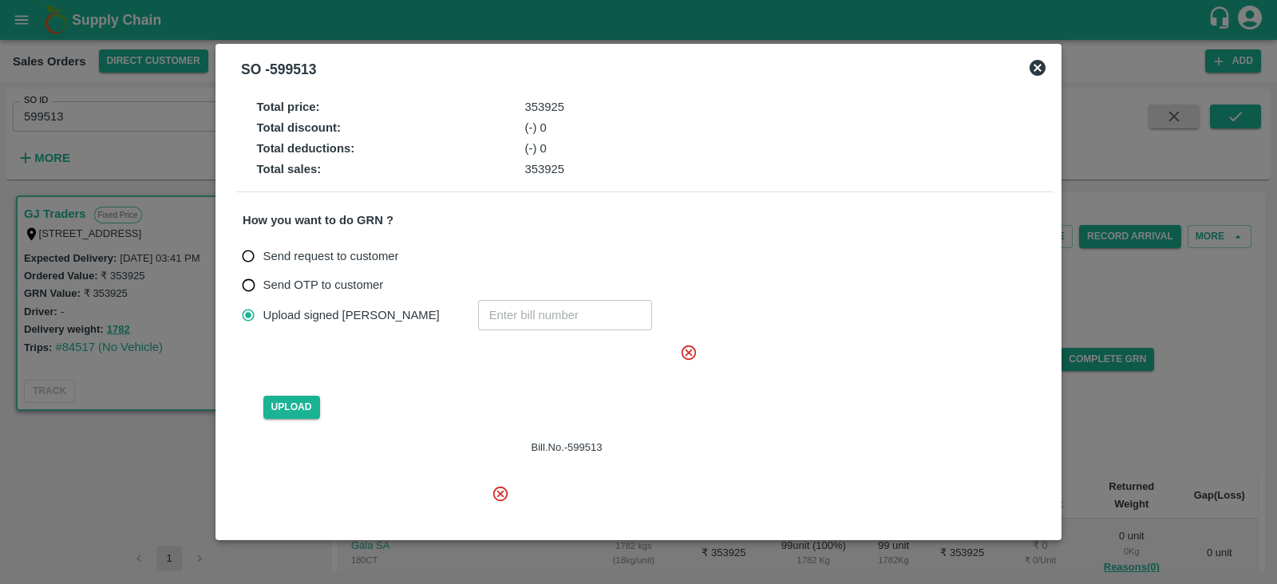
scroll to position [125, 0]
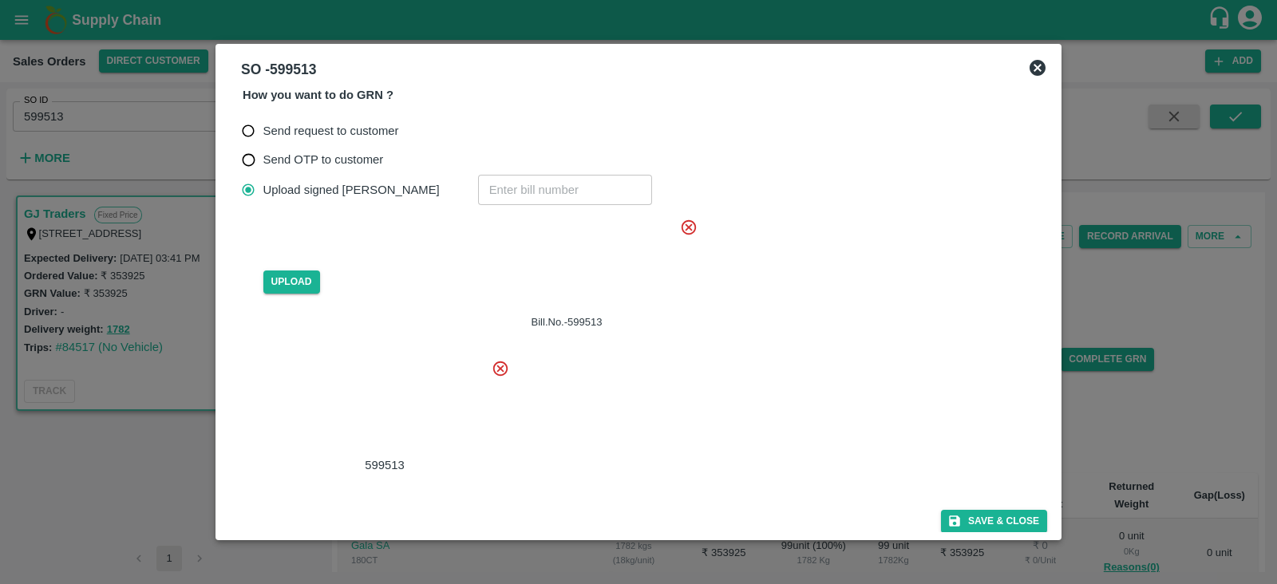
click at [690, 226] on icon at bounding box center [689, 228] width 18 height 18
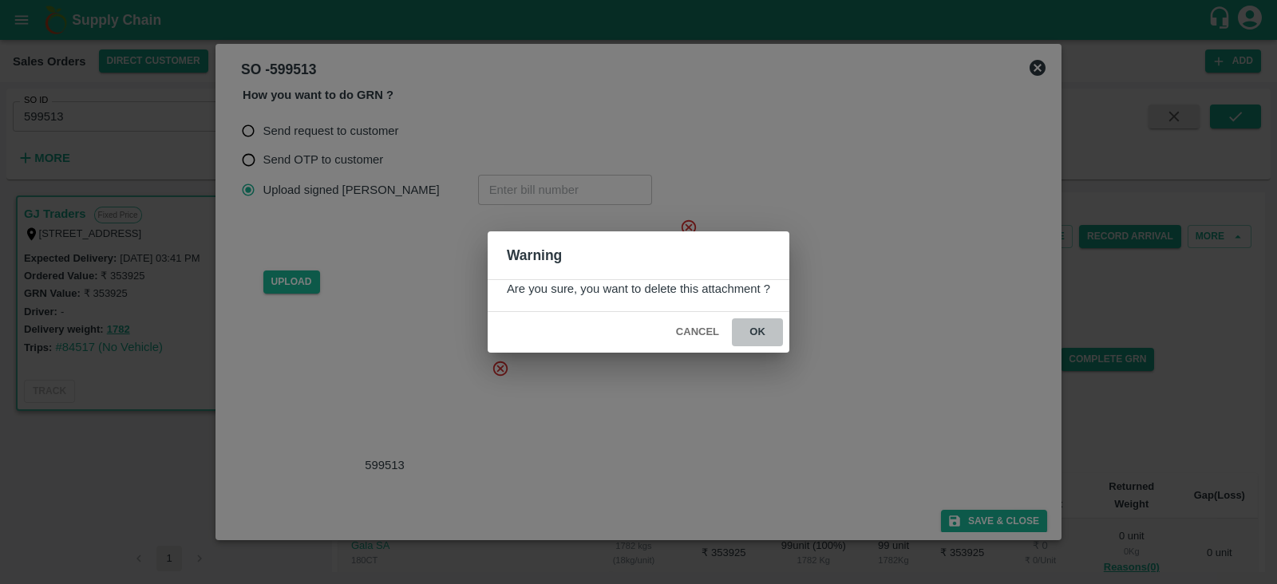
click at [752, 331] on button "ok" at bounding box center [757, 332] width 51 height 28
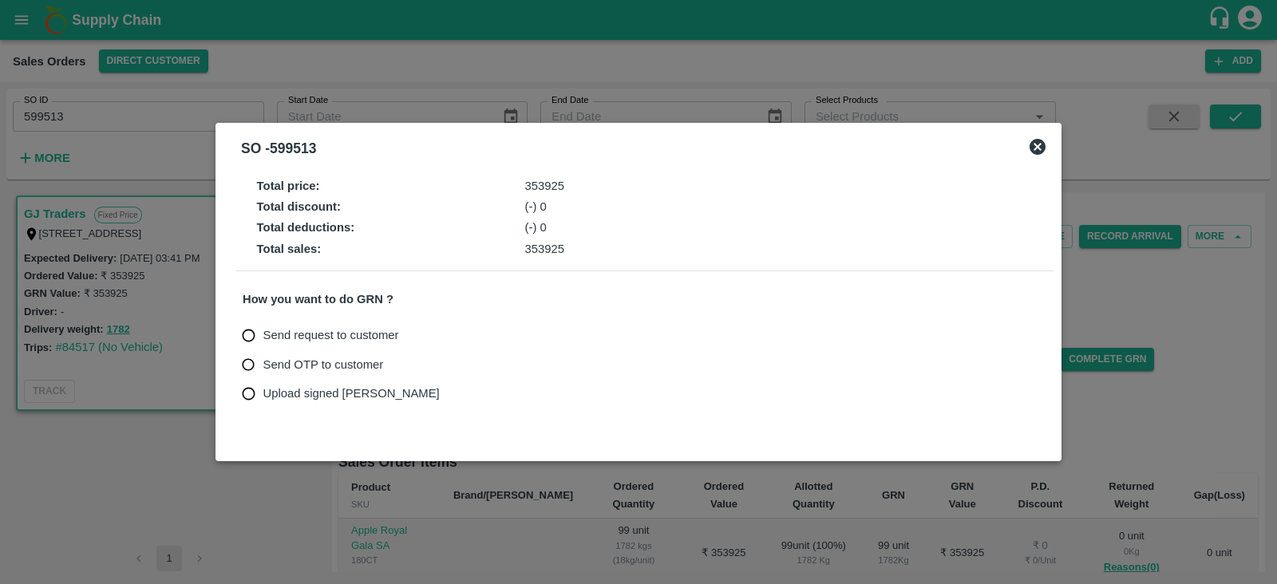
click at [273, 393] on span "Upload signed [PERSON_NAME]" at bounding box center [351, 394] width 176 height 18
click at [263, 393] on input "Upload signed [PERSON_NAME]" at bounding box center [249, 394] width 30 height 30
radio input "true"
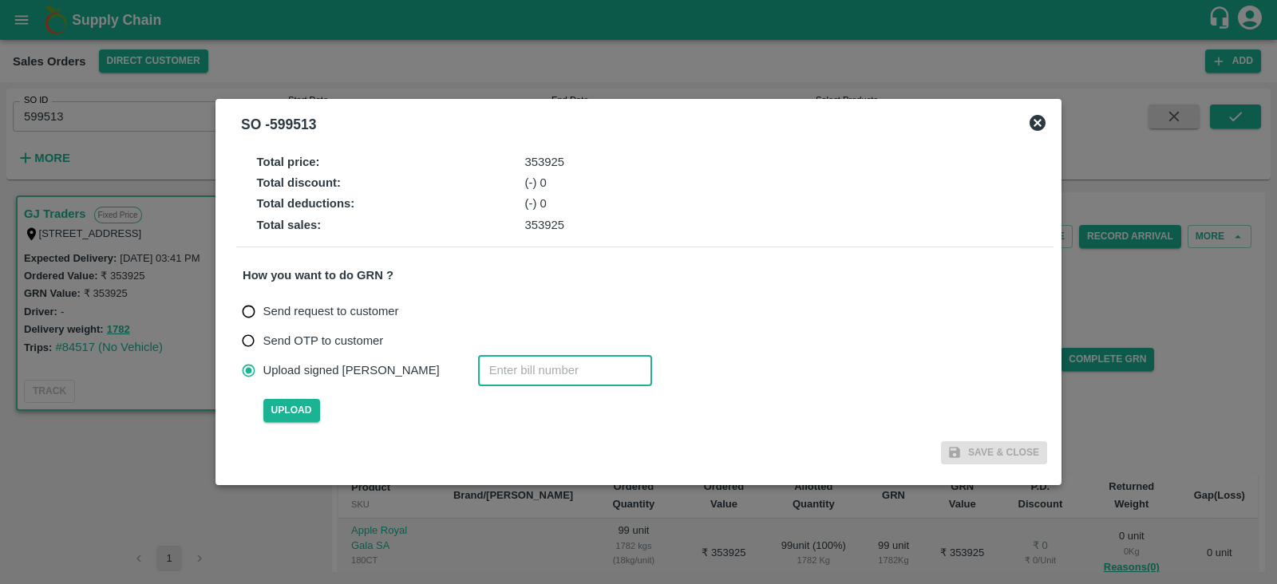
click at [498, 373] on input "number" at bounding box center [565, 370] width 174 height 30
paste input "599513"
type input "599513"
click at [307, 401] on span "Upload" at bounding box center [291, 410] width 57 height 23
click at [0, 0] on input "Upload" at bounding box center [0, 0] width 0 height 0
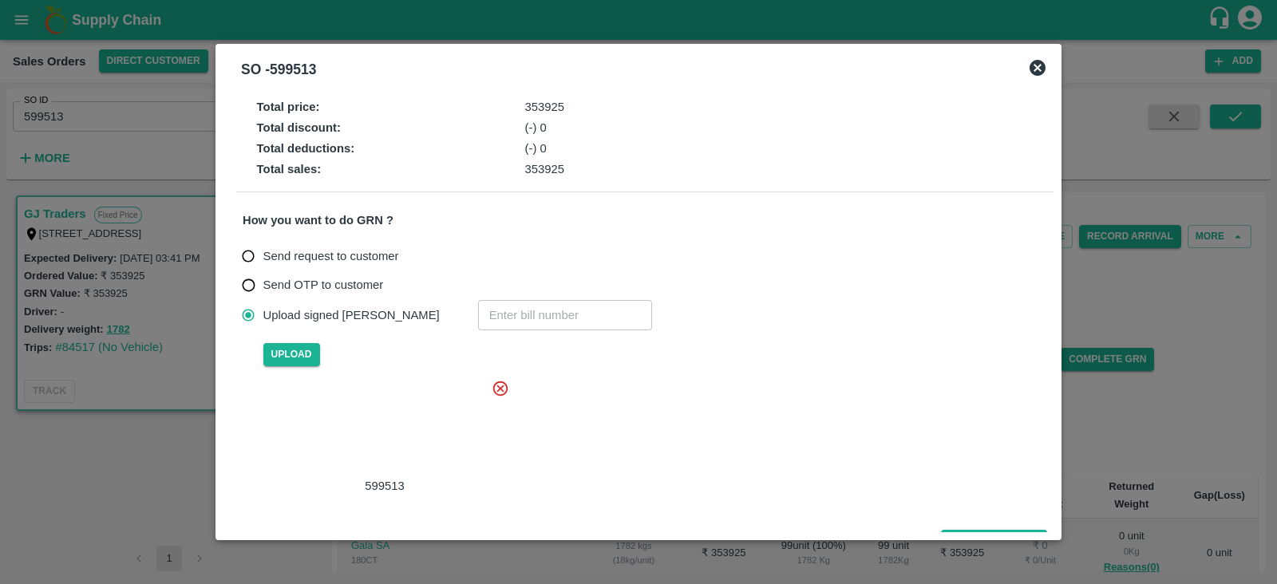
scroll to position [20, 0]
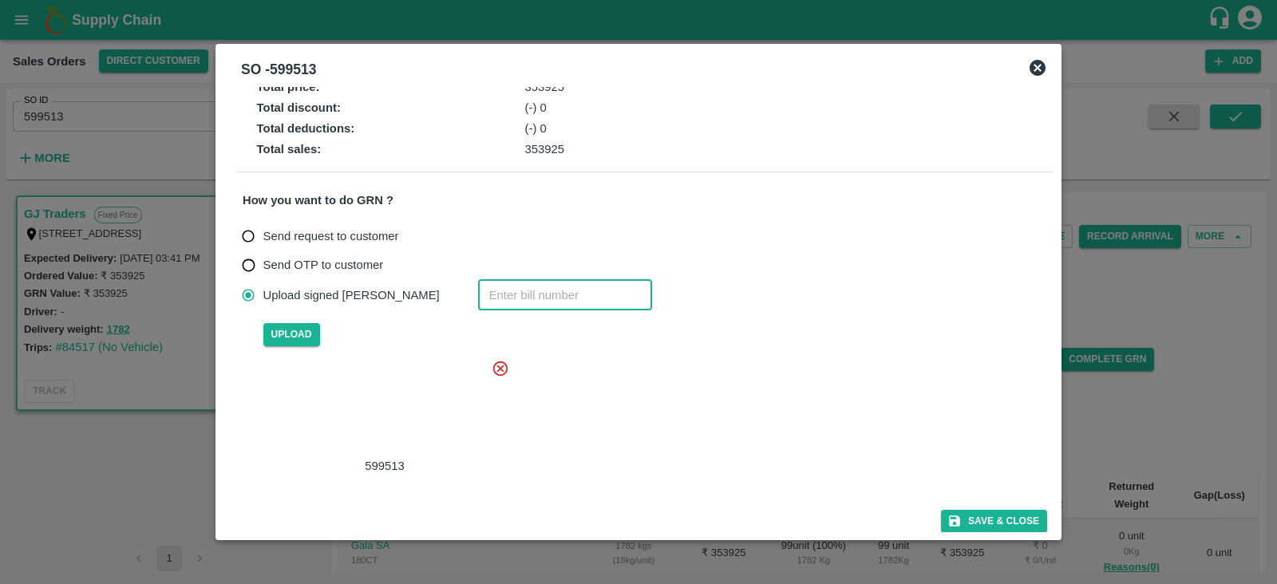
click at [515, 297] on input "number" at bounding box center [565, 295] width 174 height 30
paste input "599513"
type input "599513"
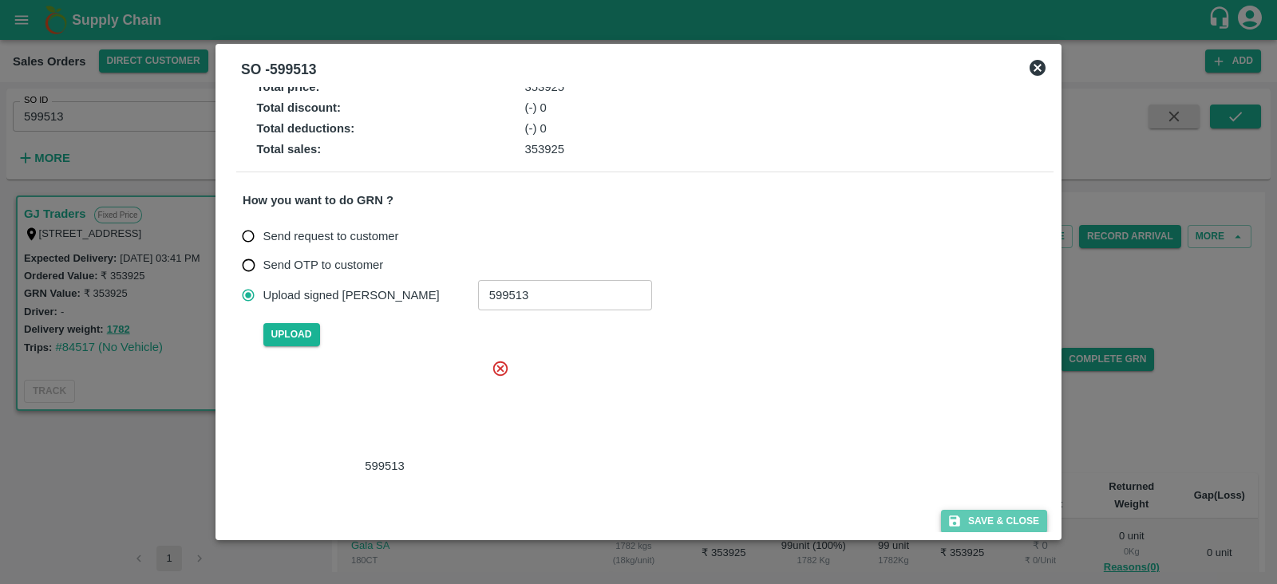
click at [1001, 513] on button "Save & Close" at bounding box center [994, 521] width 106 height 23
click at [1041, 65] on icon at bounding box center [1037, 67] width 19 height 19
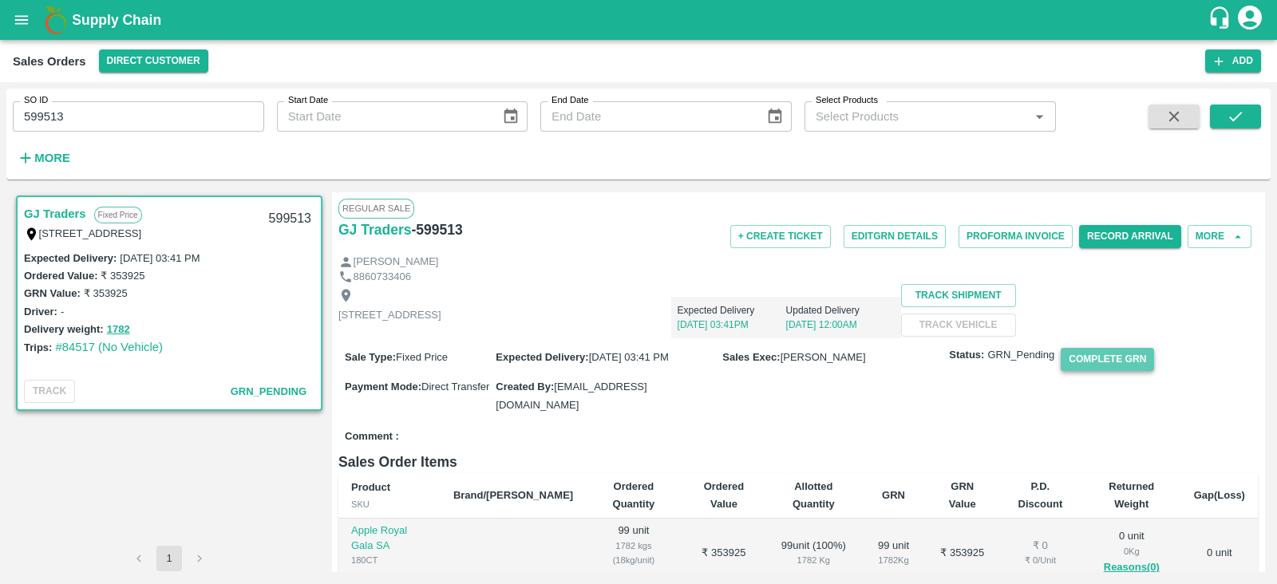
click at [1106, 371] on button "Complete GRN" at bounding box center [1106, 359] width 93 height 23
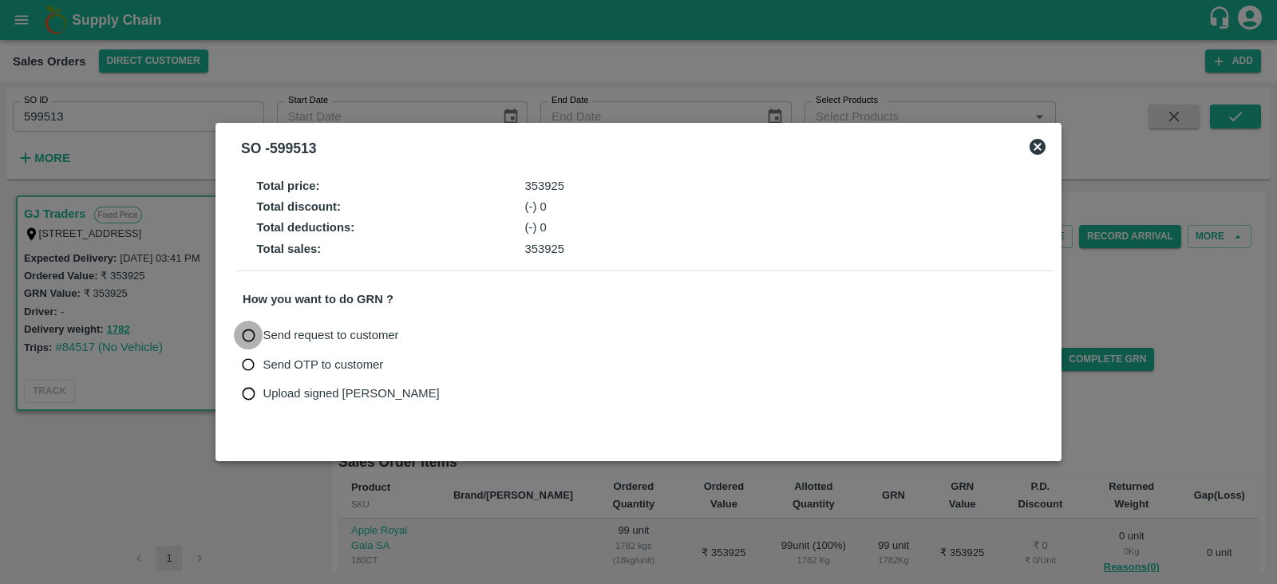
click at [251, 333] on input "Send request to customer" at bounding box center [249, 336] width 30 height 30
radio input "true"
click at [476, 333] on button "Send Request" at bounding box center [458, 335] width 92 height 23
click at [1036, 145] on icon at bounding box center [1037, 146] width 19 height 19
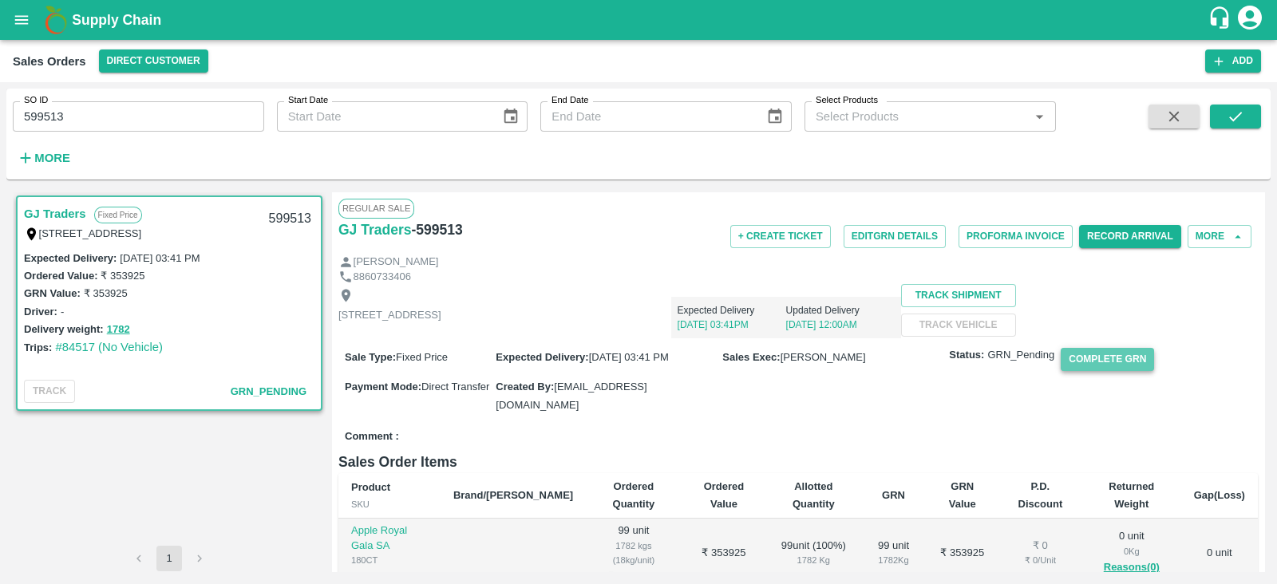
click at [1116, 371] on button "Complete GRN" at bounding box center [1106, 359] width 93 height 23
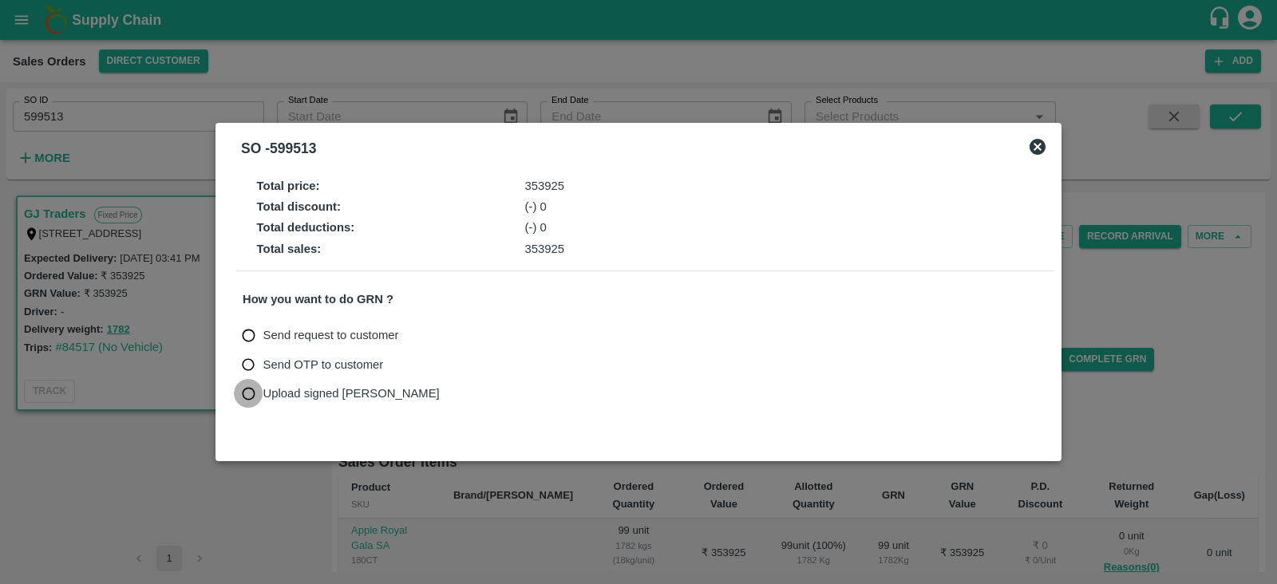
click at [249, 396] on input "Upload signed [PERSON_NAME]" at bounding box center [249, 394] width 30 height 30
radio input "true"
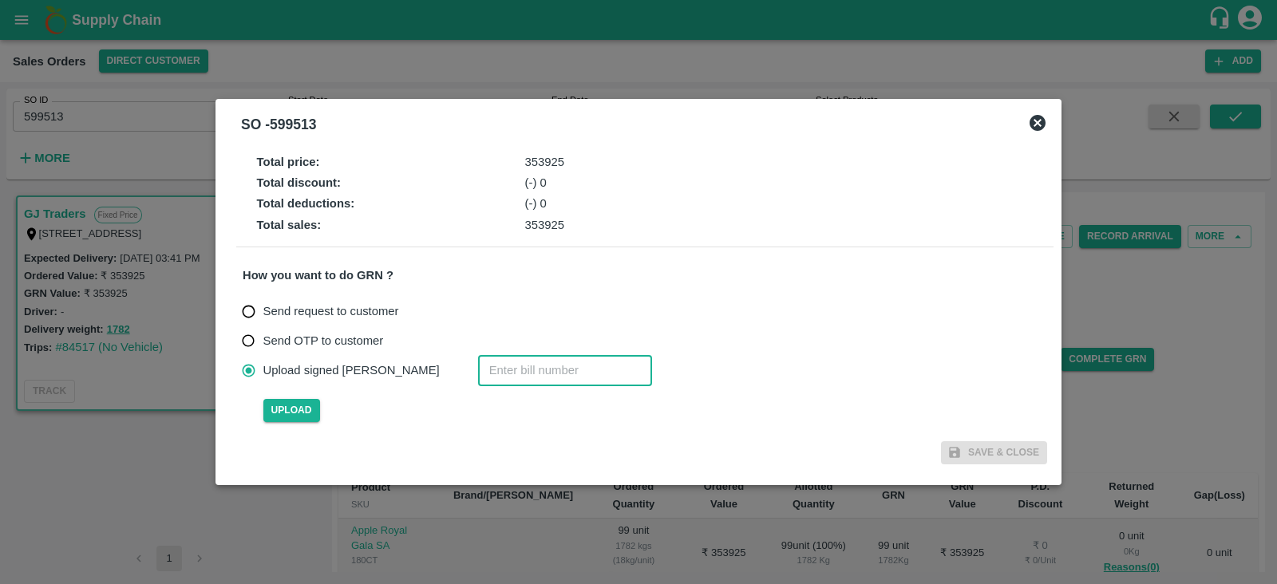
click at [478, 372] on input "number" at bounding box center [565, 370] width 174 height 30
paste input "599513"
type input "599513"
click at [278, 404] on span "Upload" at bounding box center [291, 410] width 57 height 23
click at [0, 0] on input "Upload" at bounding box center [0, 0] width 0 height 0
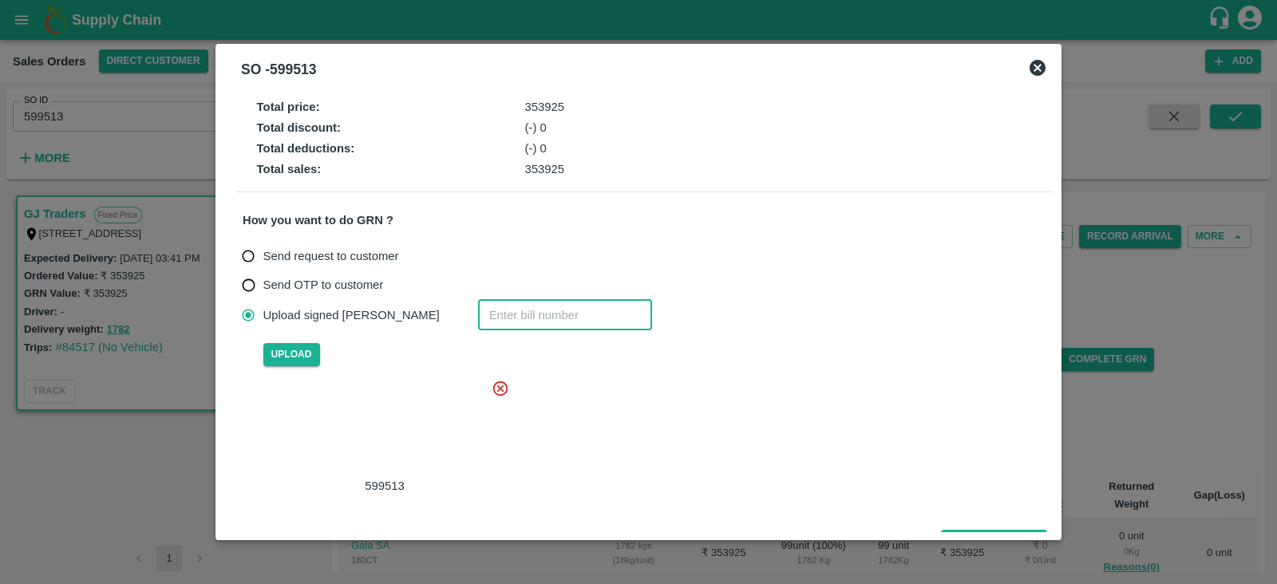
click at [478, 322] on input "number" at bounding box center [565, 315] width 174 height 30
paste input "599513"
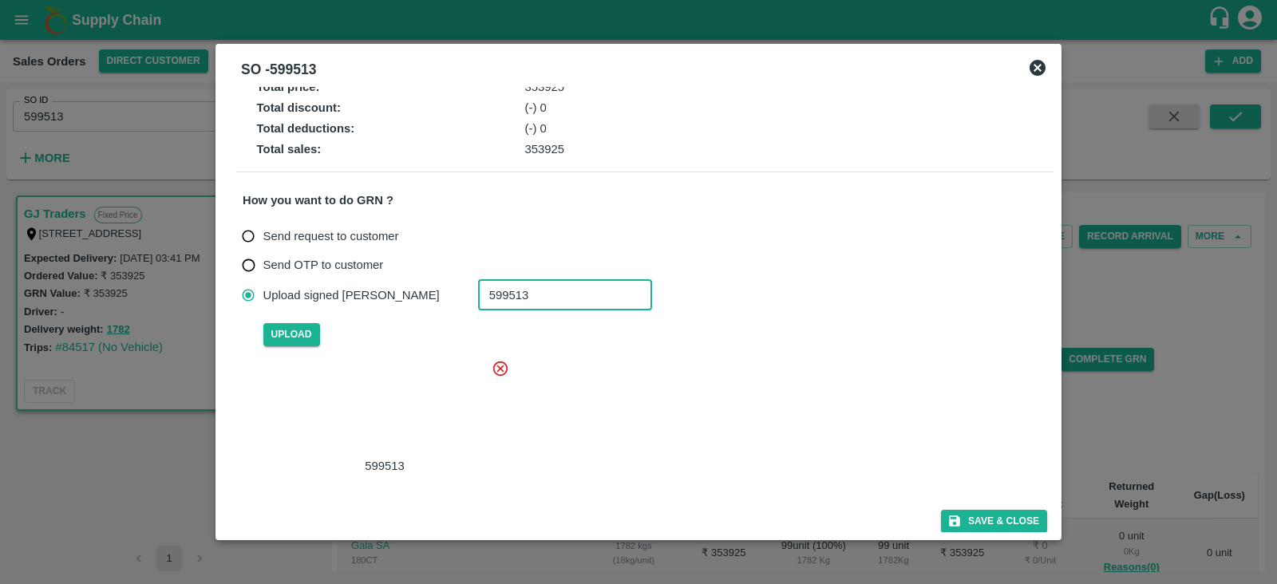
type input "599513"
click at [837, 413] on div "599513" at bounding box center [644, 418] width 779 height 119
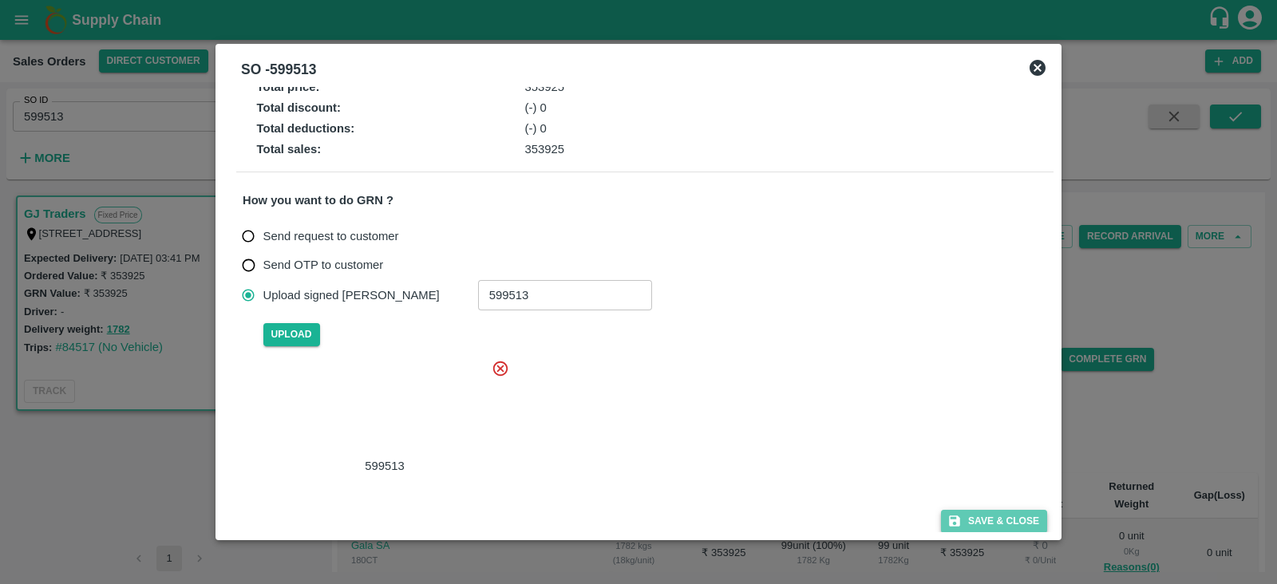
click at [989, 522] on button "Save & Close" at bounding box center [994, 521] width 106 height 23
click at [1192, 348] on div at bounding box center [638, 292] width 1277 height 584
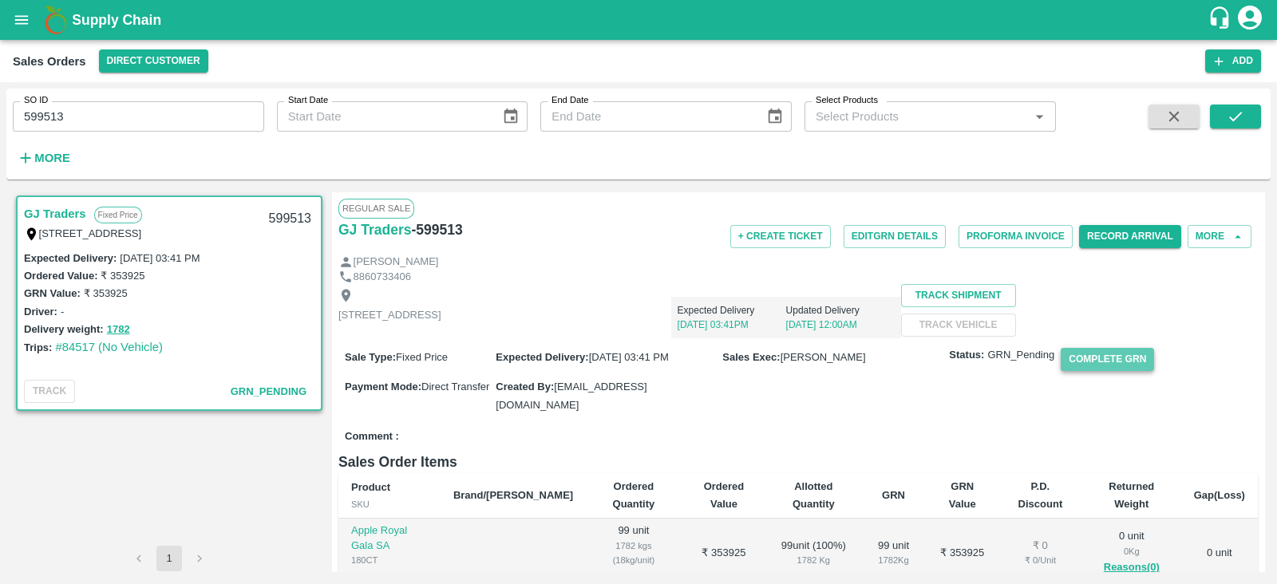
click at [1097, 371] on button "Complete GRN" at bounding box center [1106, 359] width 93 height 23
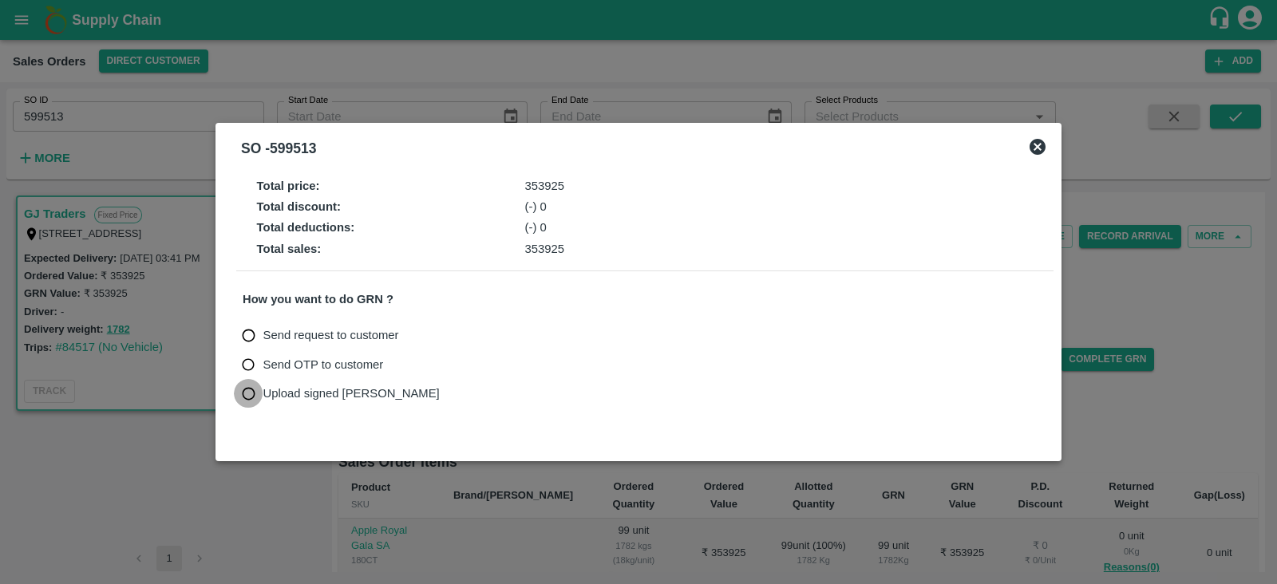
click at [242, 394] on input "Upload signed [PERSON_NAME]" at bounding box center [249, 394] width 30 height 30
radio input "true"
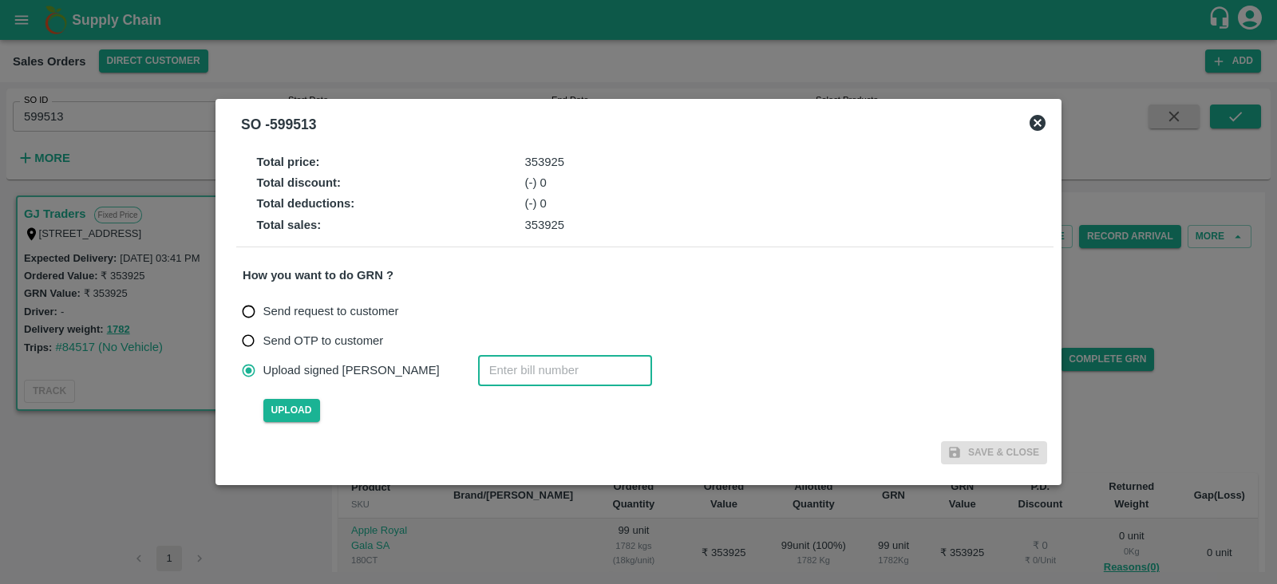
click at [478, 355] on input "number" at bounding box center [565, 370] width 174 height 30
paste input "5"
type input "599513"
click at [296, 415] on span "Upload" at bounding box center [291, 410] width 57 height 23
click at [0, 0] on input "Upload" at bounding box center [0, 0] width 0 height 0
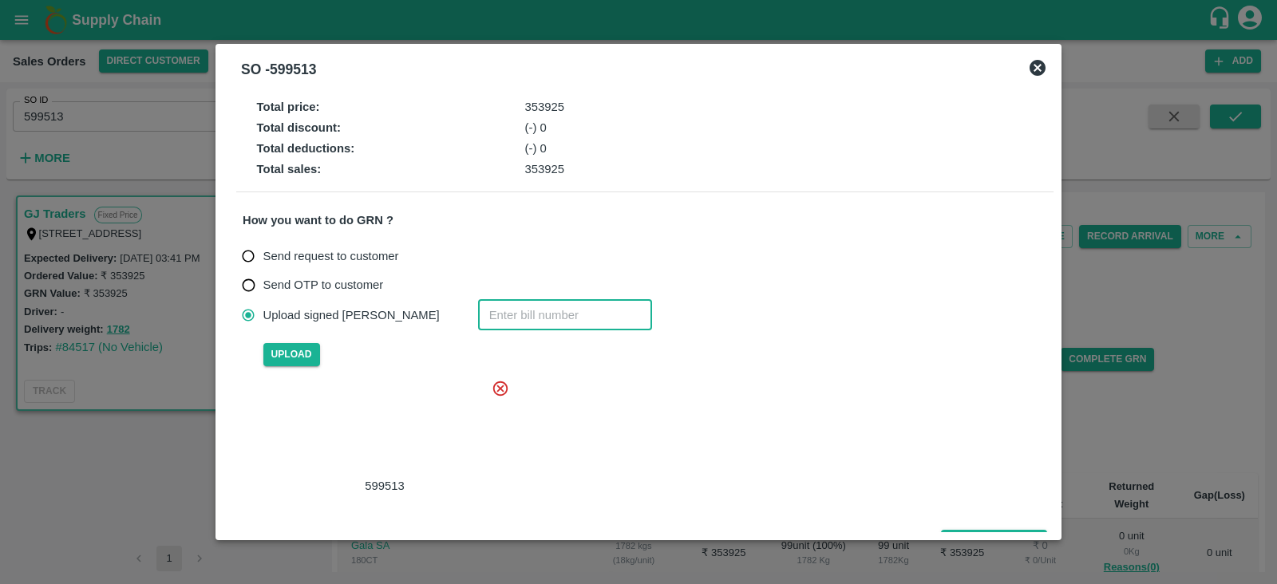
click at [479, 327] on input "number" at bounding box center [565, 315] width 174 height 30
paste input "5"
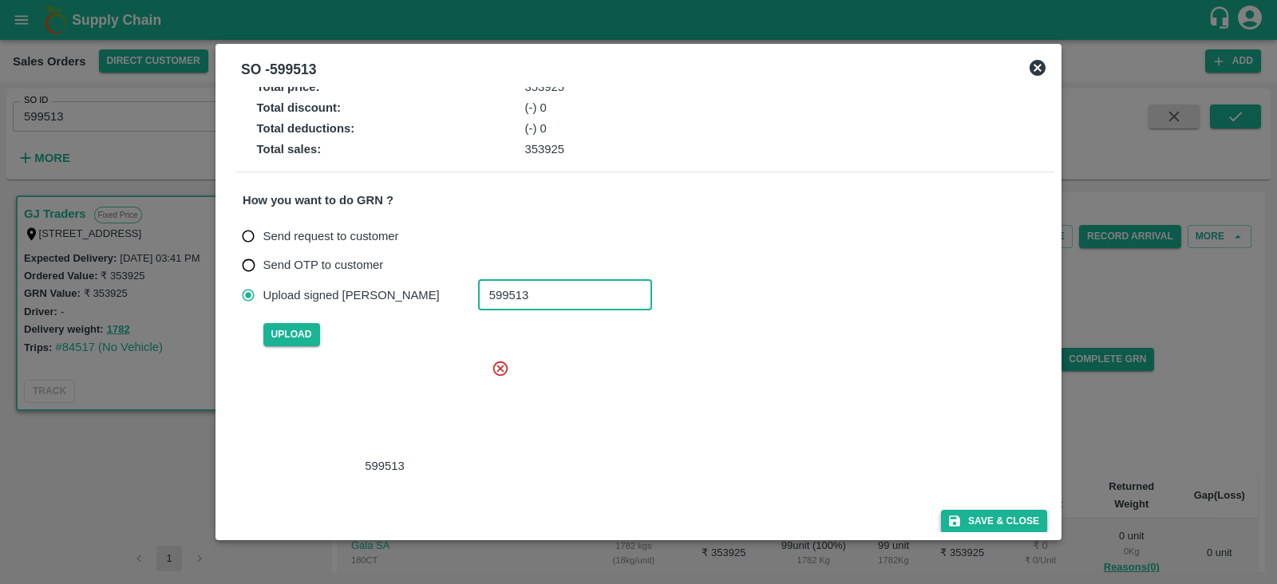
type input "599513"
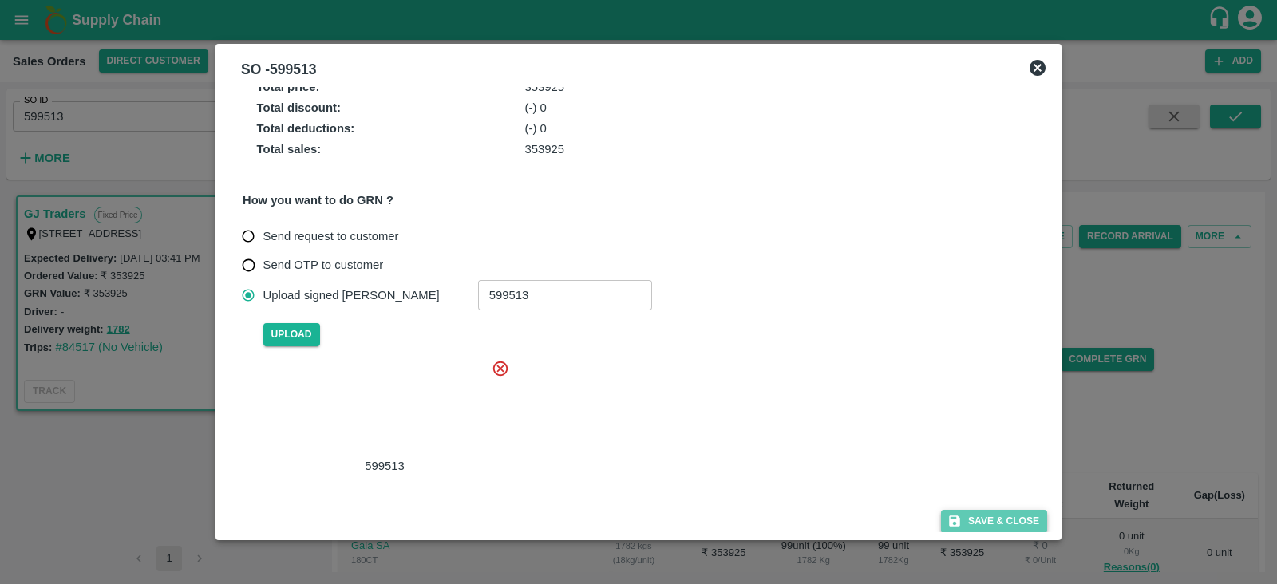
click at [977, 516] on button "Save & Close" at bounding box center [994, 521] width 106 height 23
click at [1041, 73] on icon at bounding box center [1037, 68] width 16 height 16
